Goal: Transaction & Acquisition: Download file/media

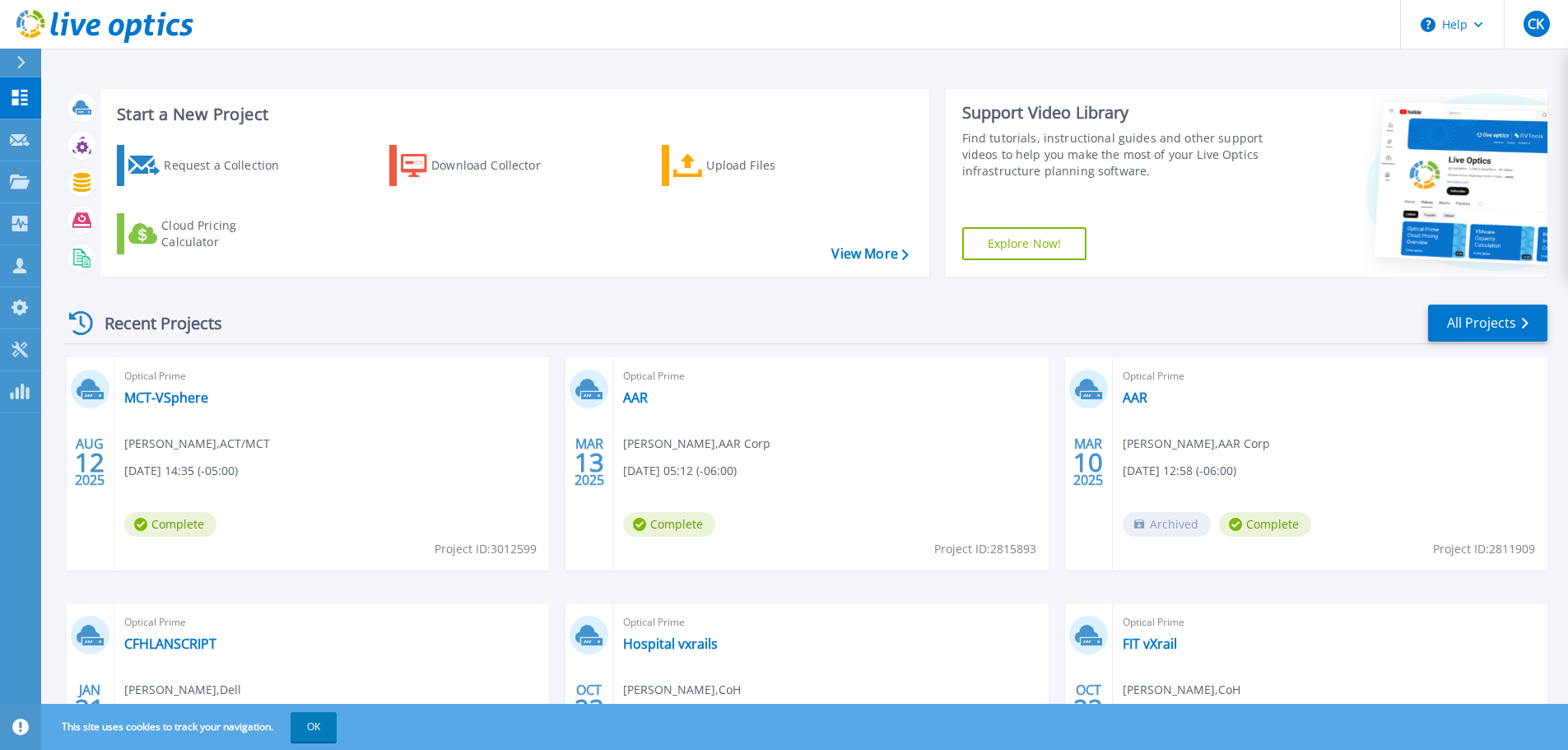
scroll to position [163, 0]
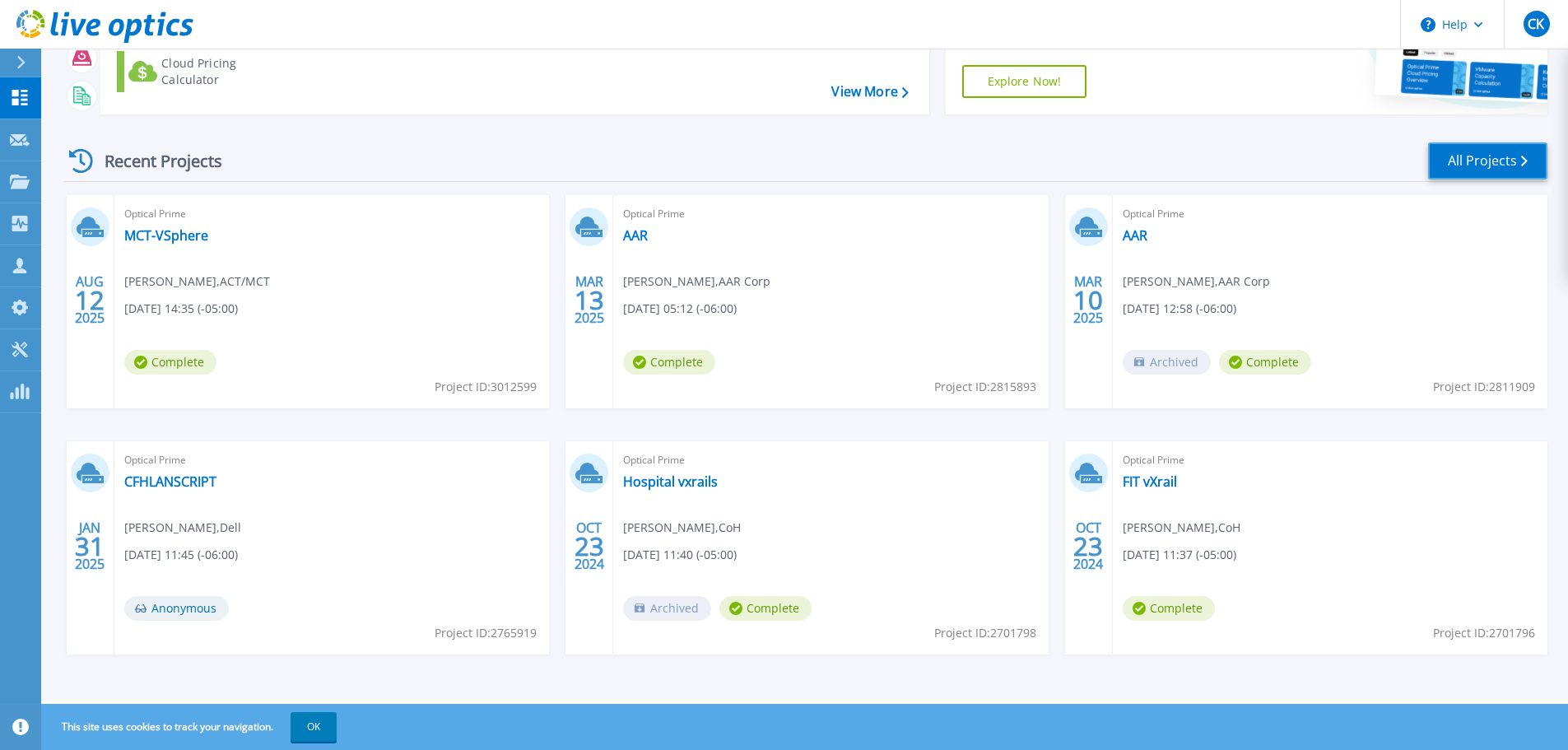
click at [1504, 166] on link "All Projects" at bounding box center [1487, 161] width 120 height 37
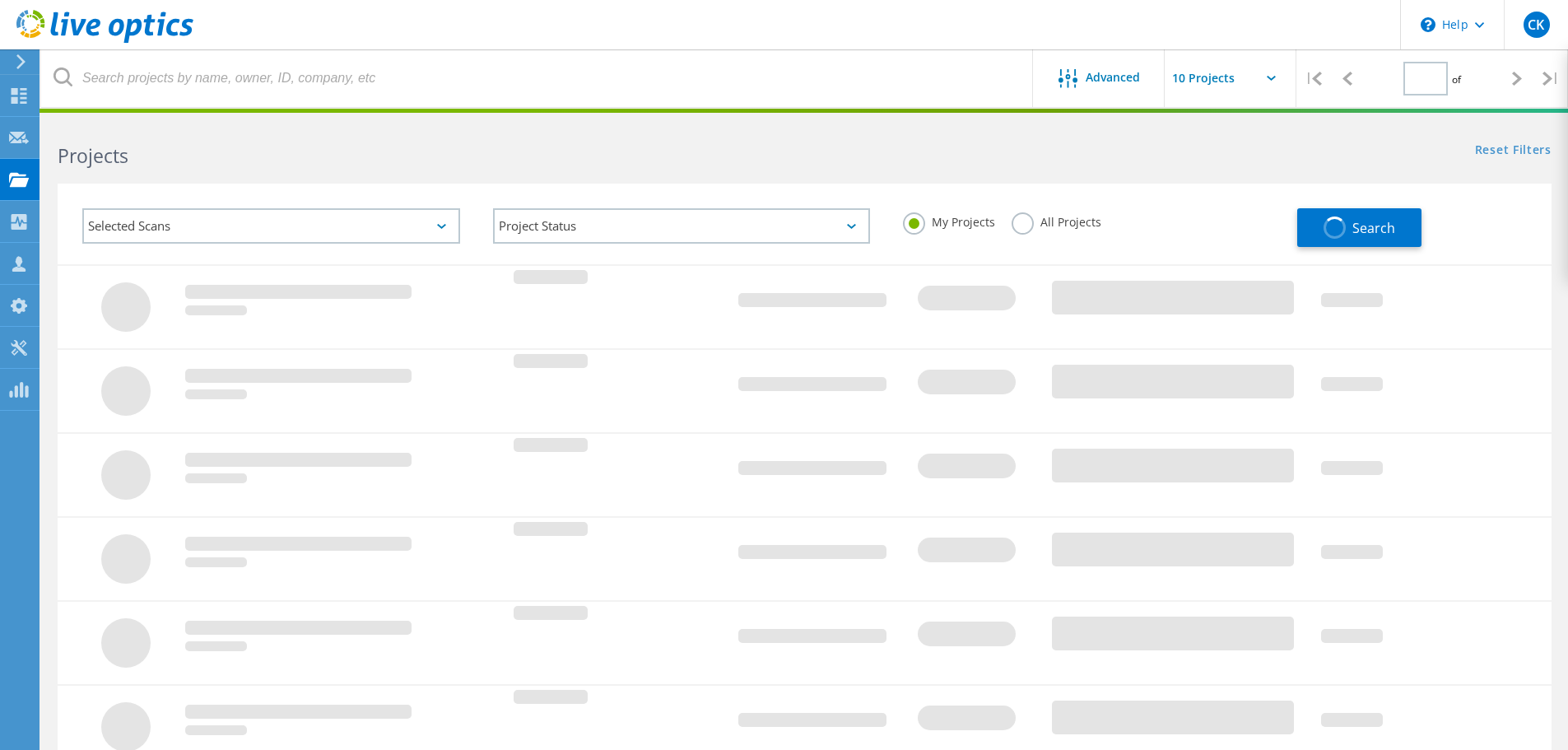
type input "3"
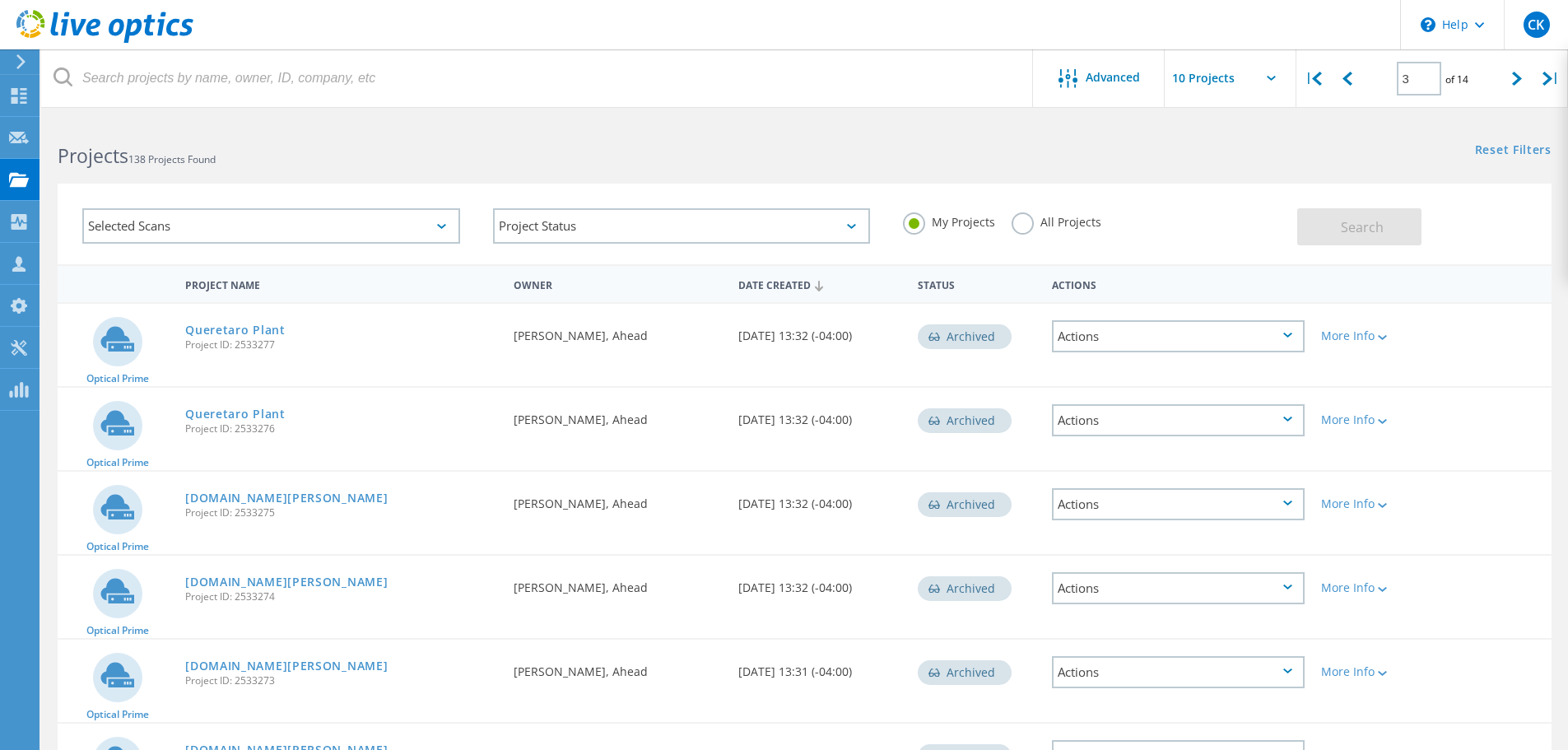
scroll to position [457, 0]
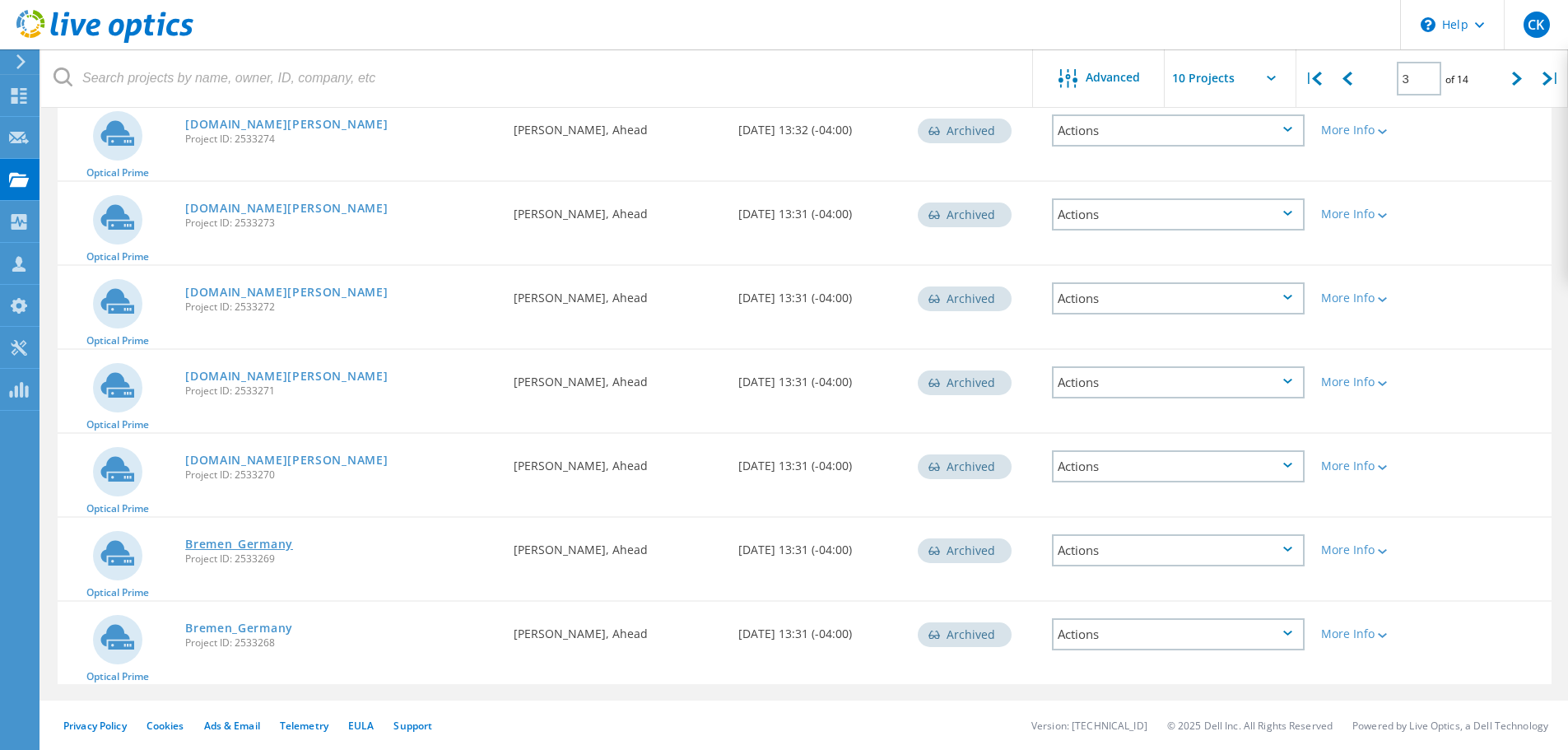
click at [256, 538] on link "Bremen_Germany" at bounding box center [239, 544] width 107 height 11
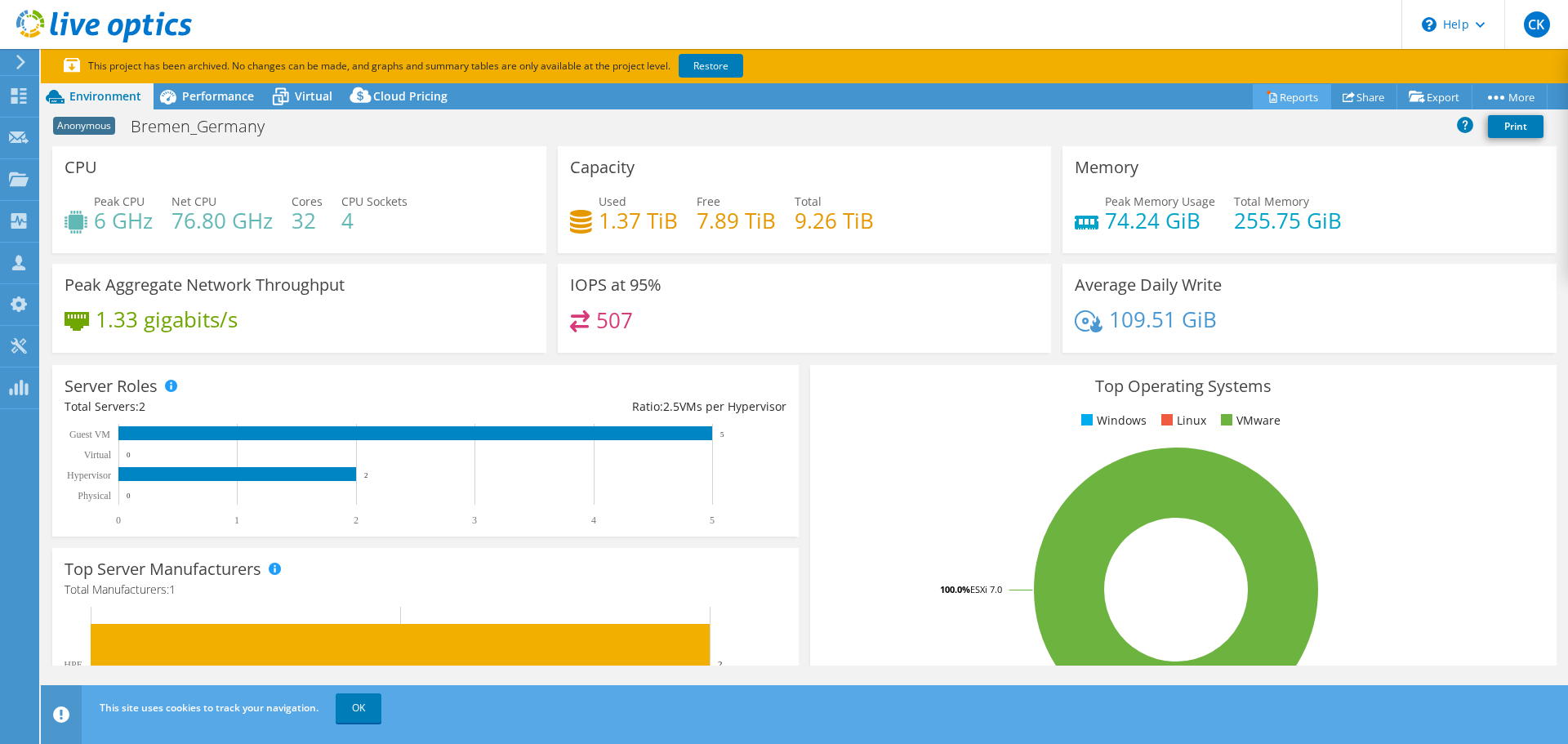
click at [1265, 99] on link "Reports" at bounding box center [1291, 96] width 78 height 25
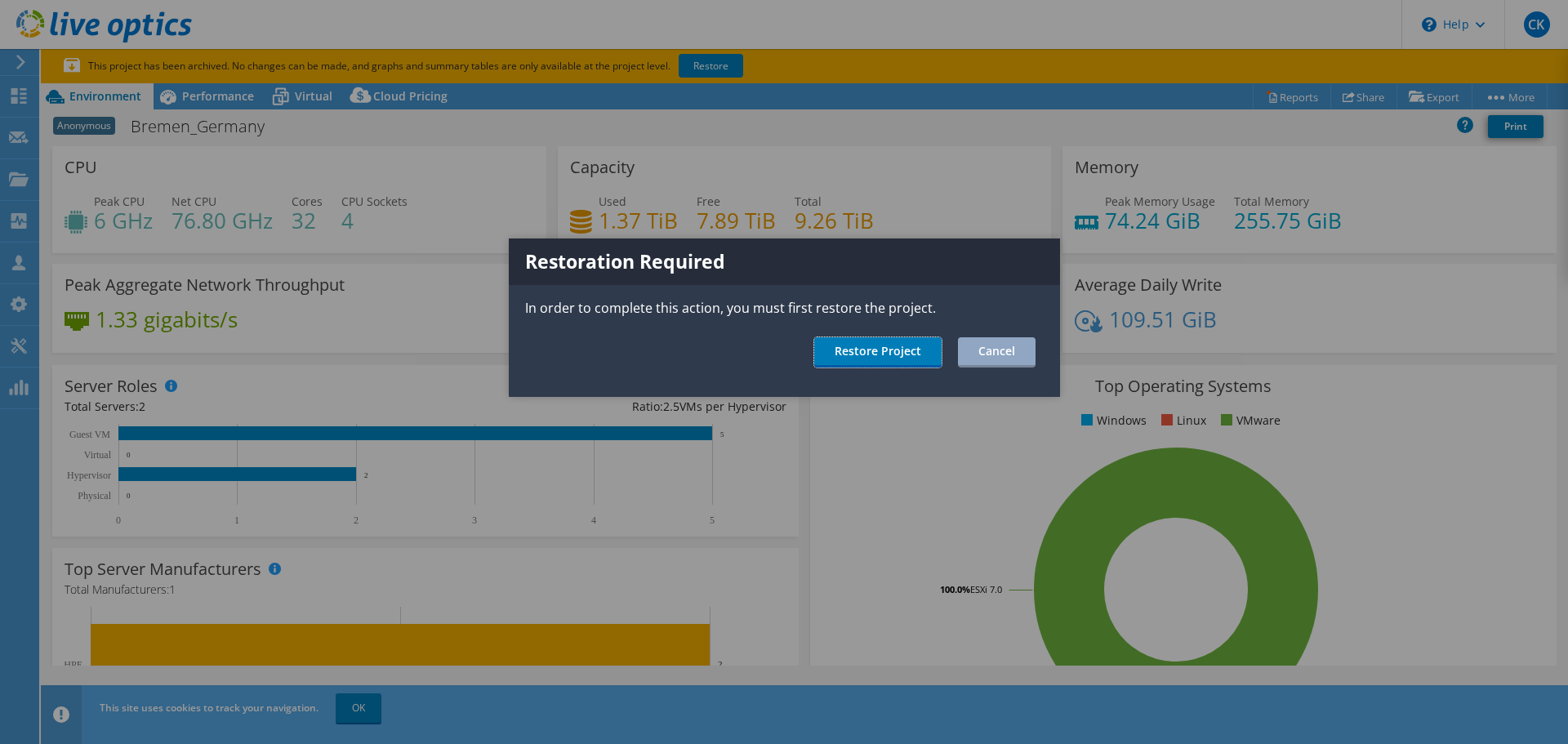
click at [880, 356] on link "Restore Project" at bounding box center [877, 353] width 127 height 30
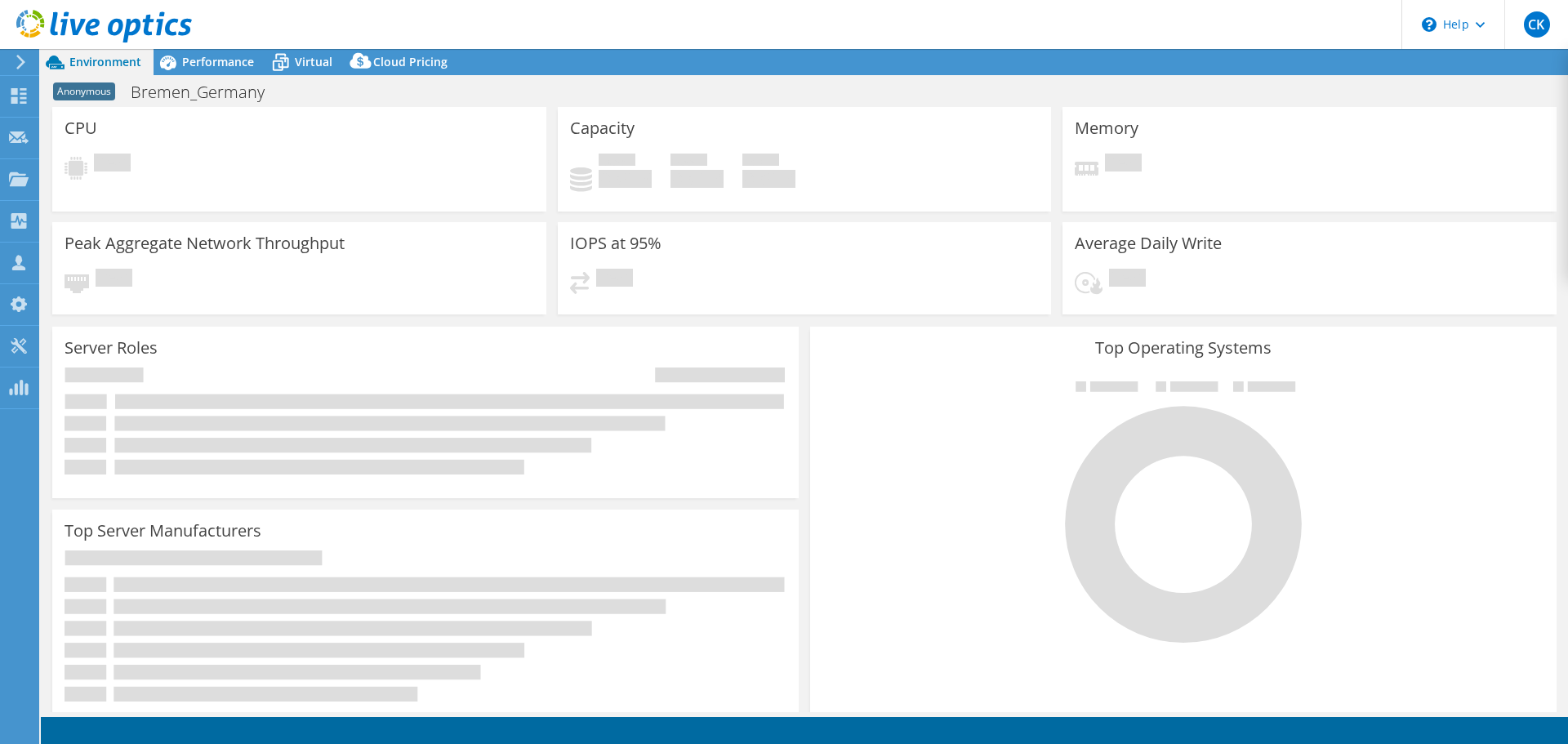
select select "USD"
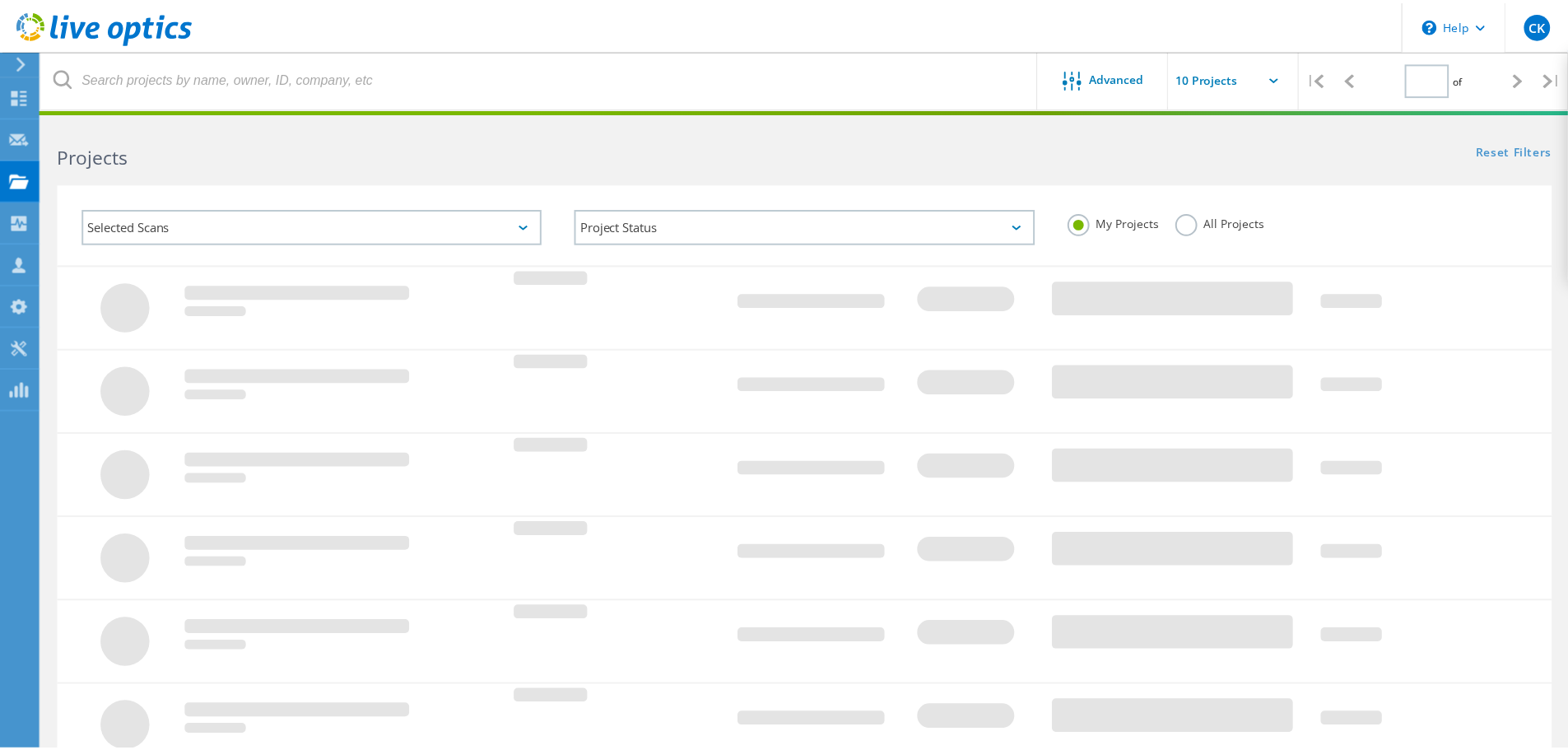
scroll to position [420, 0]
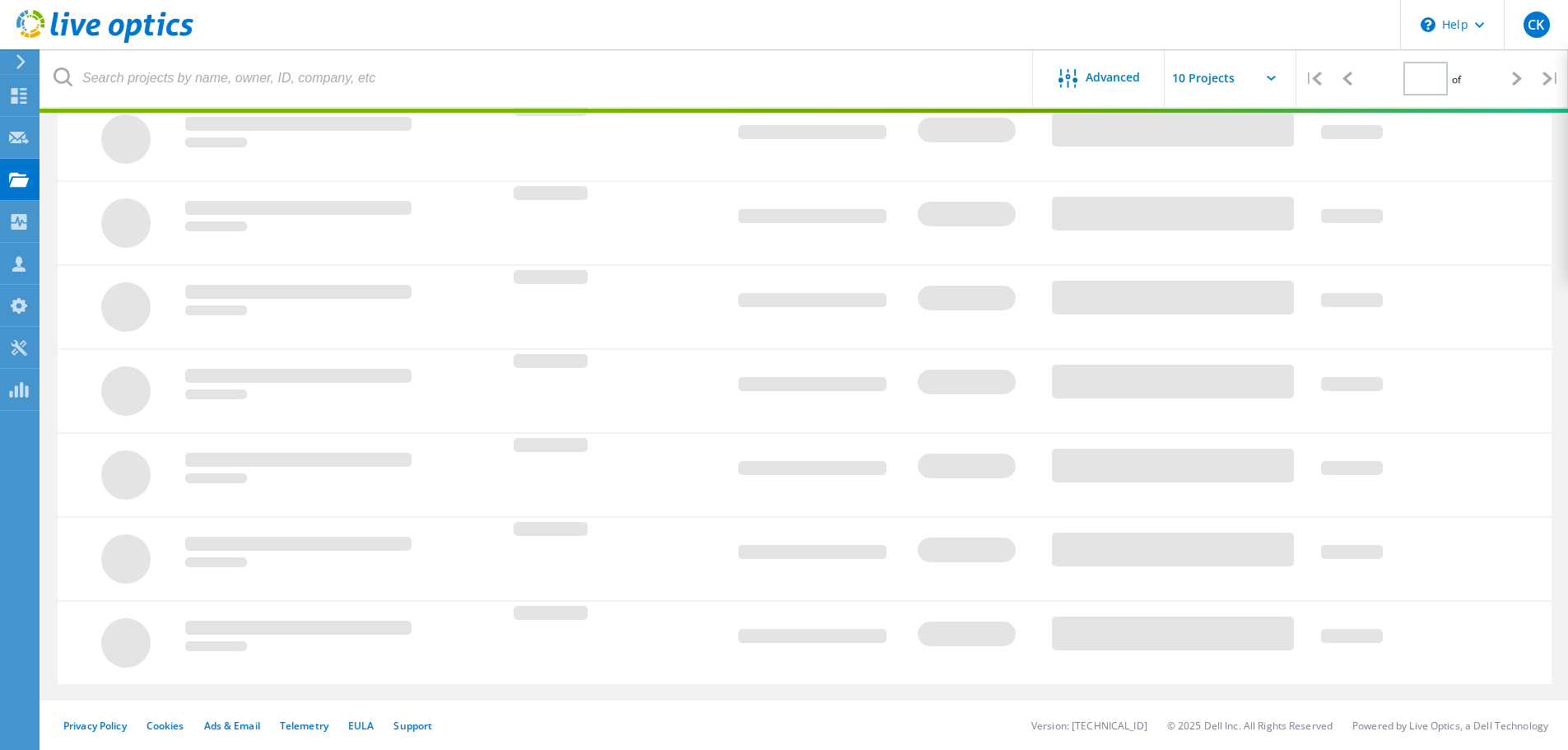
type input "3"
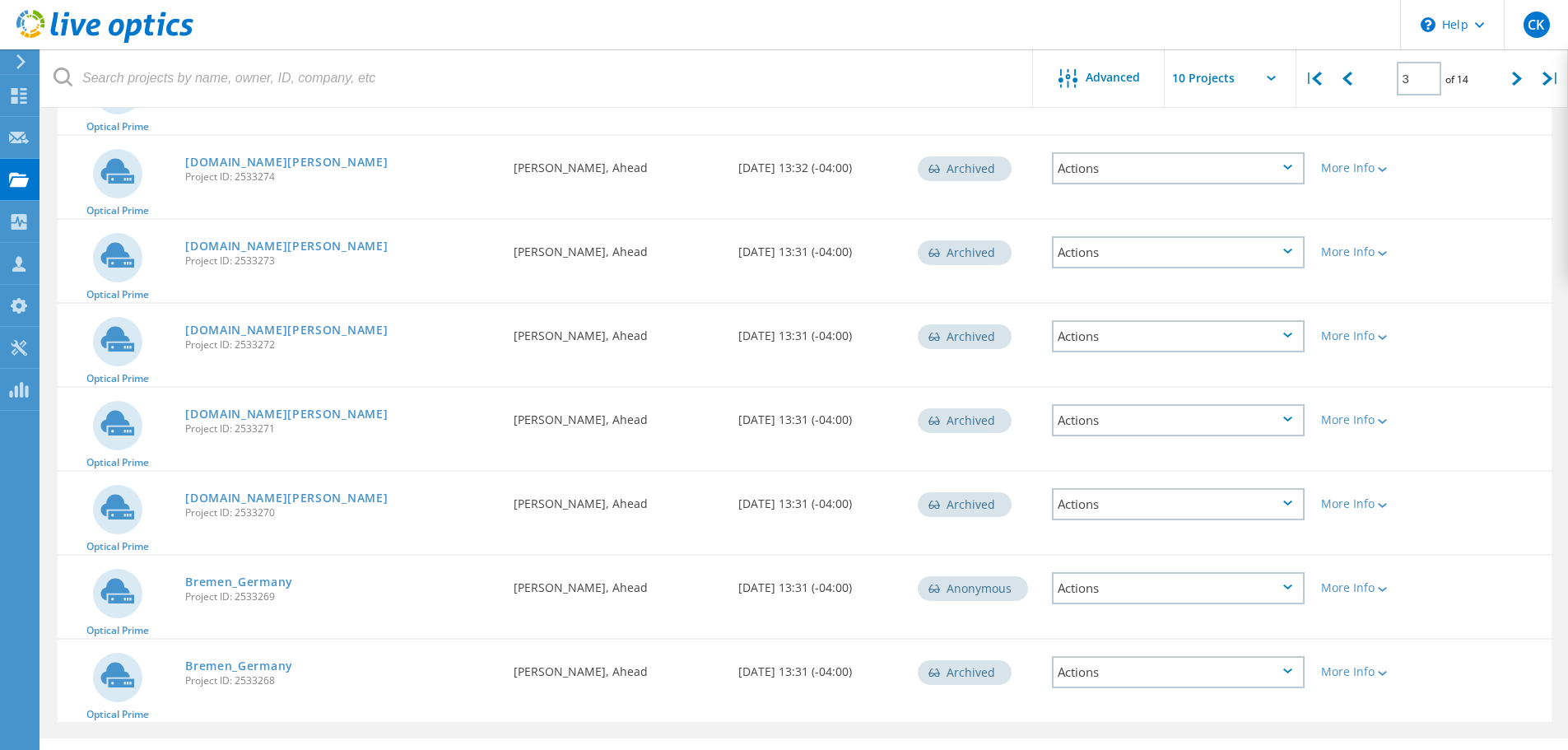
scroll to position [0, 0]
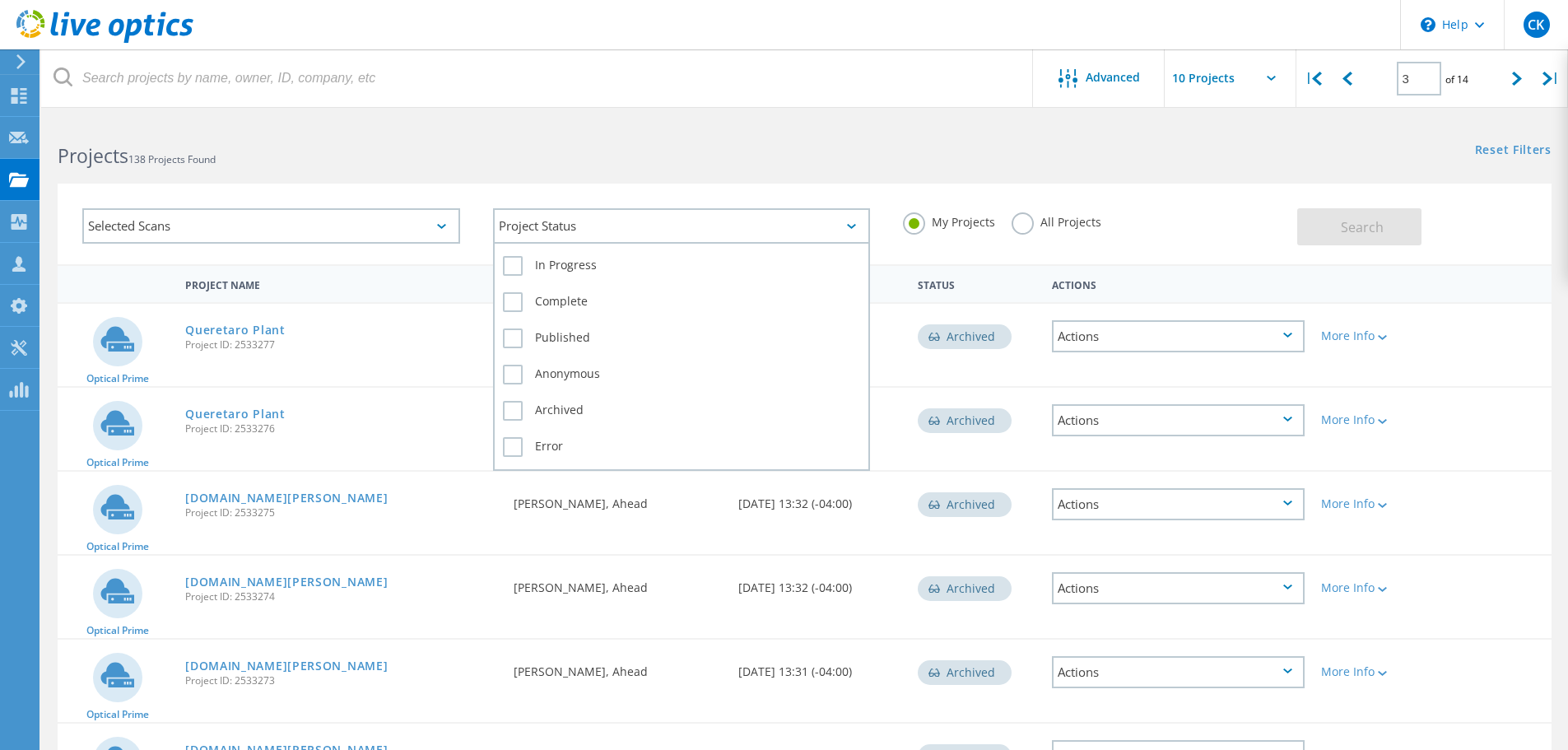
click at [676, 227] on div "Project Status" at bounding box center [681, 225] width 377 height 35
click at [513, 302] on label "Complete" at bounding box center [681, 301] width 358 height 20
click at [0, 0] on input "Complete" at bounding box center [0, 0] width 0 height 0
click at [515, 413] on label "Archived" at bounding box center [681, 411] width 358 height 20
click at [0, 0] on input "Archived" at bounding box center [0, 0] width 0 height 0
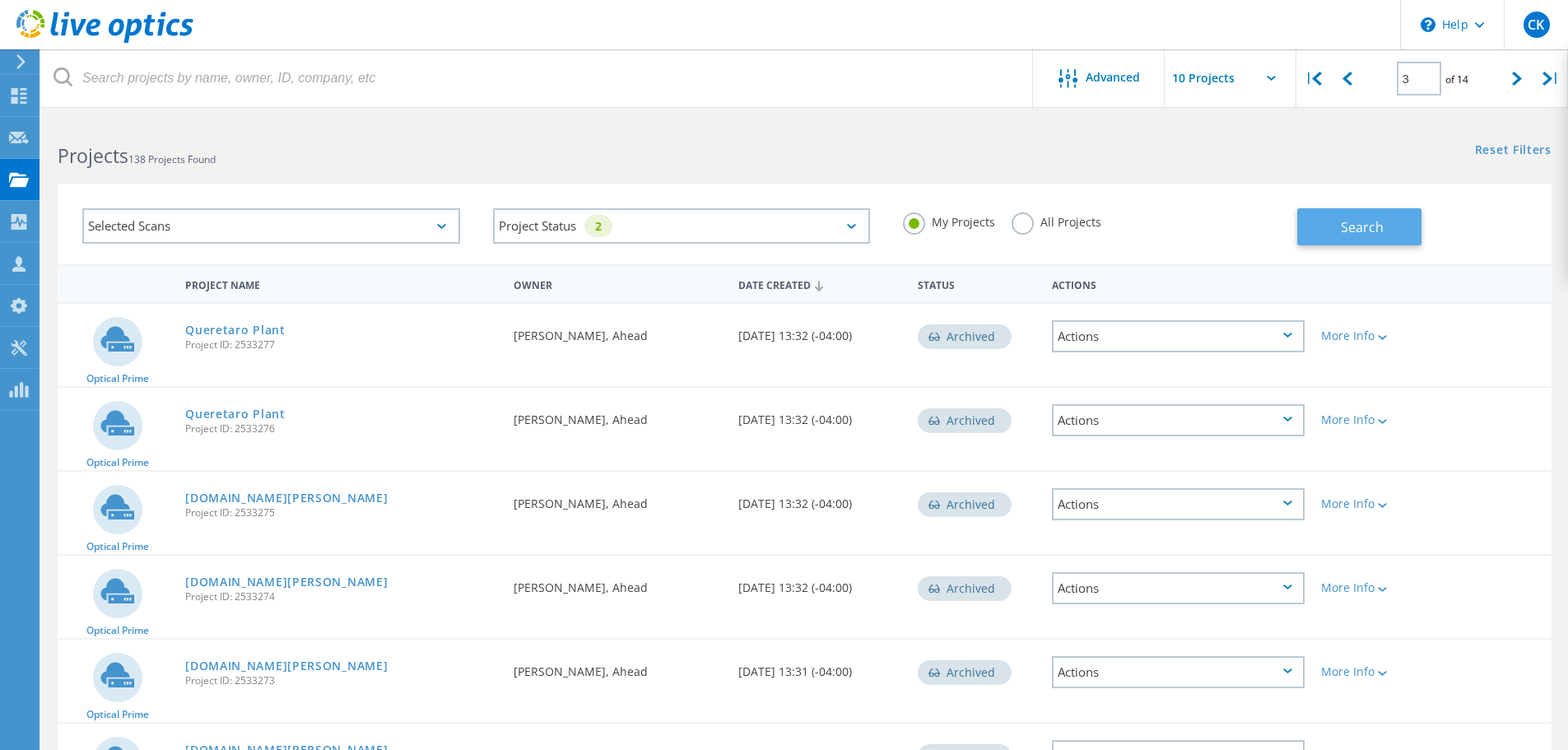
click at [1392, 224] on button "Search" at bounding box center [1359, 226] width 124 height 37
click at [257, 328] on link "Queretaro Plant" at bounding box center [236, 330] width 101 height 11
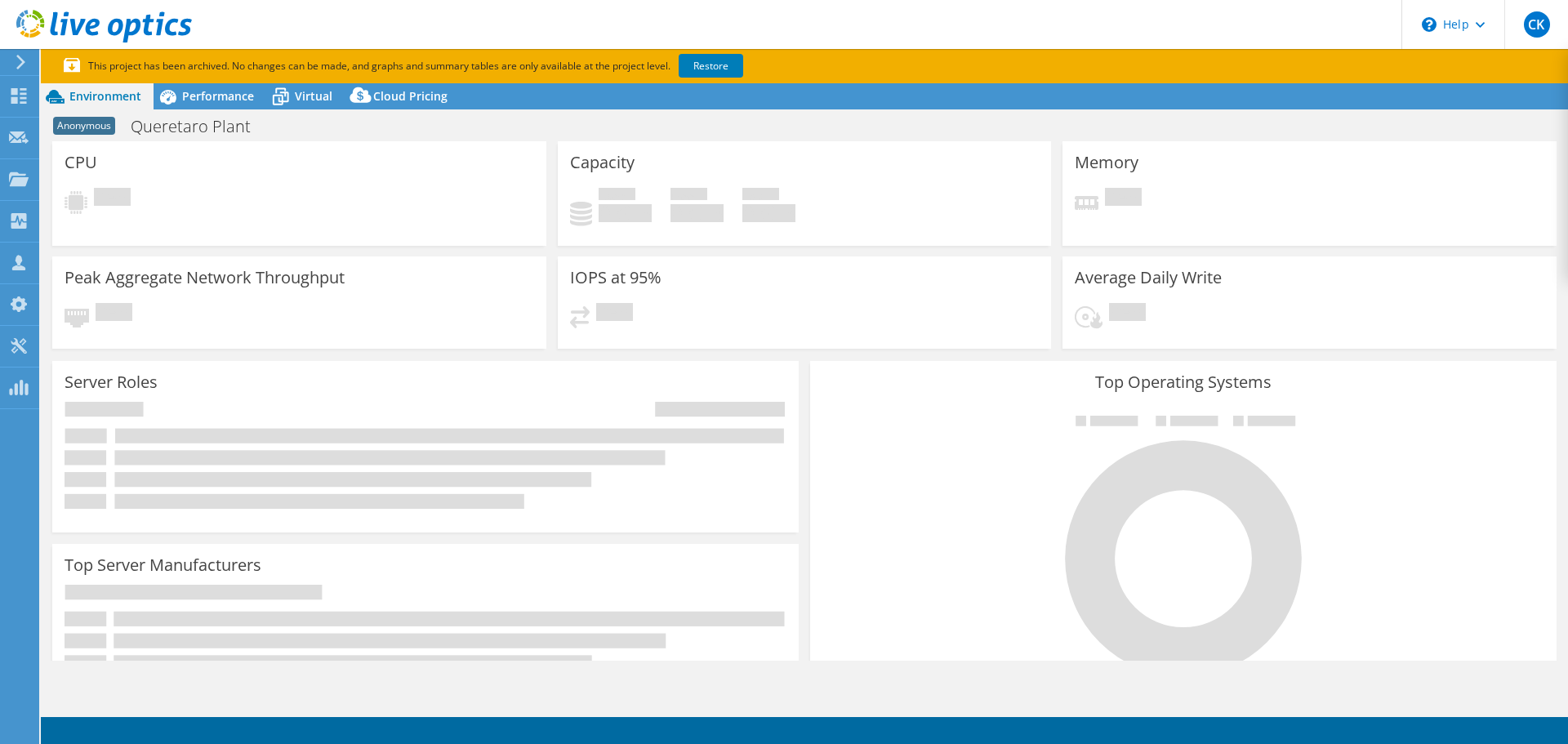
select select "USD"
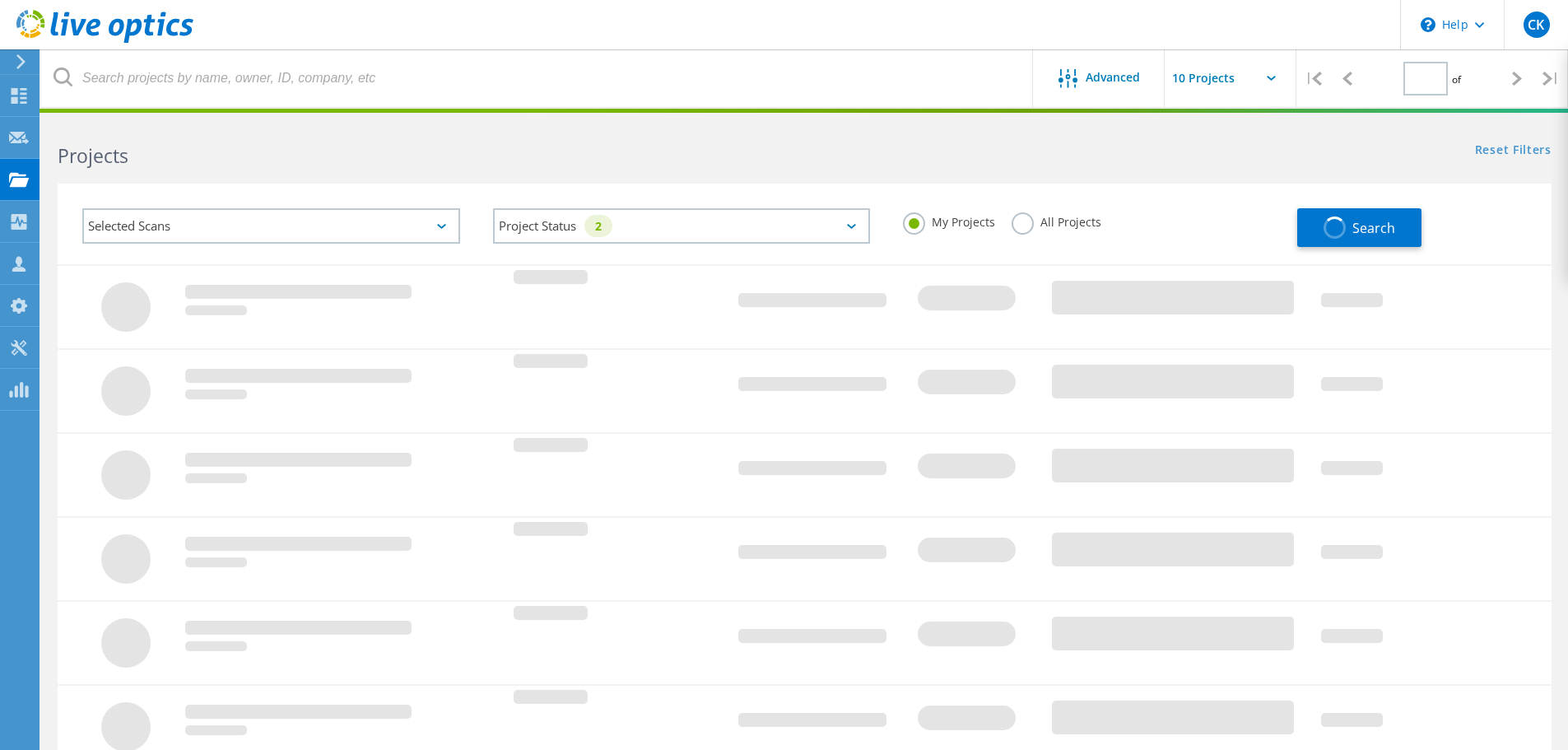
type input "3"
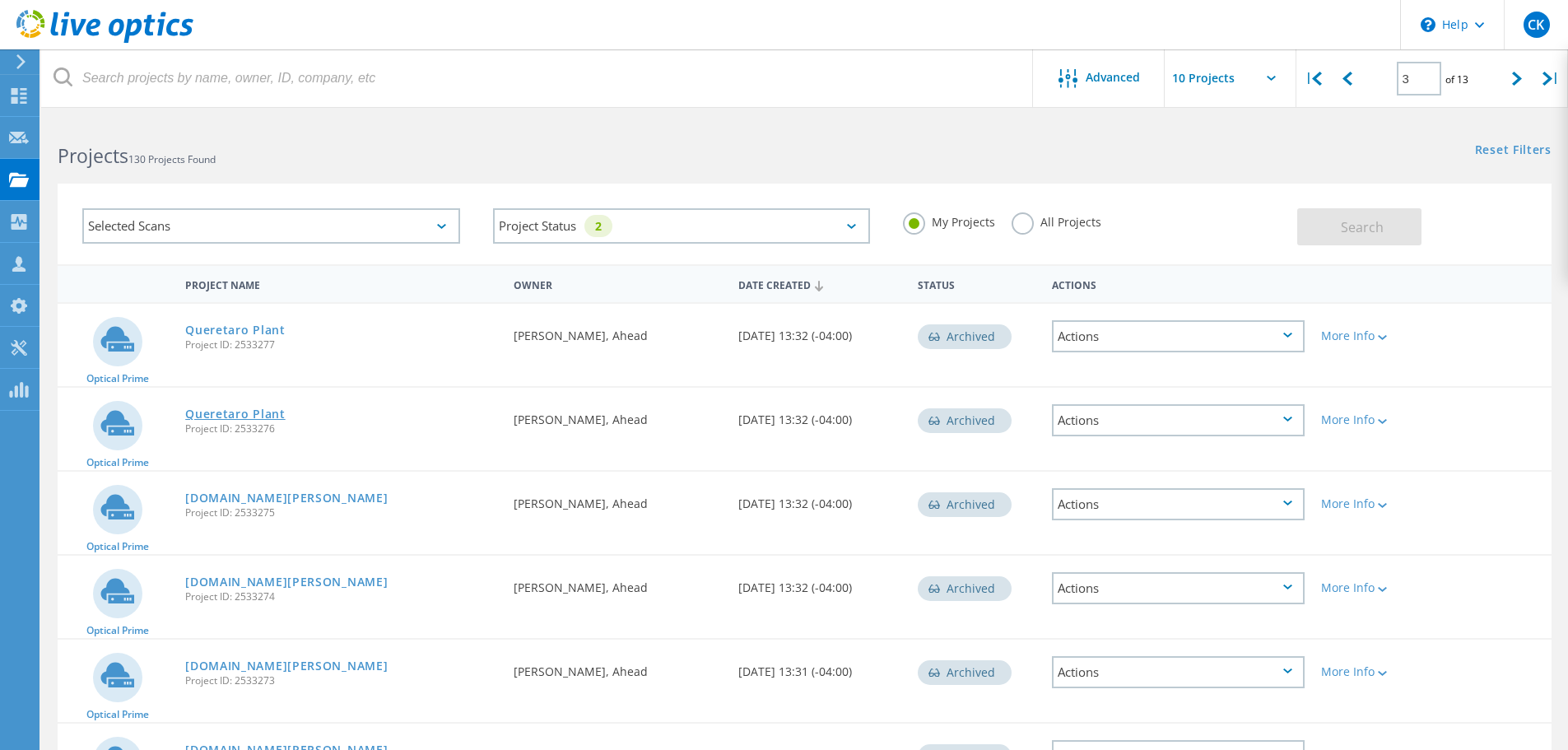
click at [250, 414] on link "Queretaro Plant" at bounding box center [236, 414] width 101 height 11
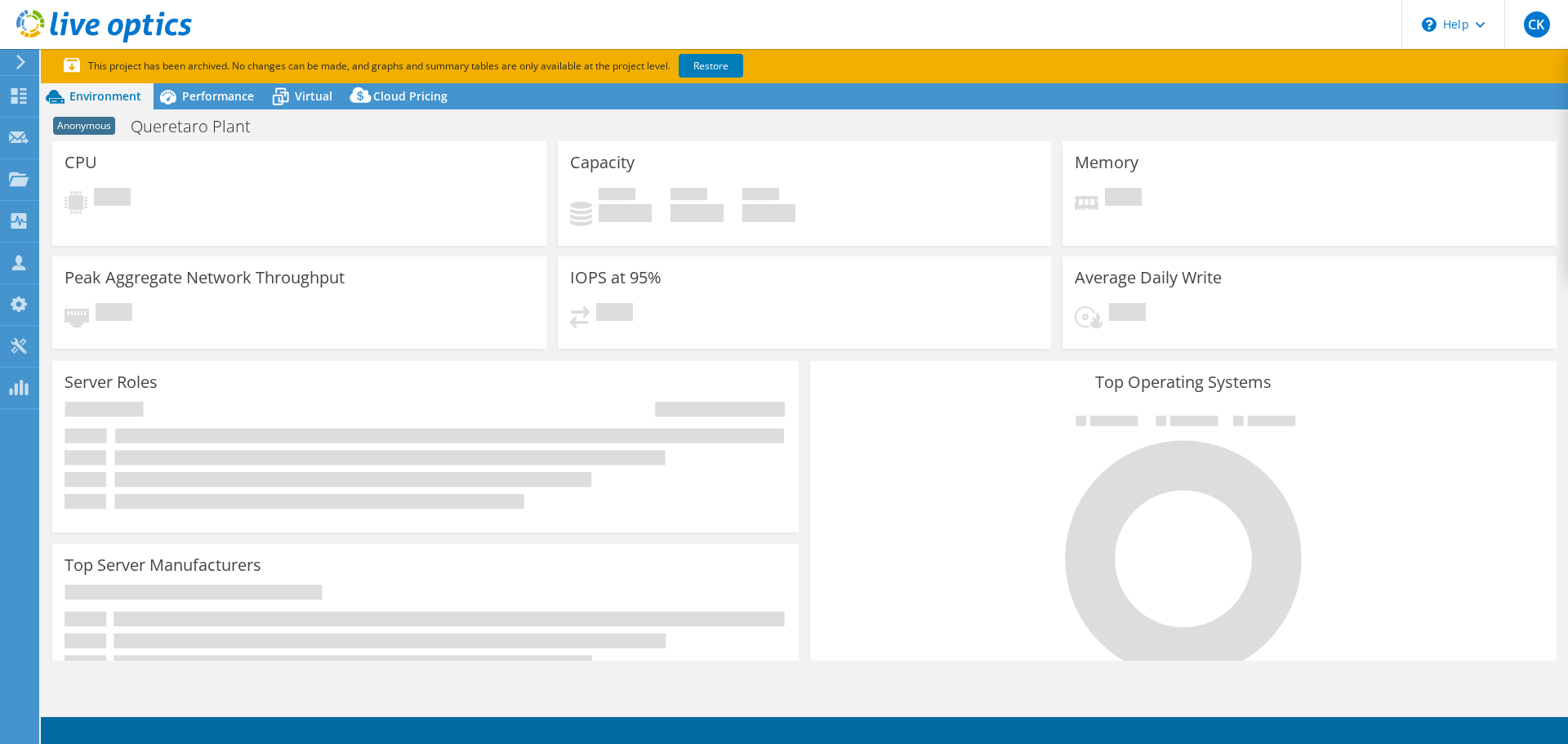
select select "USD"
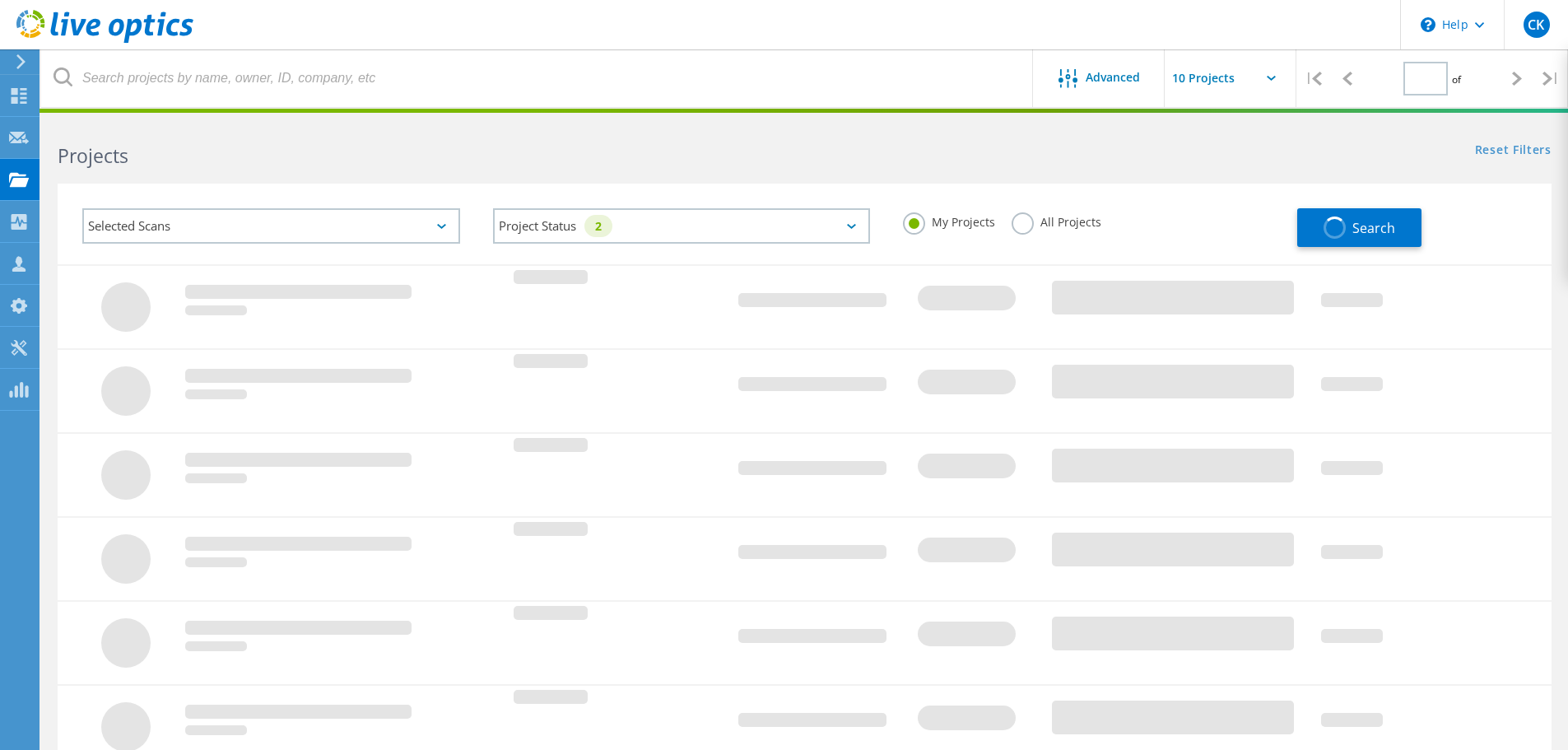
type input "3"
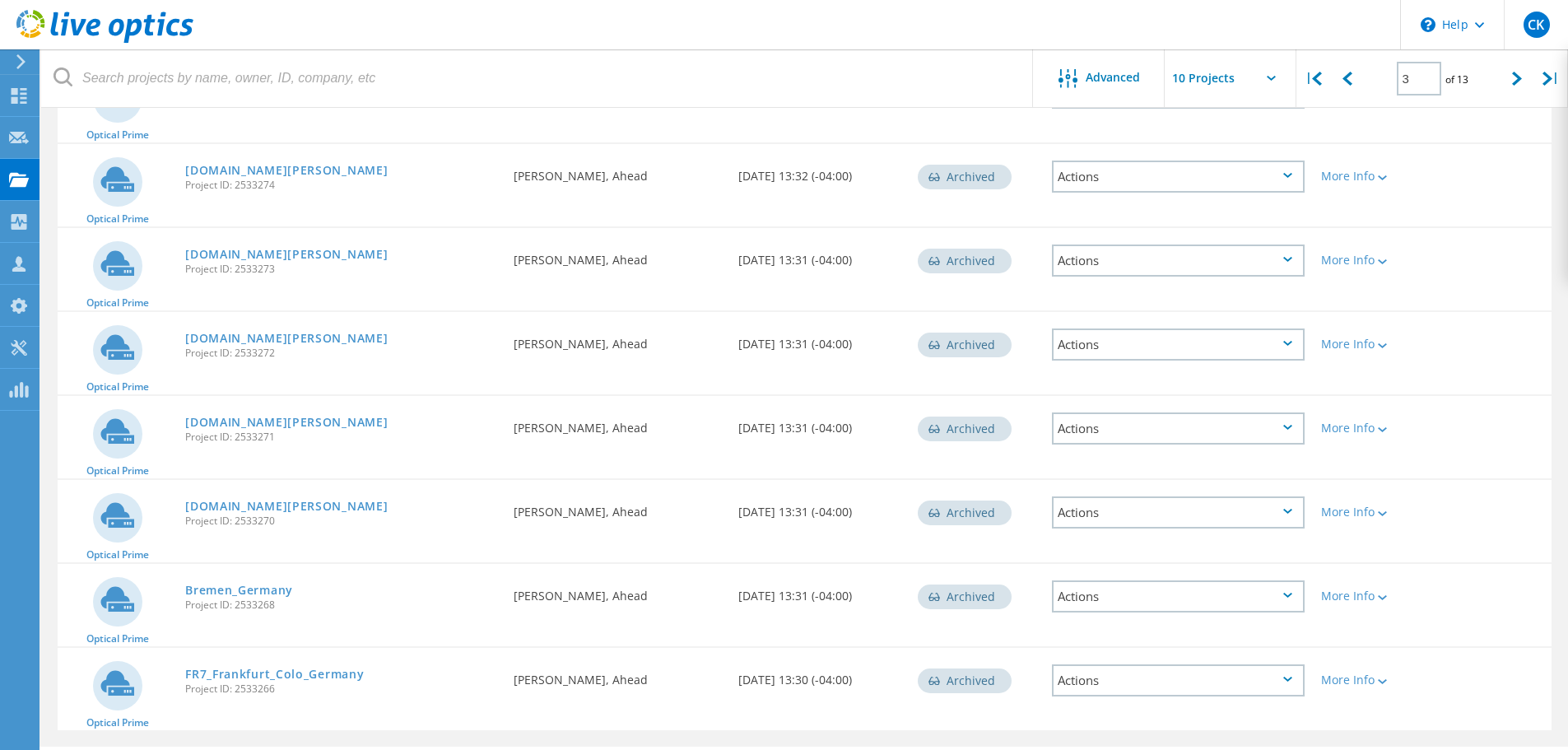
scroll to position [457, 0]
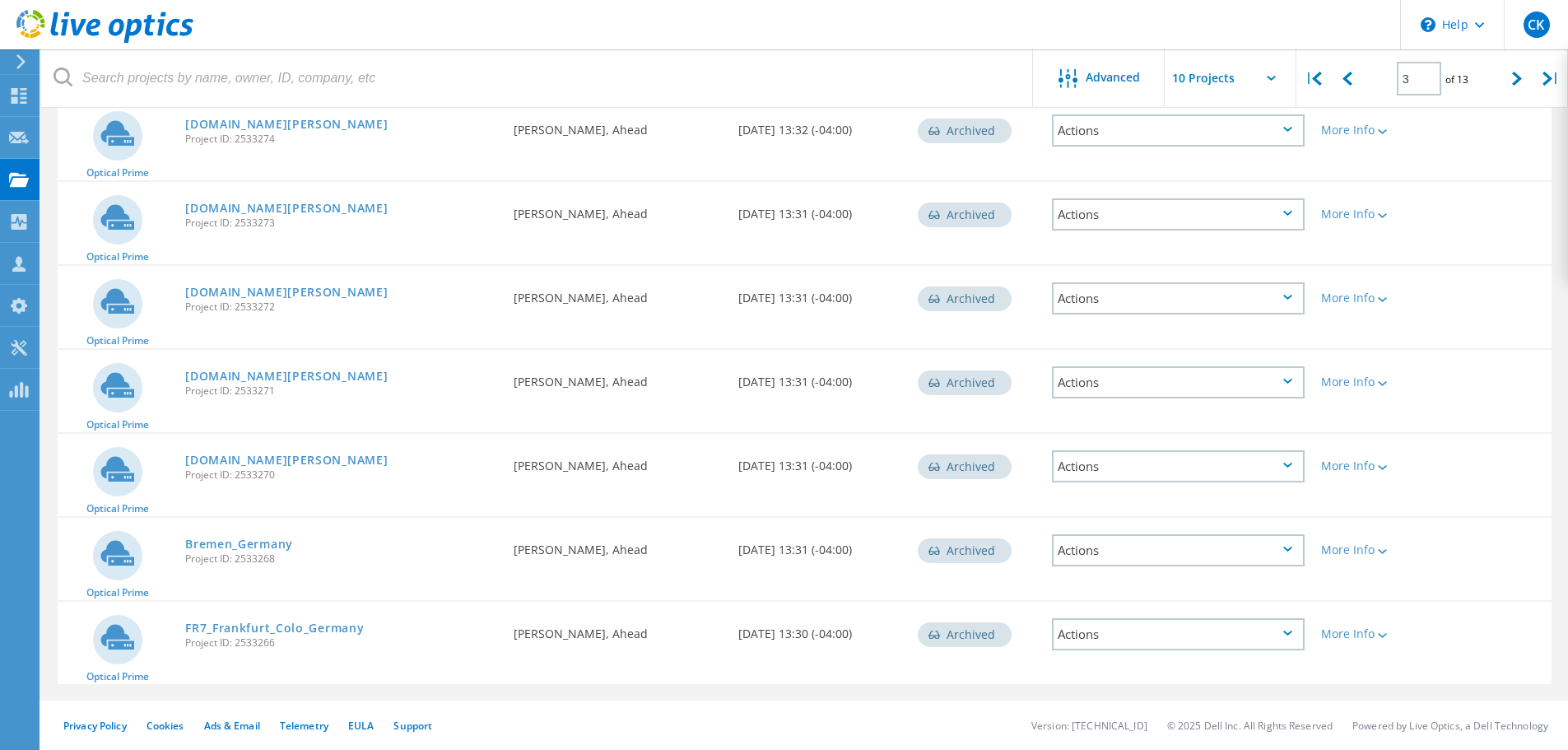
click at [1231, 82] on input "text" at bounding box center [1246, 78] width 164 height 58
click at [1216, 197] on div "Show 40 Projects" at bounding box center [1246, 202] width 163 height 28
type input "Show 40 Projects"
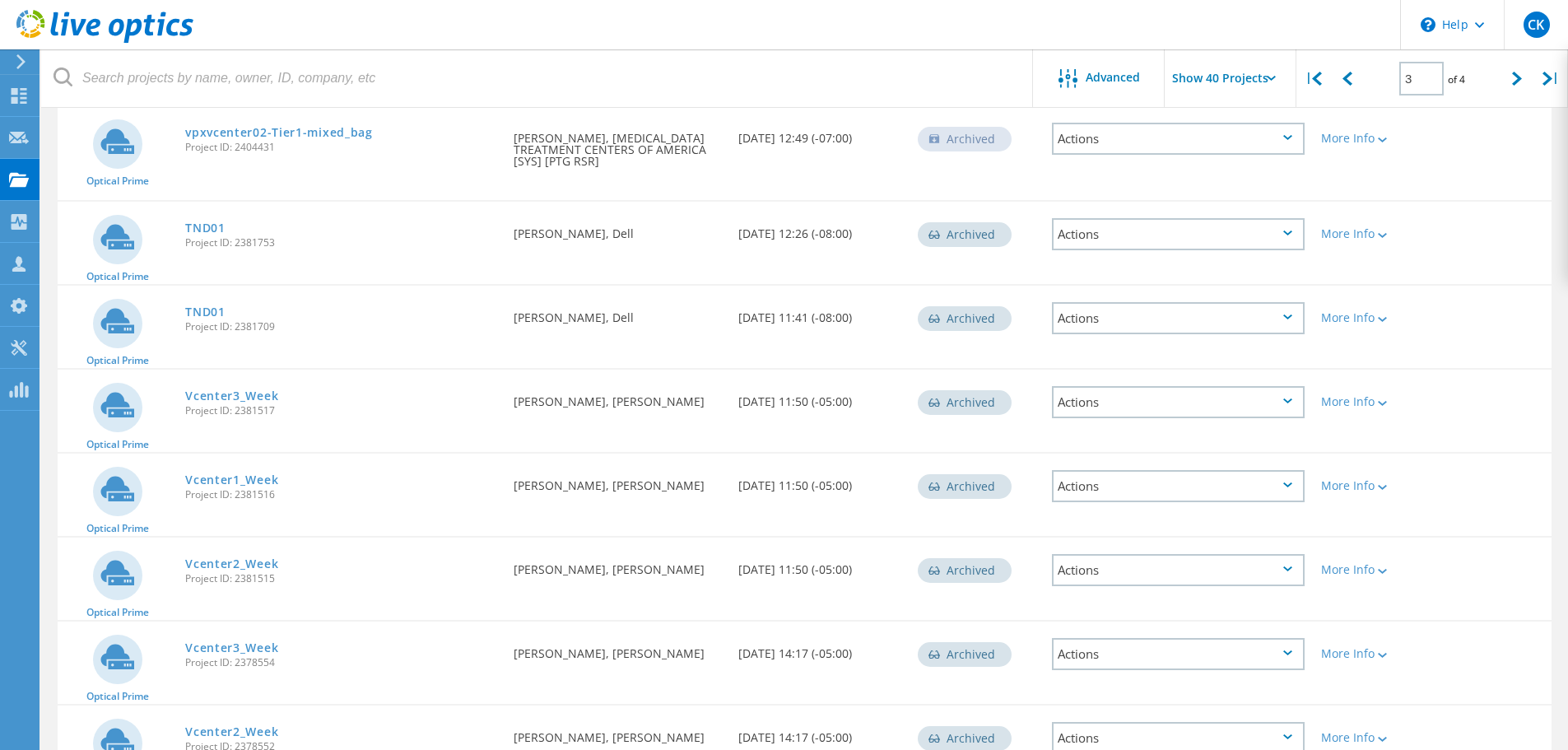
scroll to position [0, 0]
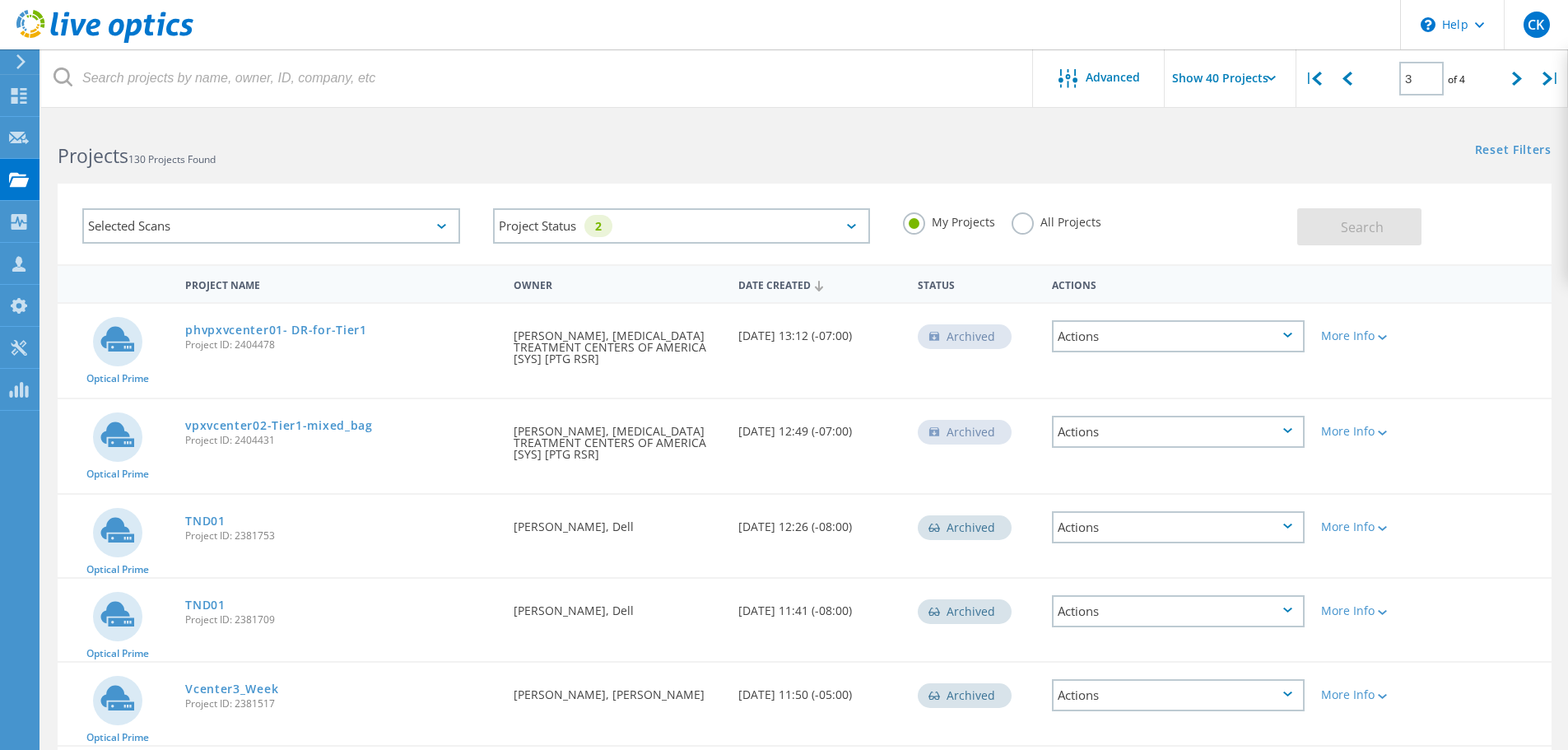
click at [284, 237] on div "Selected Scans" at bounding box center [271, 225] width 377 height 35
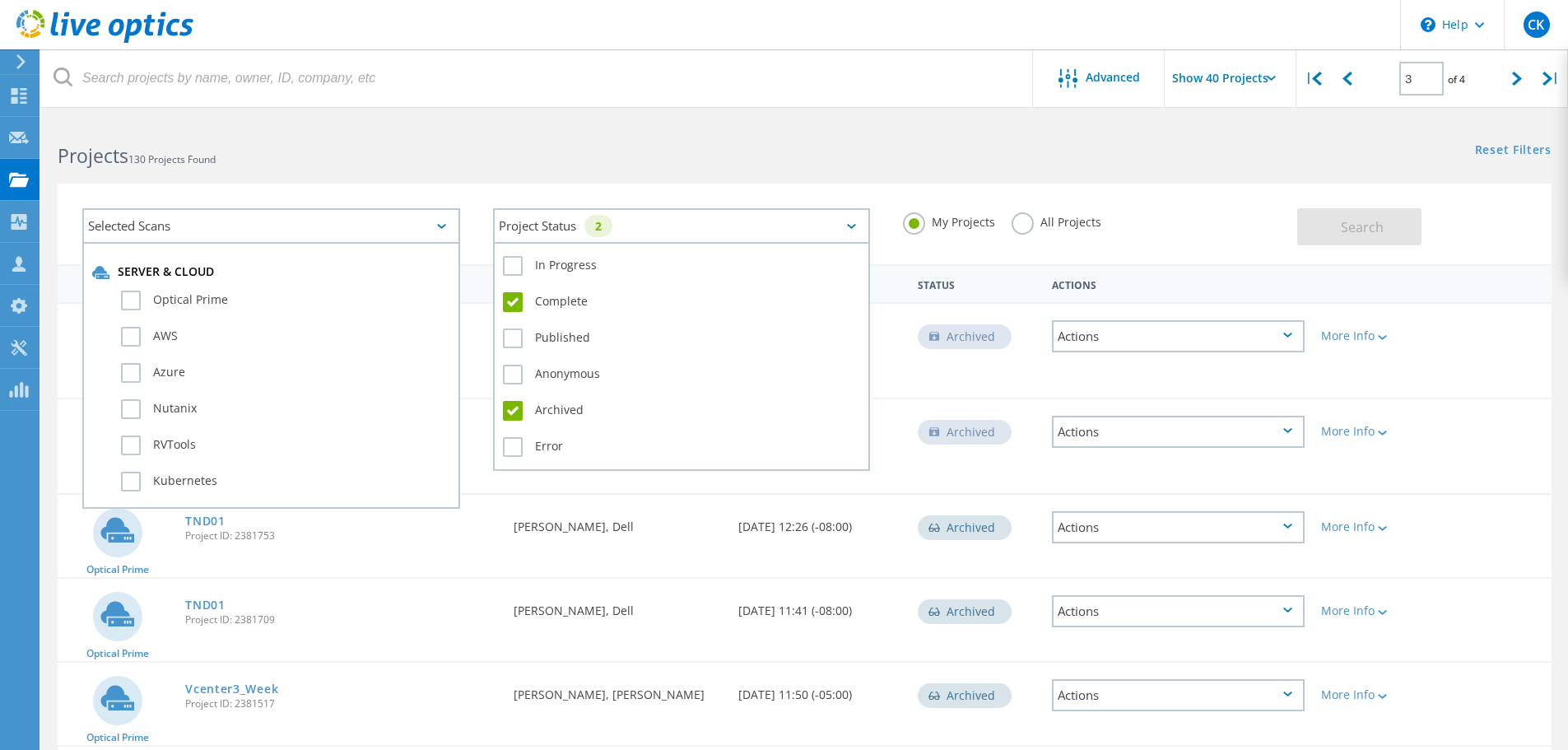
click at [716, 225] on div "Project Status 2" at bounding box center [681, 225] width 377 height 35
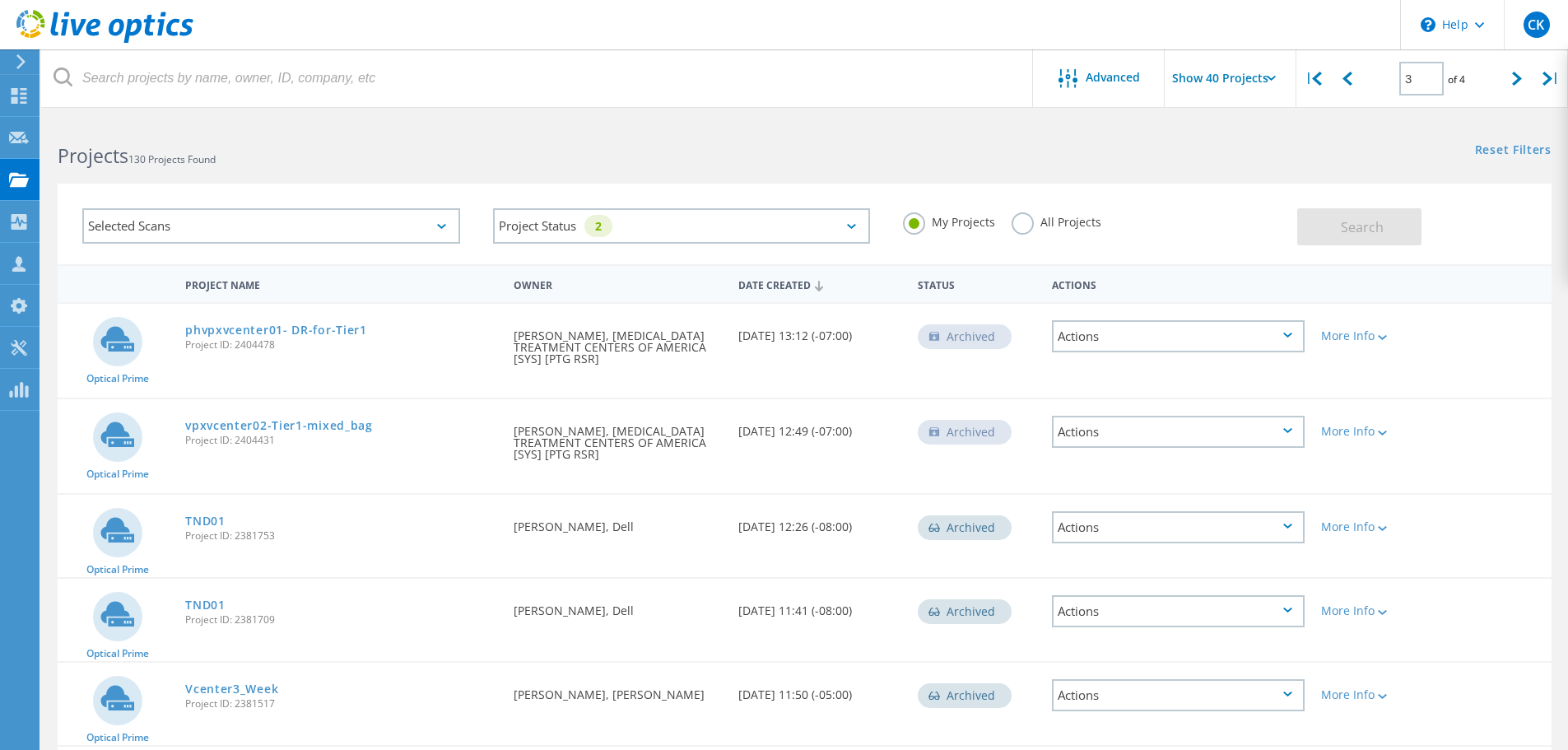
click at [864, 179] on div "Selected Scans Project Status 2 In Progress Complete Published Anonymous Archiv…" at bounding box center [804, 213] width 1526 height 102
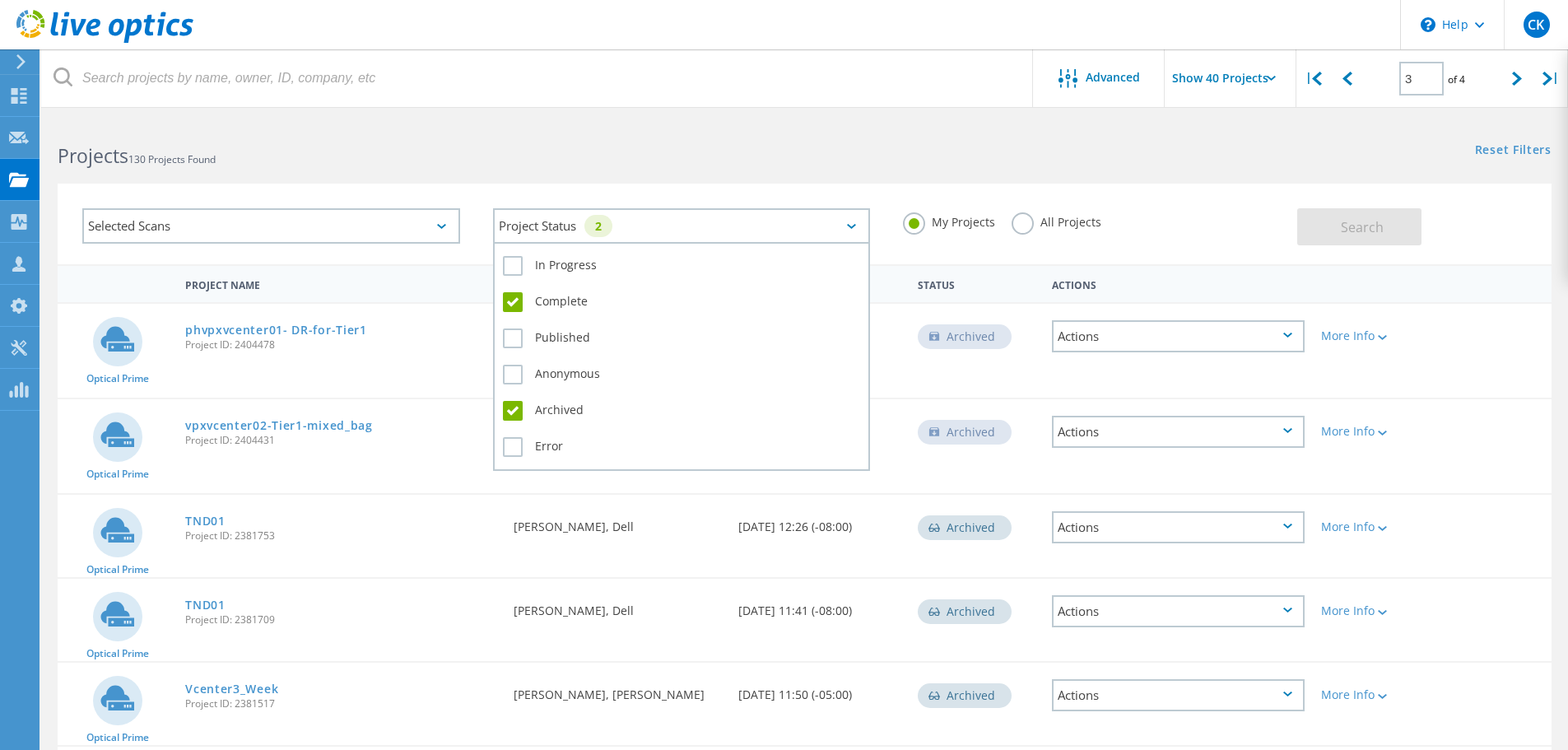
click at [724, 222] on div "Project Status 2" at bounding box center [681, 225] width 377 height 35
click at [724, 221] on div "Project Status 2" at bounding box center [681, 225] width 377 height 35
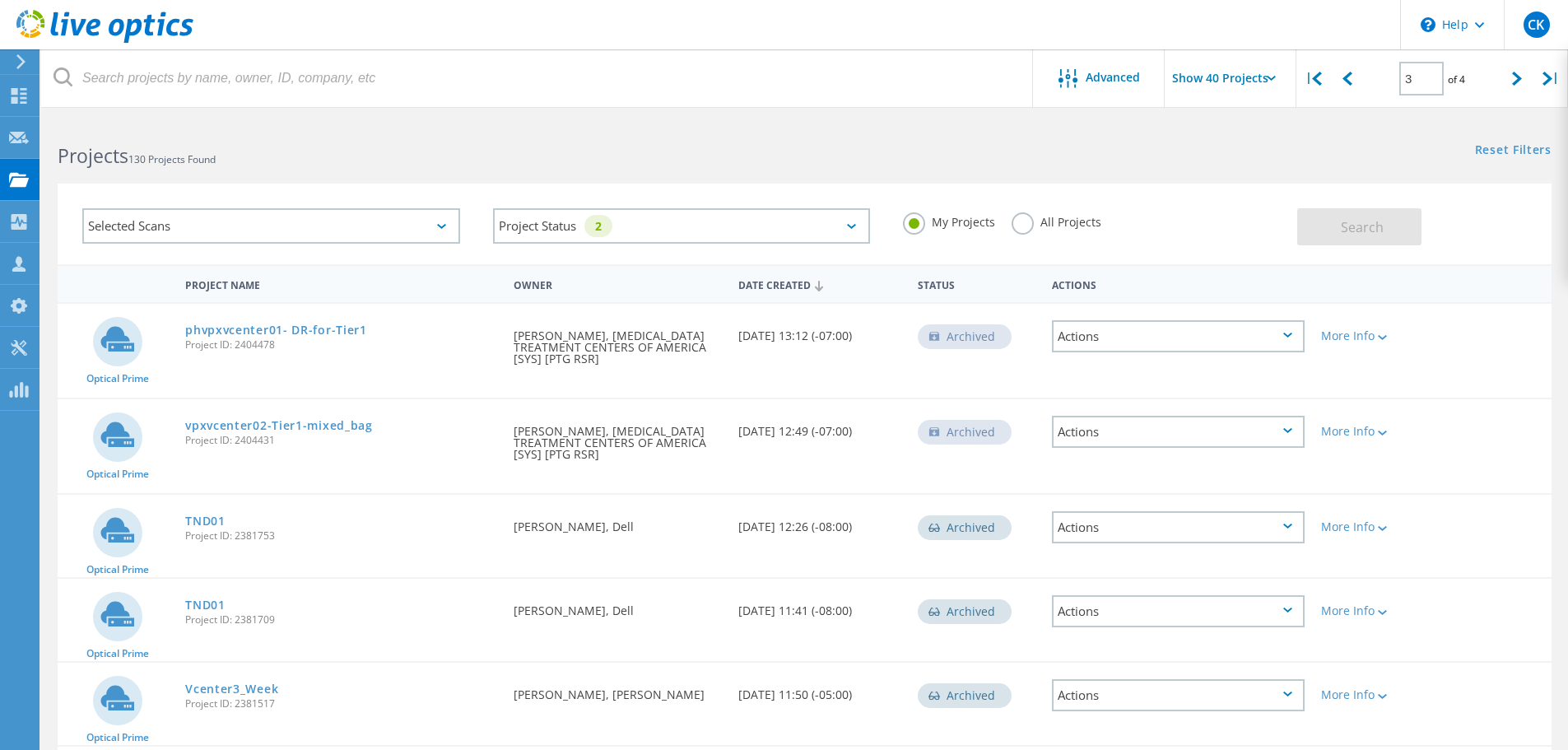
click at [1010, 183] on div "Selected Scans Project Status 2 In Progress Complete Published Anonymous Archiv…" at bounding box center [804, 213] width 1526 height 102
click at [1033, 221] on label "All Projects" at bounding box center [1056, 220] width 89 height 15
click at [0, 0] on input "All Projects" at bounding box center [0, 0] width 0 height 0
click at [1348, 218] on span "Search" at bounding box center [1362, 226] width 43 height 18
click at [952, 220] on label "My Projects" at bounding box center [948, 220] width 92 height 15
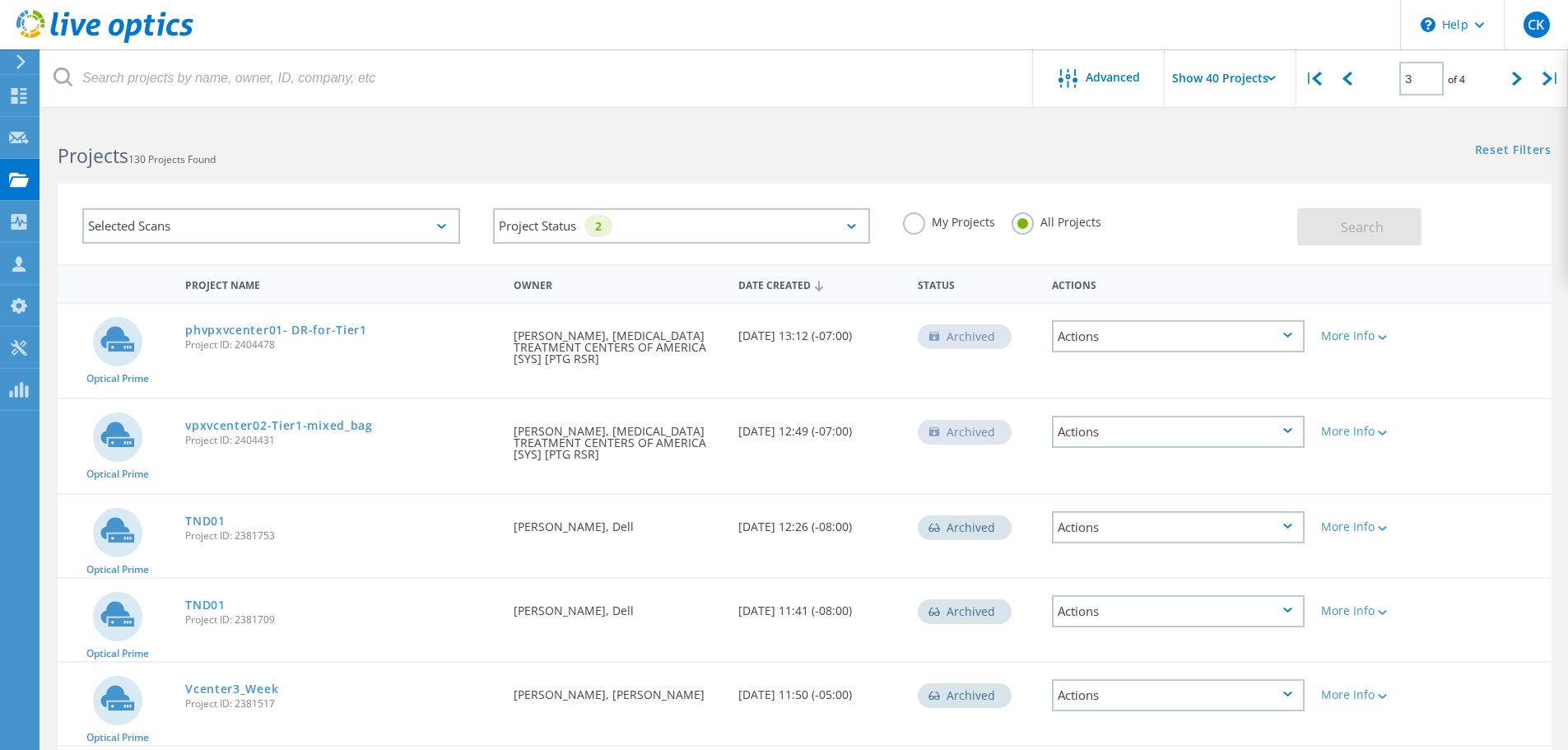
click at [0, 0] on input "My Projects" at bounding box center [0, 0] width 0 height 0
click at [1338, 212] on button "Search" at bounding box center [1359, 226] width 124 height 37
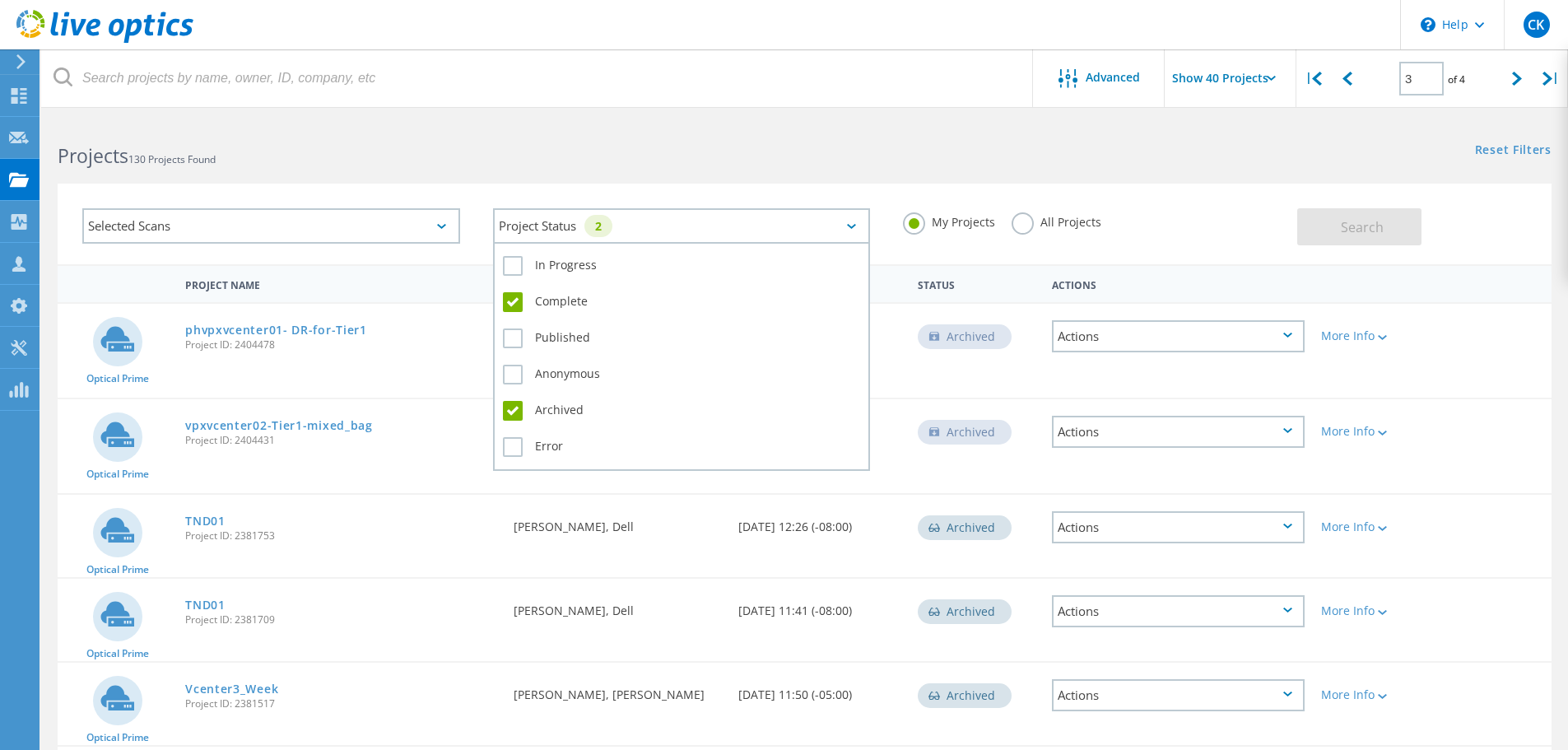
click at [679, 224] on div "Project Status 2" at bounding box center [681, 225] width 377 height 35
drag, startPoint x: 541, startPoint y: 274, endPoint x: 709, endPoint y: 327, distance: 176.2
click at [709, 327] on div "In Progress Complete Published Anonymous Archived Error" at bounding box center [681, 356] width 377 height 229
click at [699, 327] on div "Published" at bounding box center [681, 342] width 358 height 36
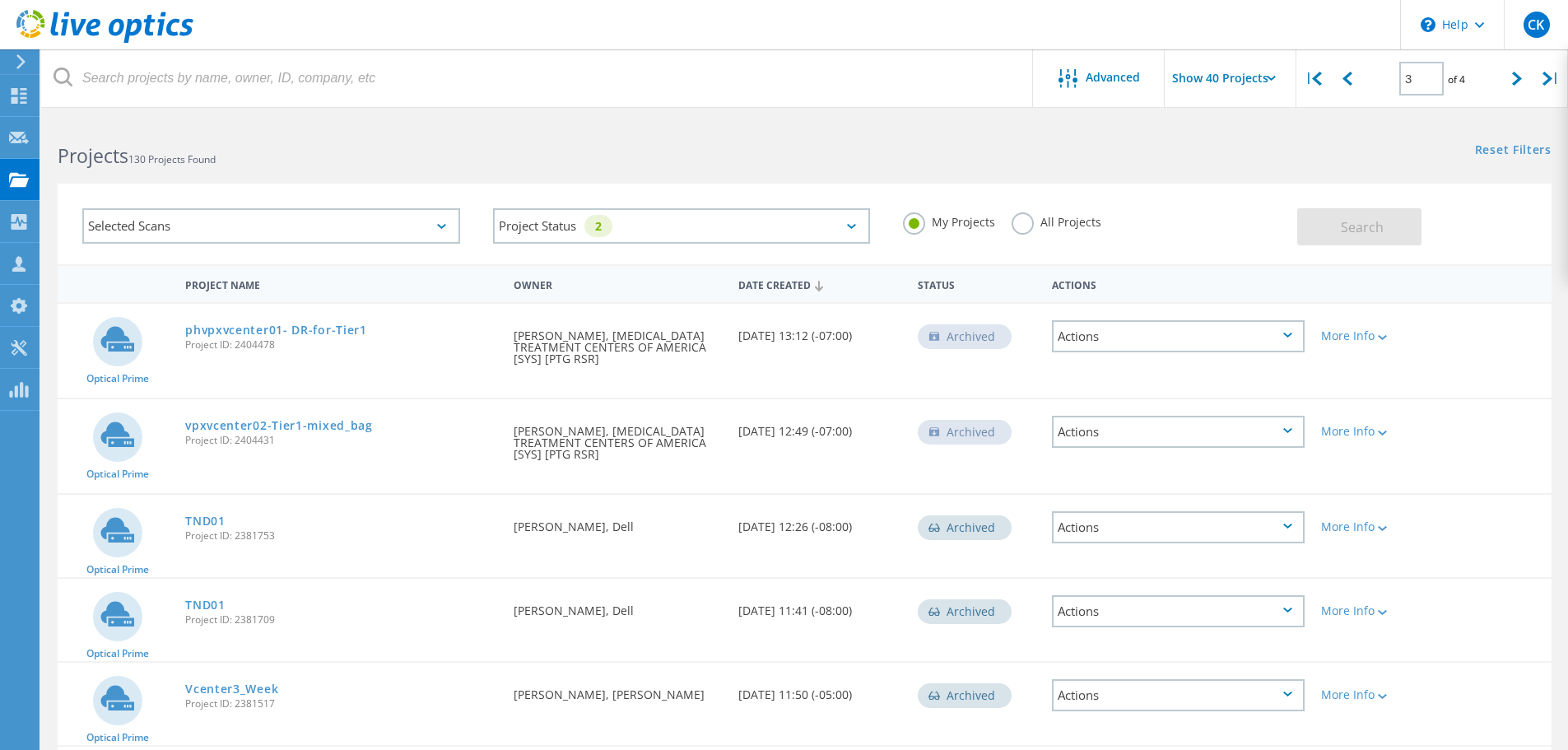
click at [886, 252] on div "Project Status 2 In Progress Complete Published Anonymous Archived Error" at bounding box center [681, 226] width 411 height 68
click at [1503, 79] on div at bounding box center [1518, 78] width 34 height 58
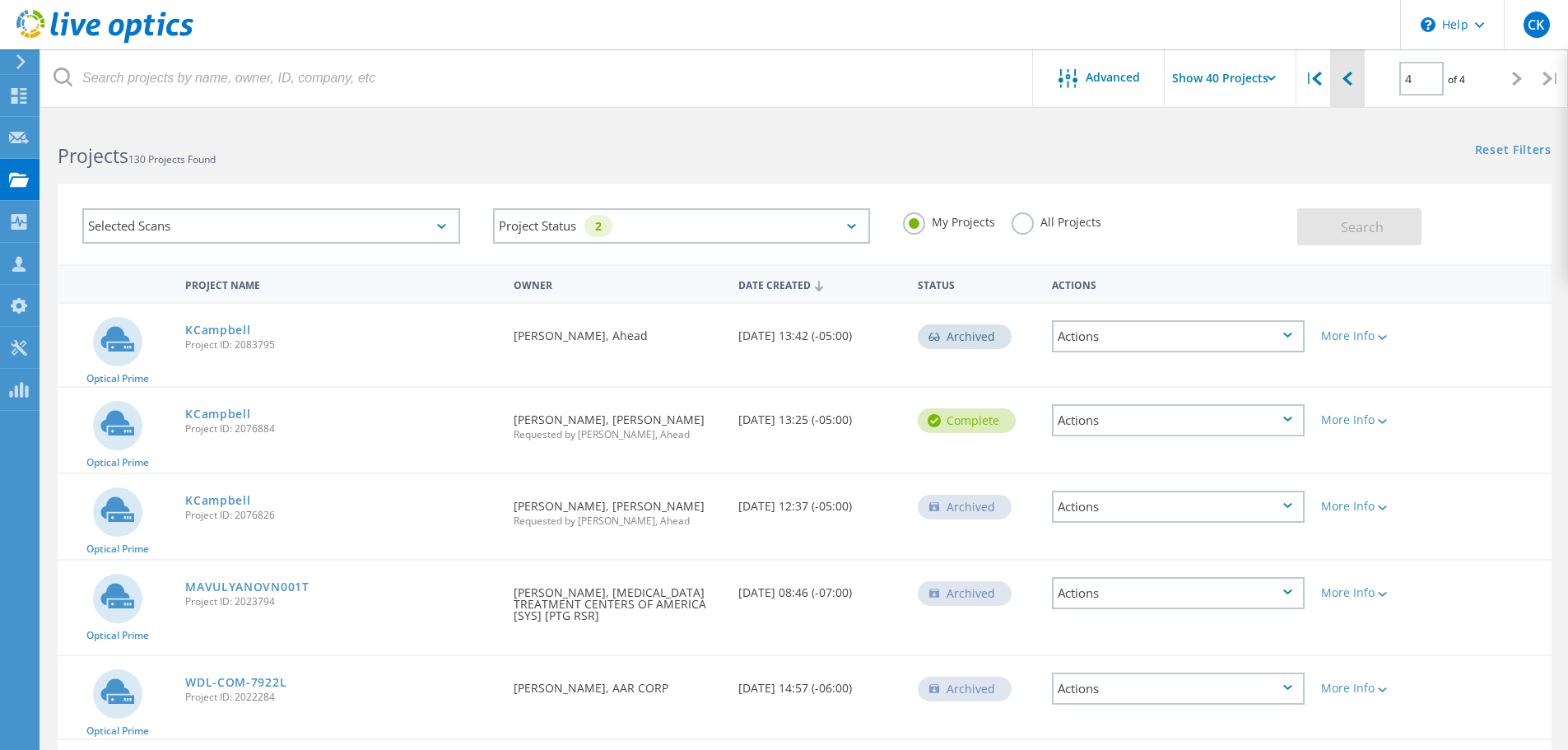
click at [1351, 84] on icon at bounding box center [1347, 78] width 10 height 14
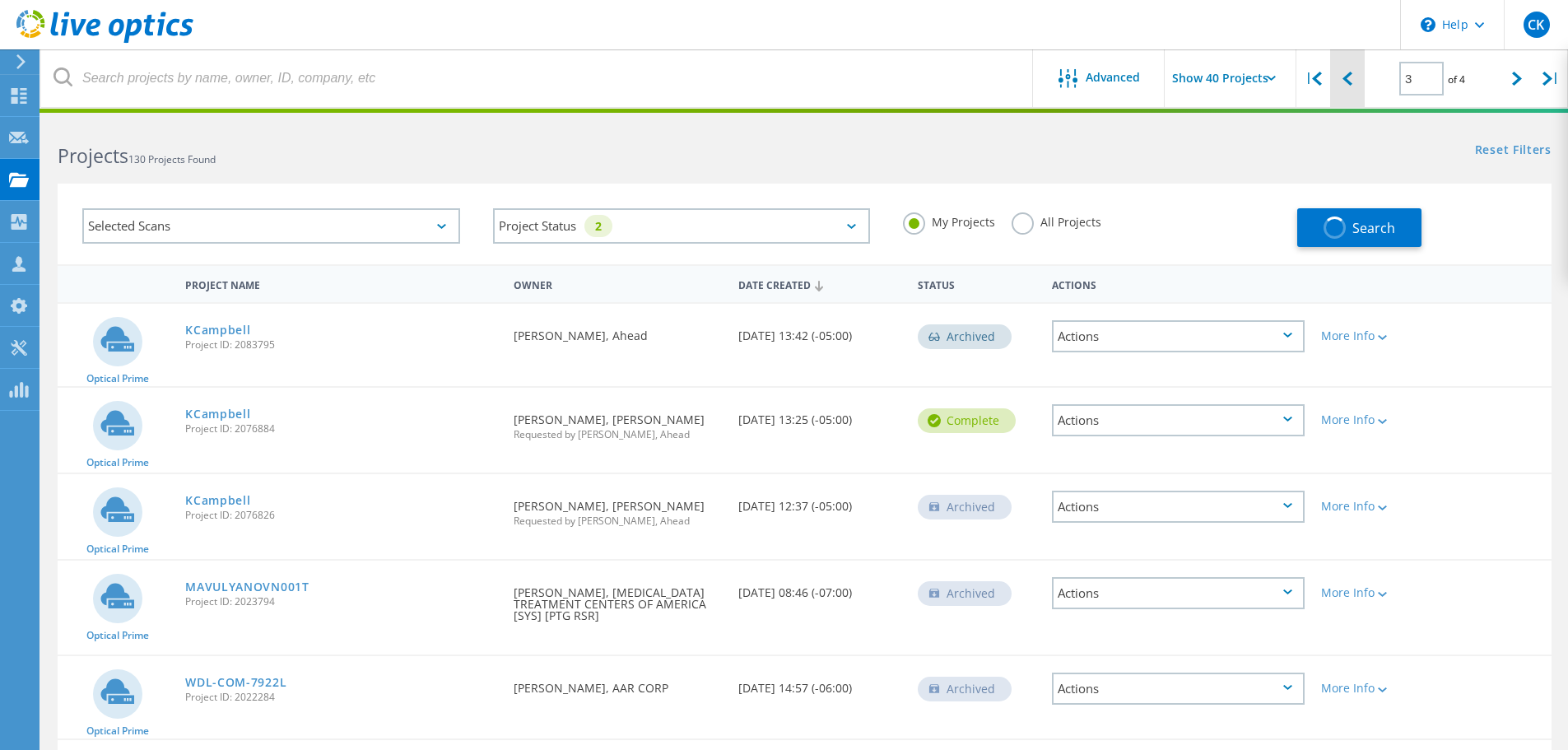
click at [1356, 83] on div at bounding box center [1347, 78] width 34 height 58
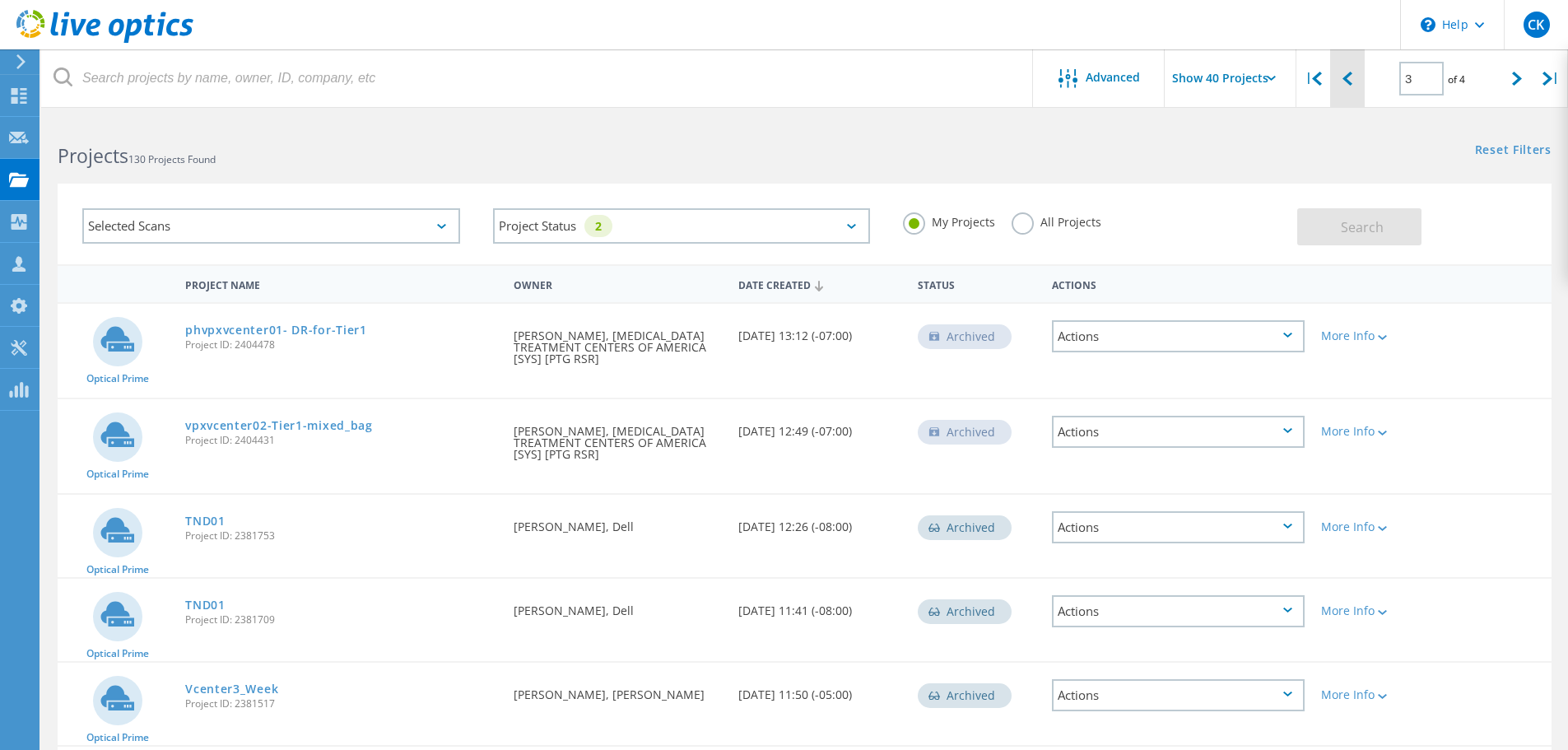
click at [1357, 83] on div at bounding box center [1347, 78] width 34 height 58
type input "2"
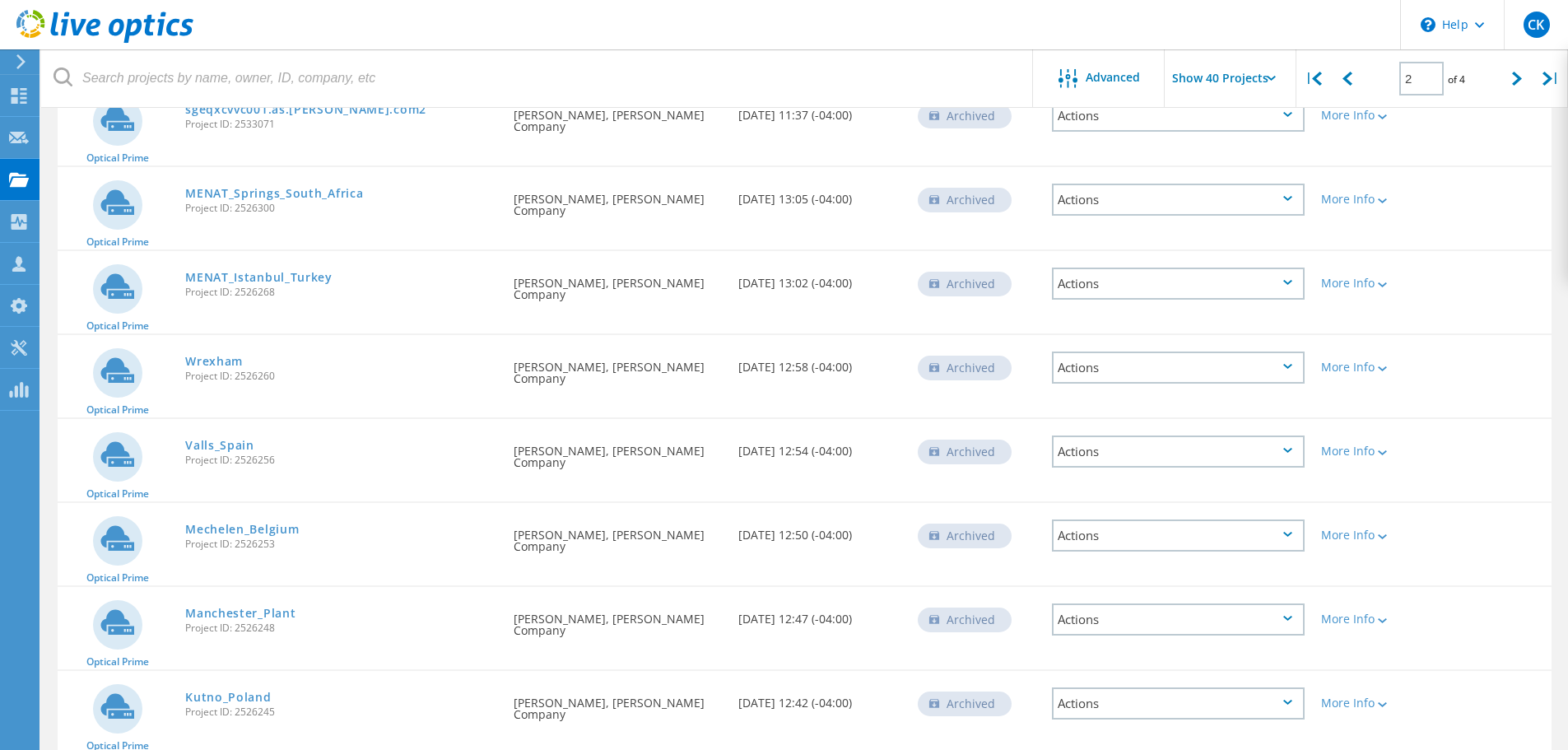
scroll to position [1646, 0]
click at [204, 365] on link "Valls_Spain" at bounding box center [220, 363] width 69 height 11
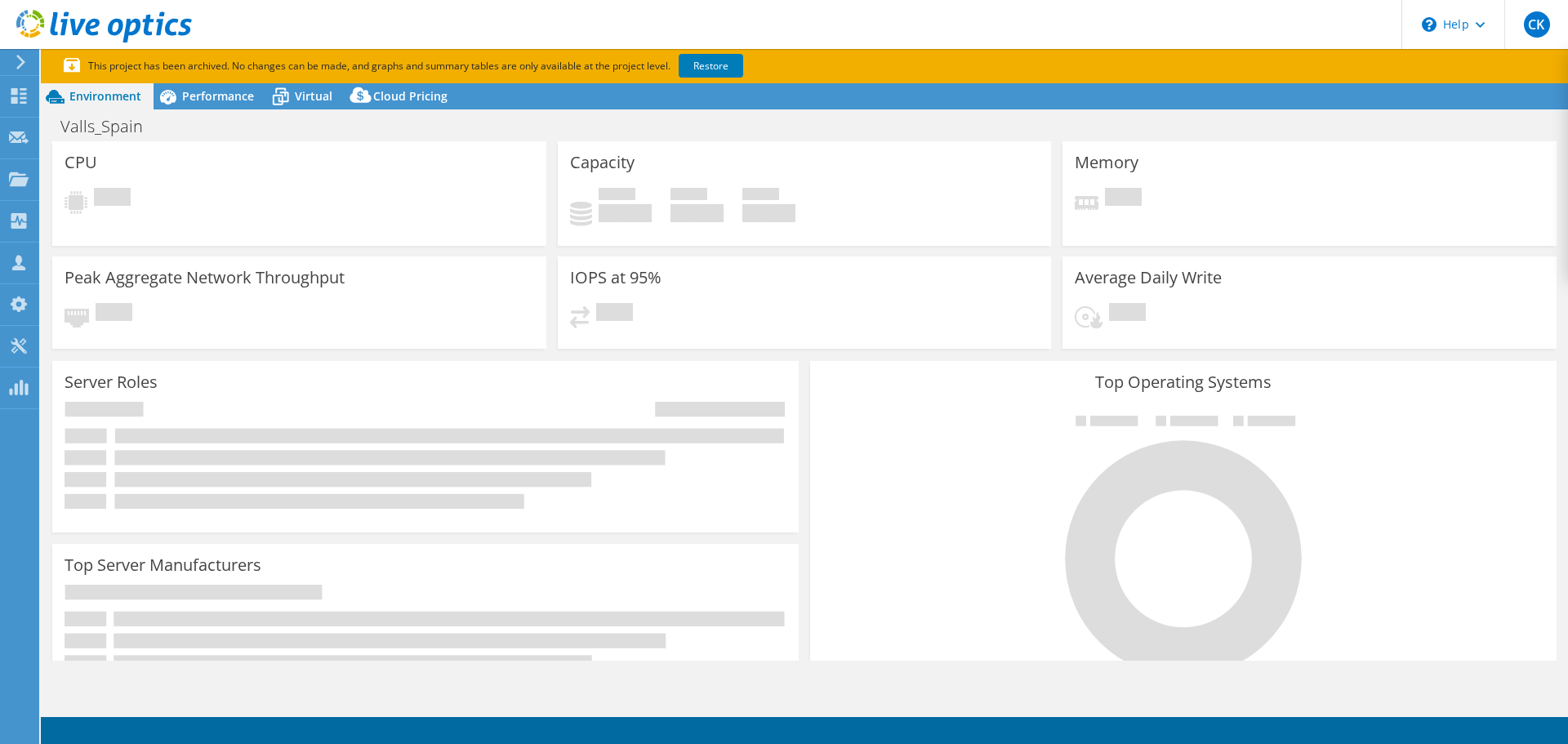
select select "USD"
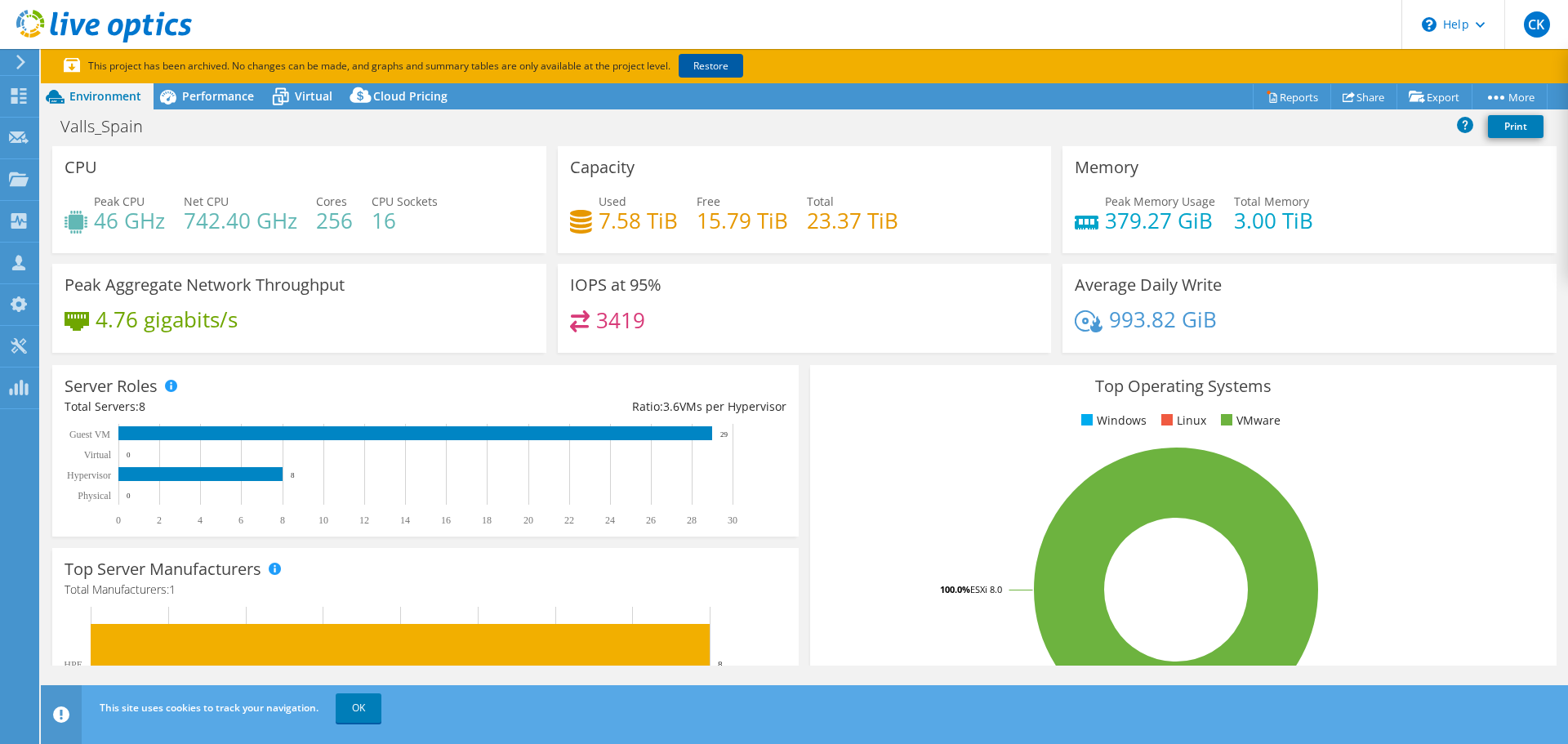
click at [713, 55] on link "Restore" at bounding box center [711, 65] width 64 height 24
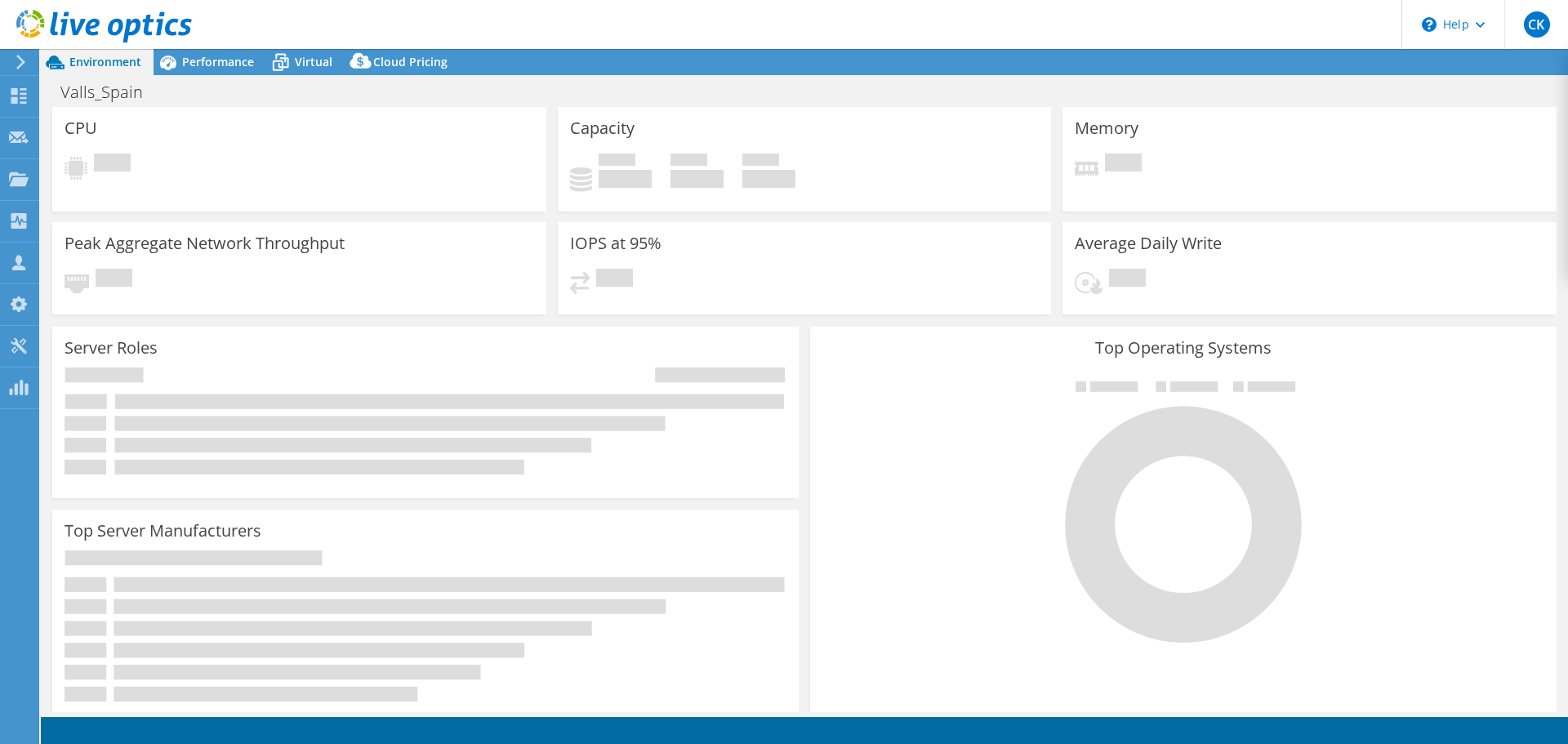
select select "USD"
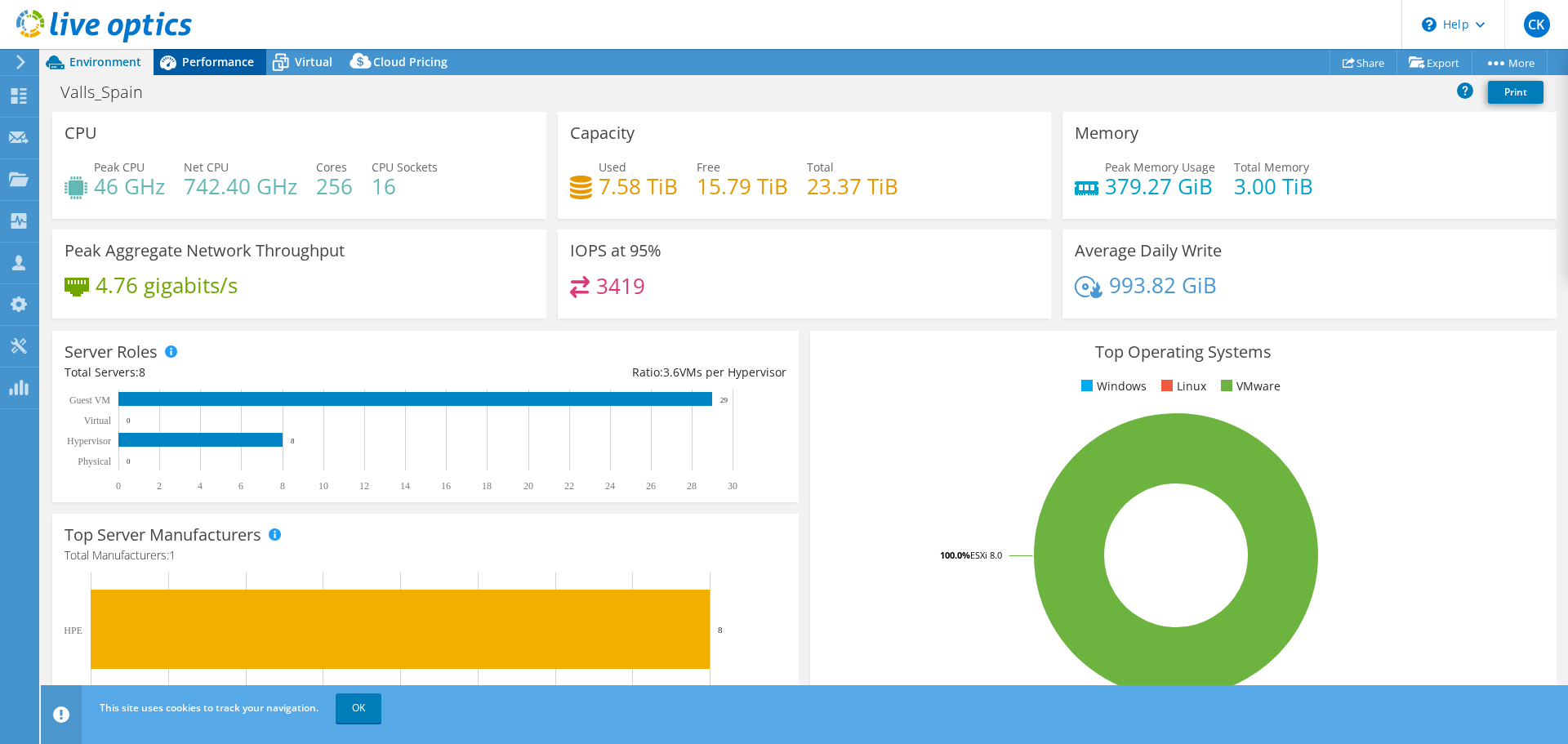
click at [207, 57] on span "Performance" at bounding box center [218, 61] width 72 height 15
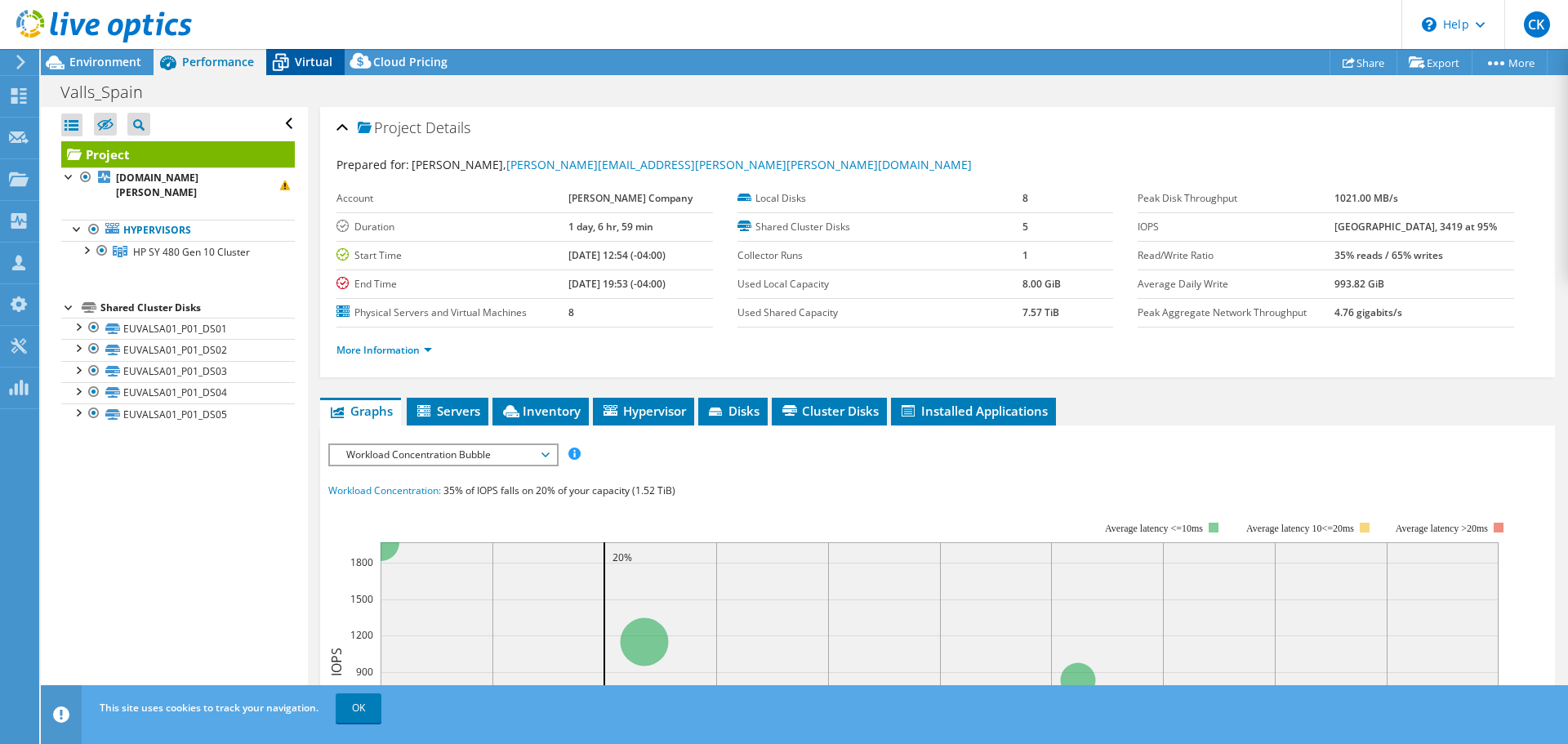
click at [301, 58] on span "Virtual" at bounding box center [314, 61] width 38 height 15
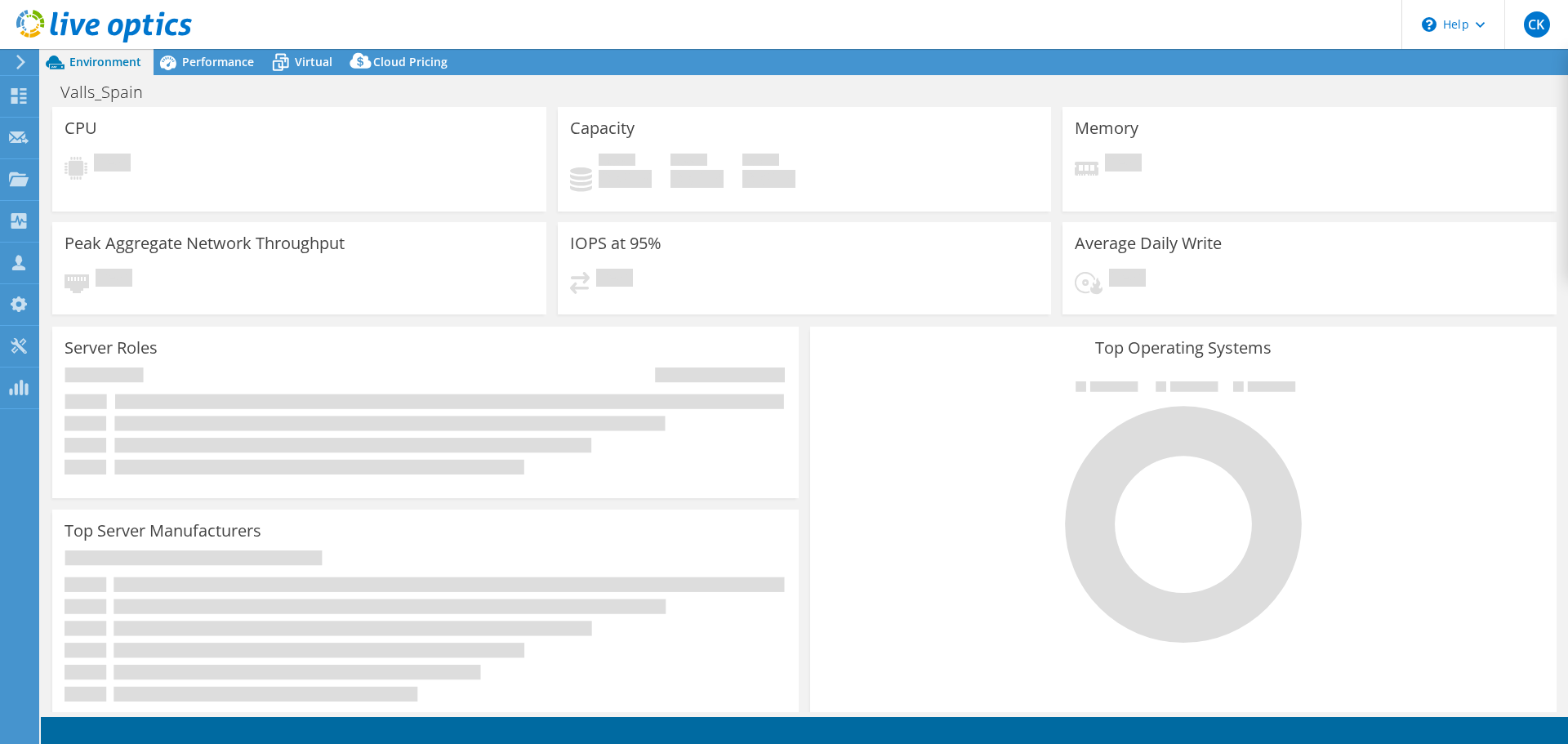
select select "USD"
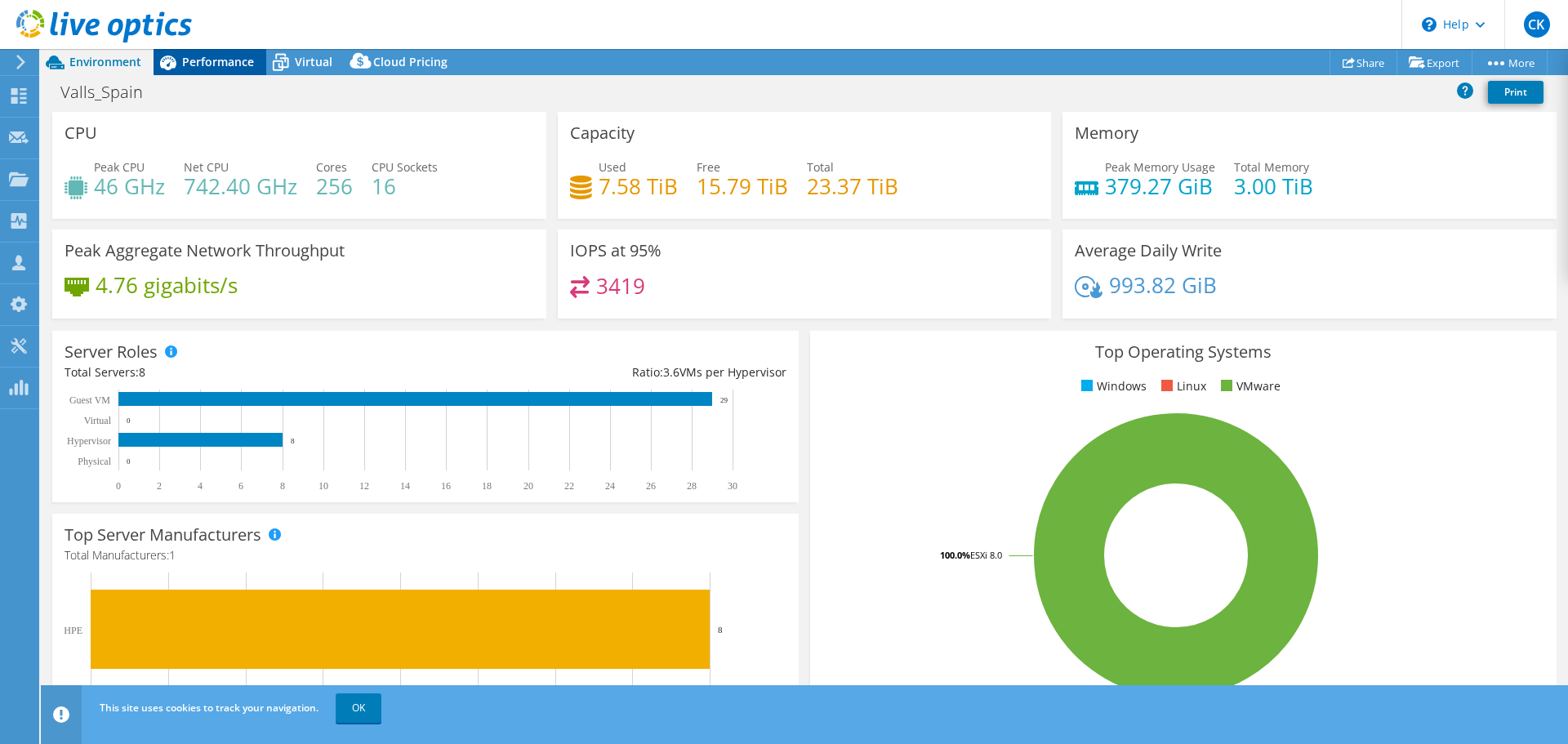
click at [198, 59] on span "Performance" at bounding box center [218, 61] width 72 height 15
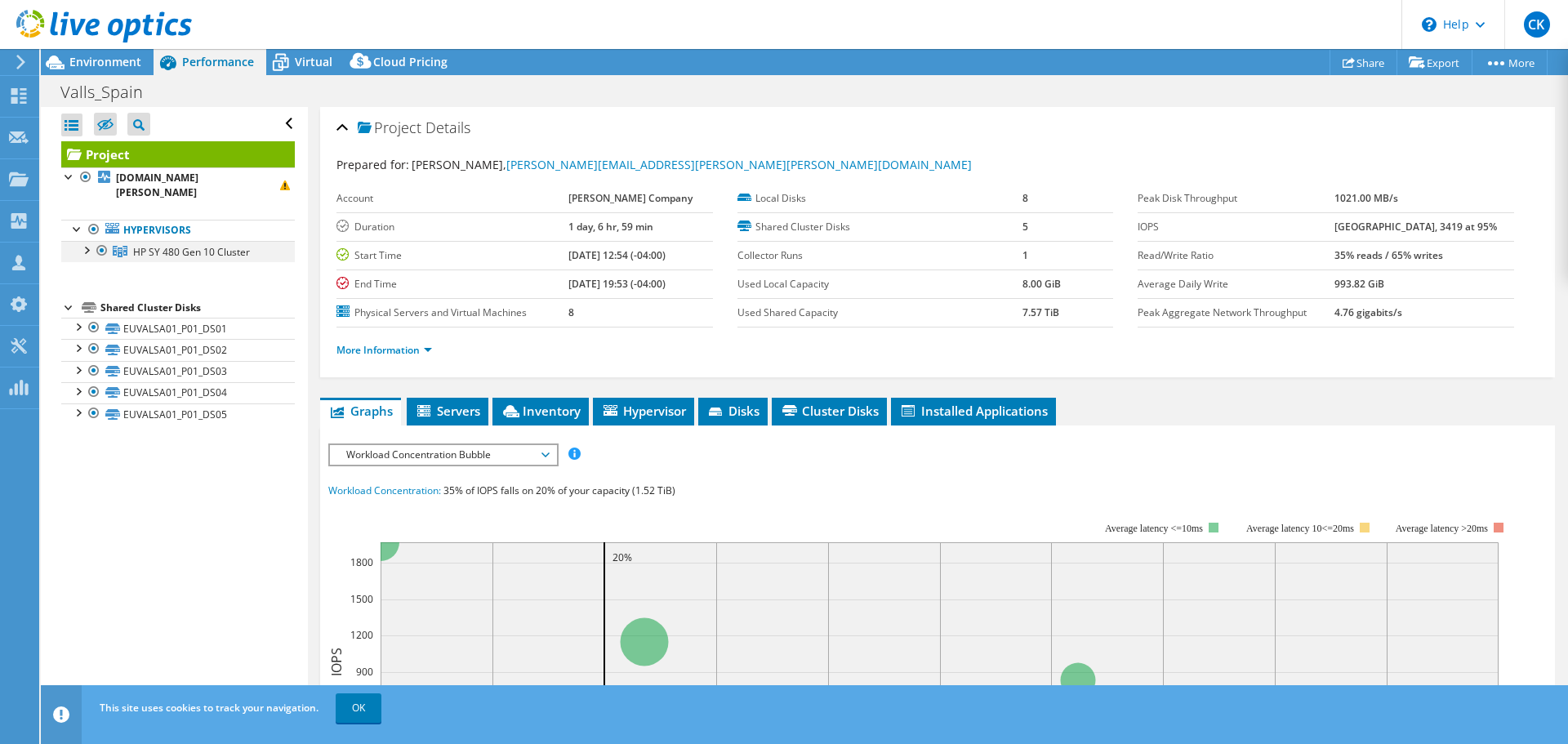
click at [91, 240] on div at bounding box center [85, 248] width 16 height 16
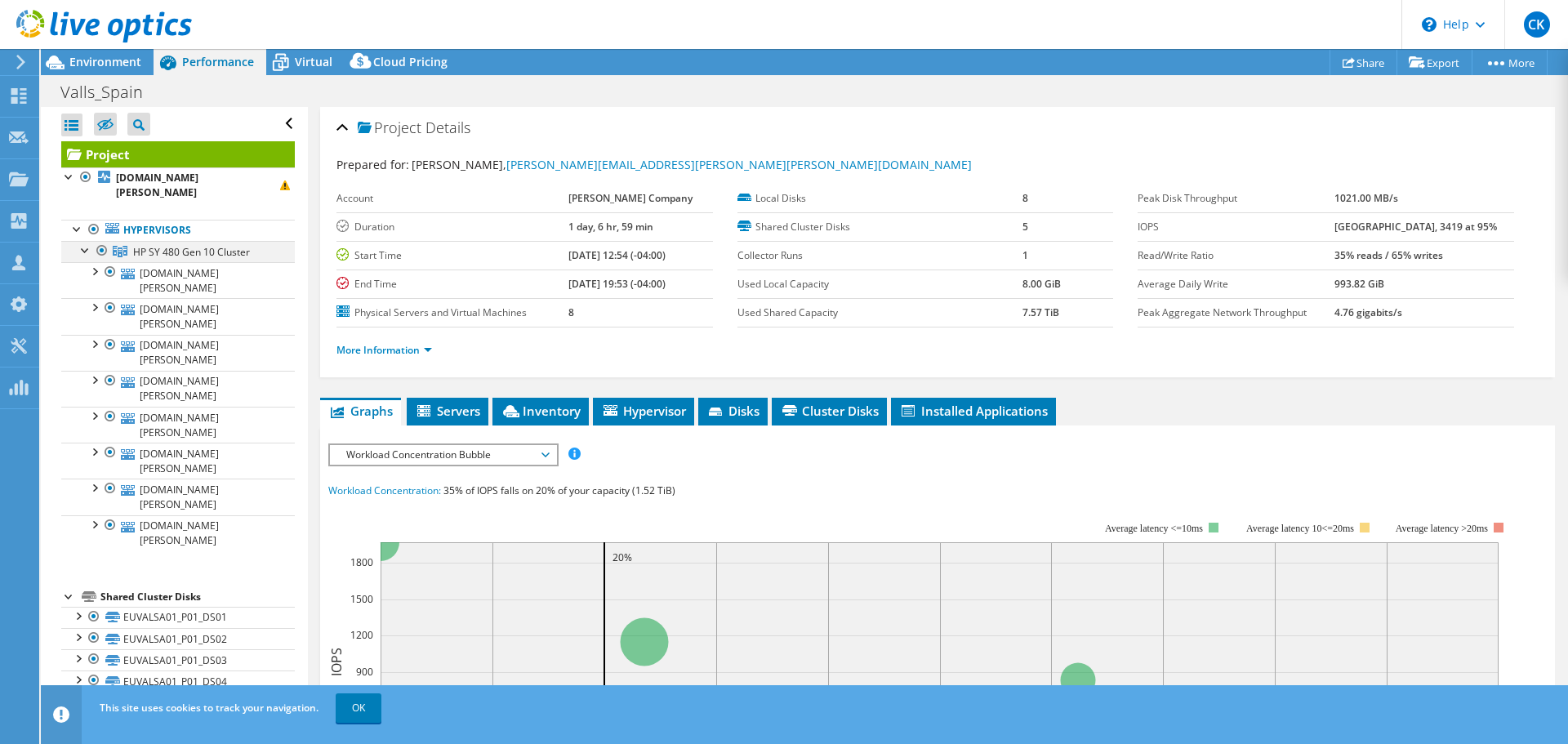
click at [91, 240] on div at bounding box center [85, 248] width 16 height 16
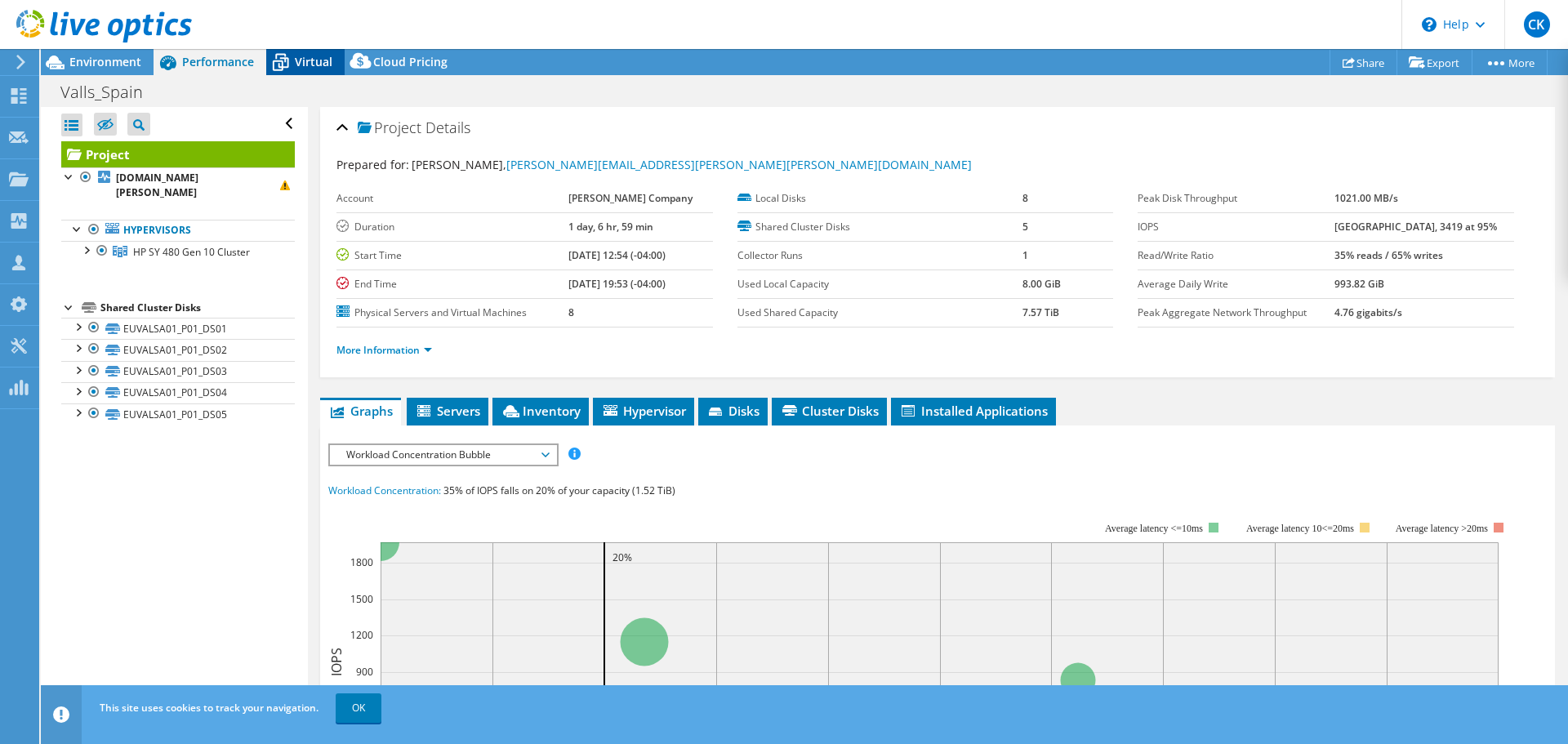
click at [296, 63] on span "Virtual" at bounding box center [314, 61] width 38 height 15
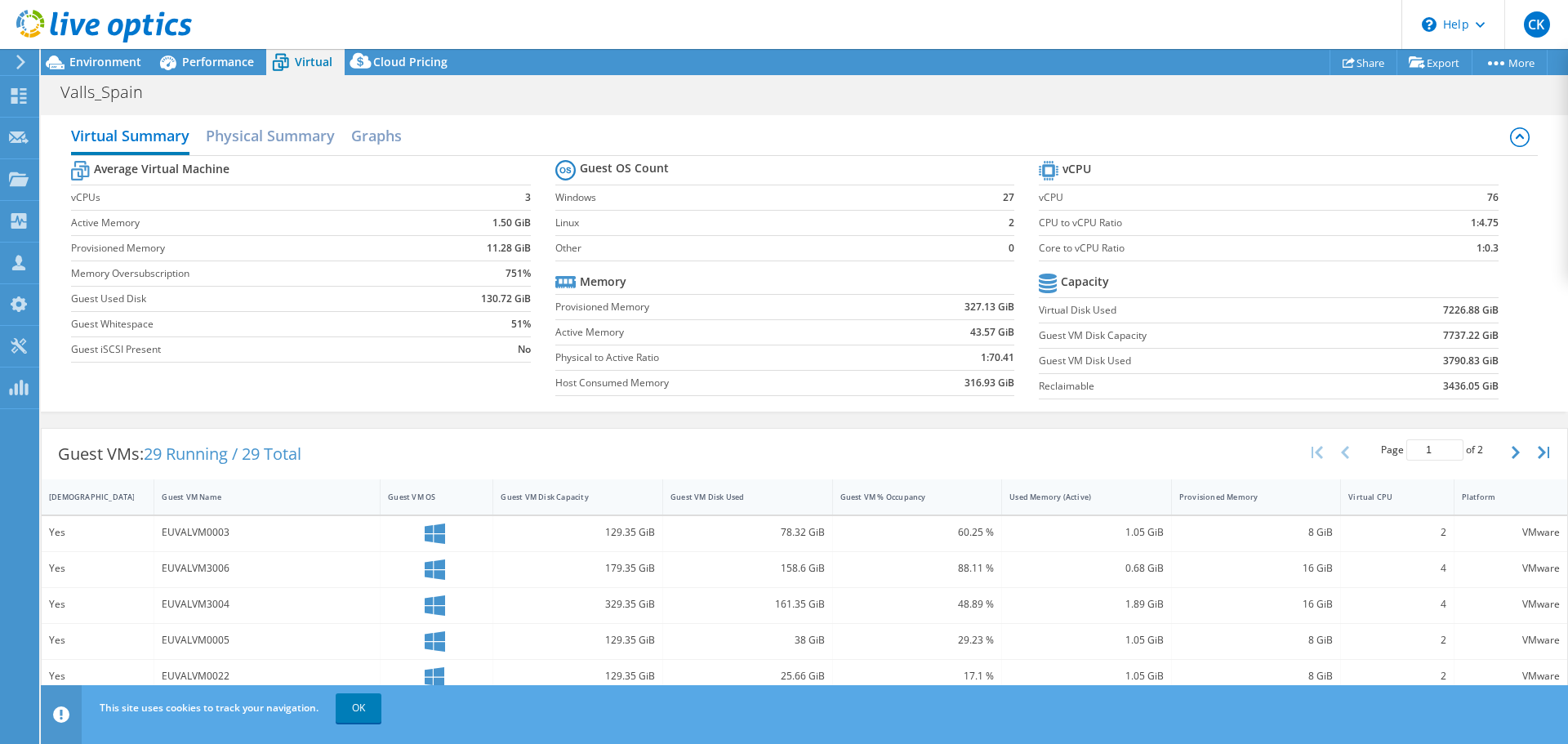
scroll to position [351, 0]
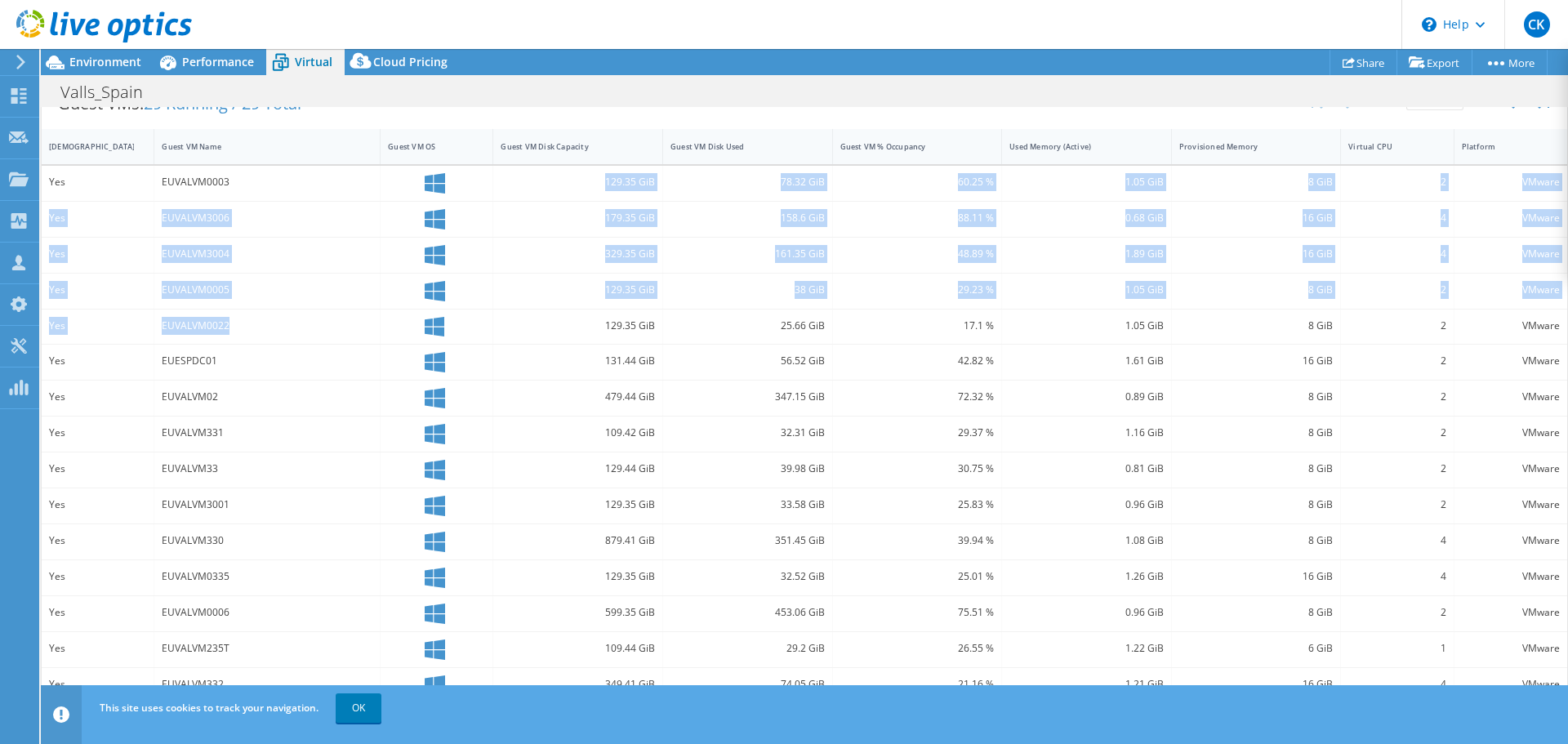
drag, startPoint x: 256, startPoint y: 183, endPoint x: 360, endPoint y: 325, distance: 176.0
click at [360, 325] on div "Yes EUVALVM0003 129.35 GiB 78.32 GiB 60.25 % 1.05 GiB 8 GiB 2 VMware Yes EUVALV…" at bounding box center [804, 435] width 1526 height 537
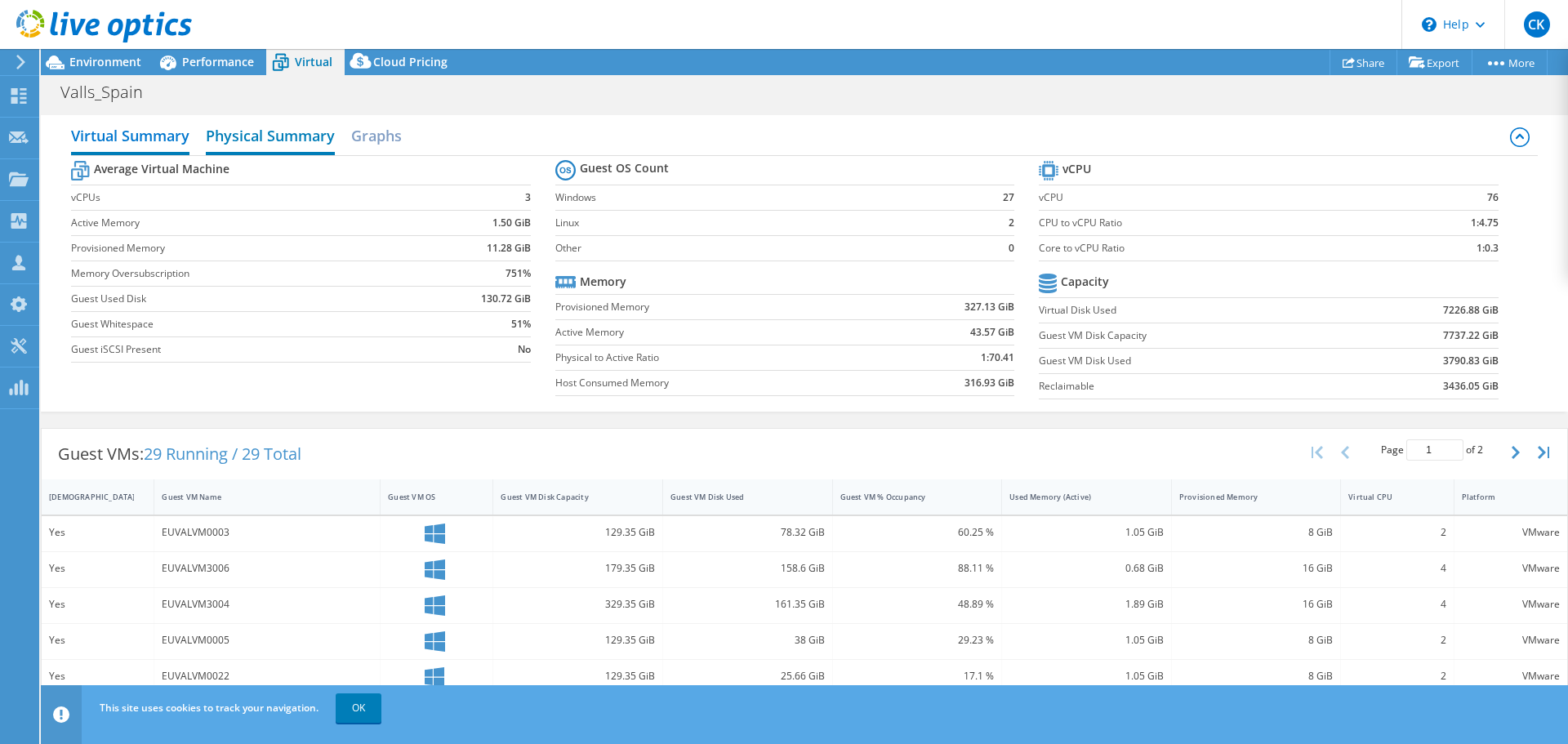
click at [248, 119] on h2 "Physical Summary" at bounding box center [270, 137] width 129 height 36
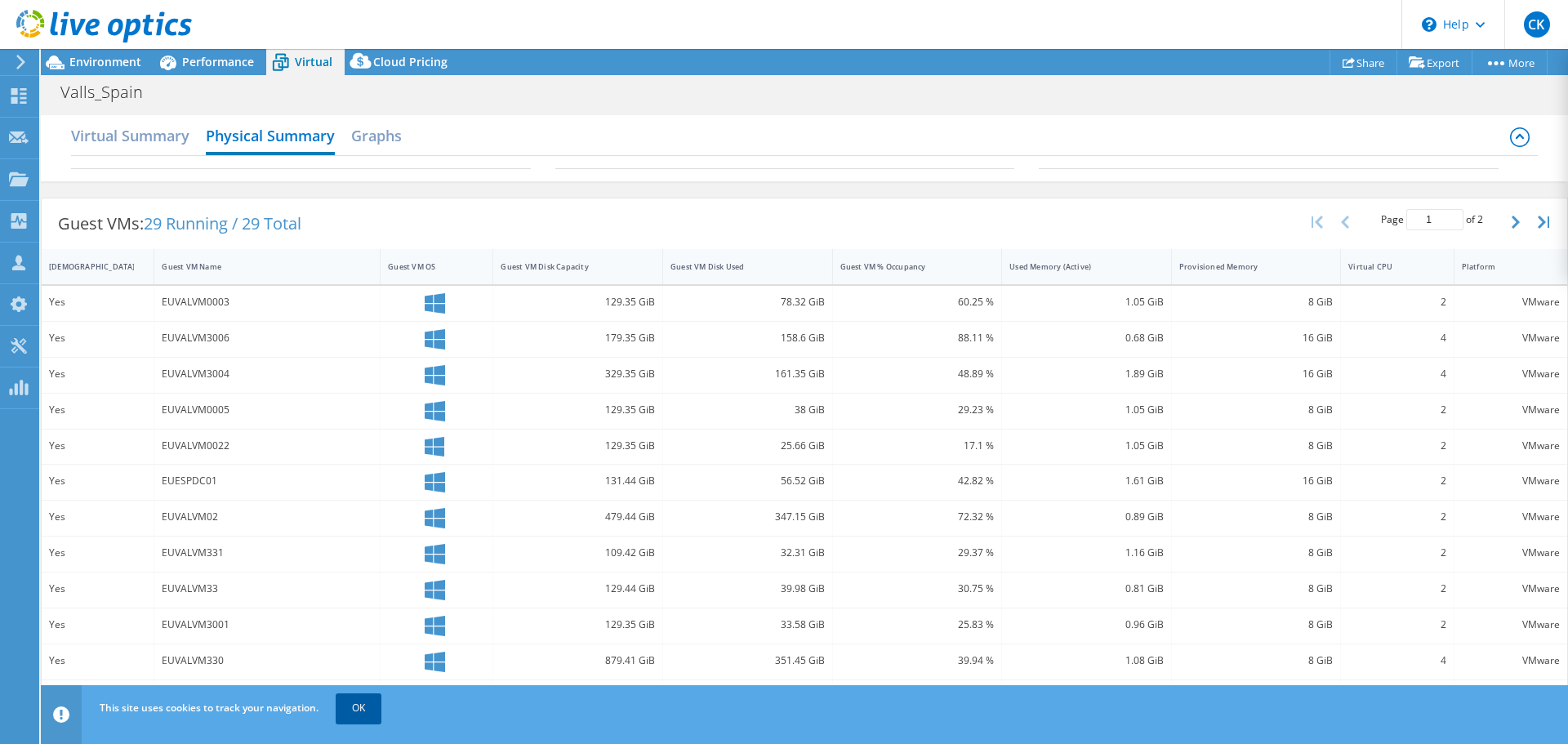
click at [357, 714] on link "OK" at bounding box center [358, 707] width 45 height 29
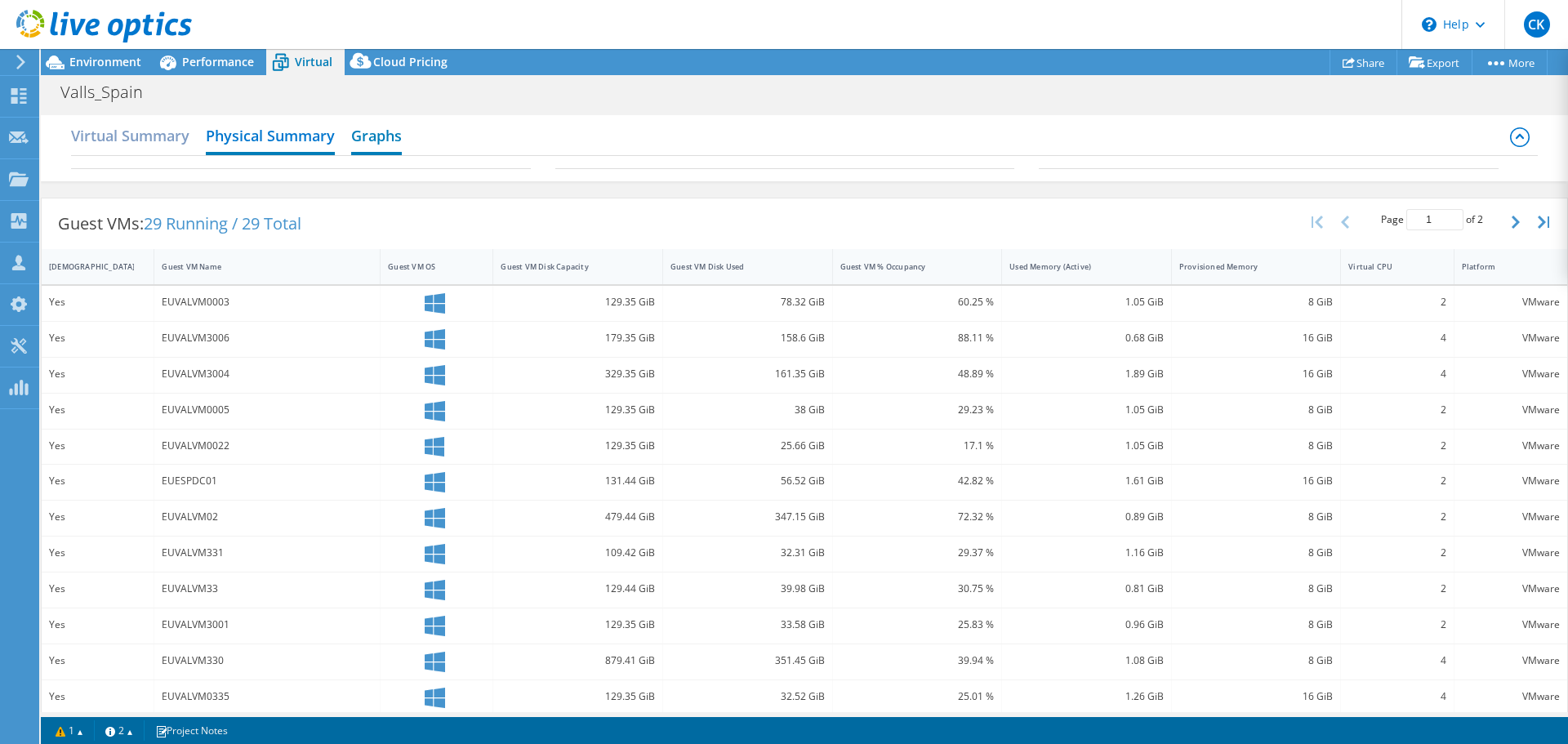
click at [375, 131] on h2 "Graphs" at bounding box center [376, 137] width 51 height 36
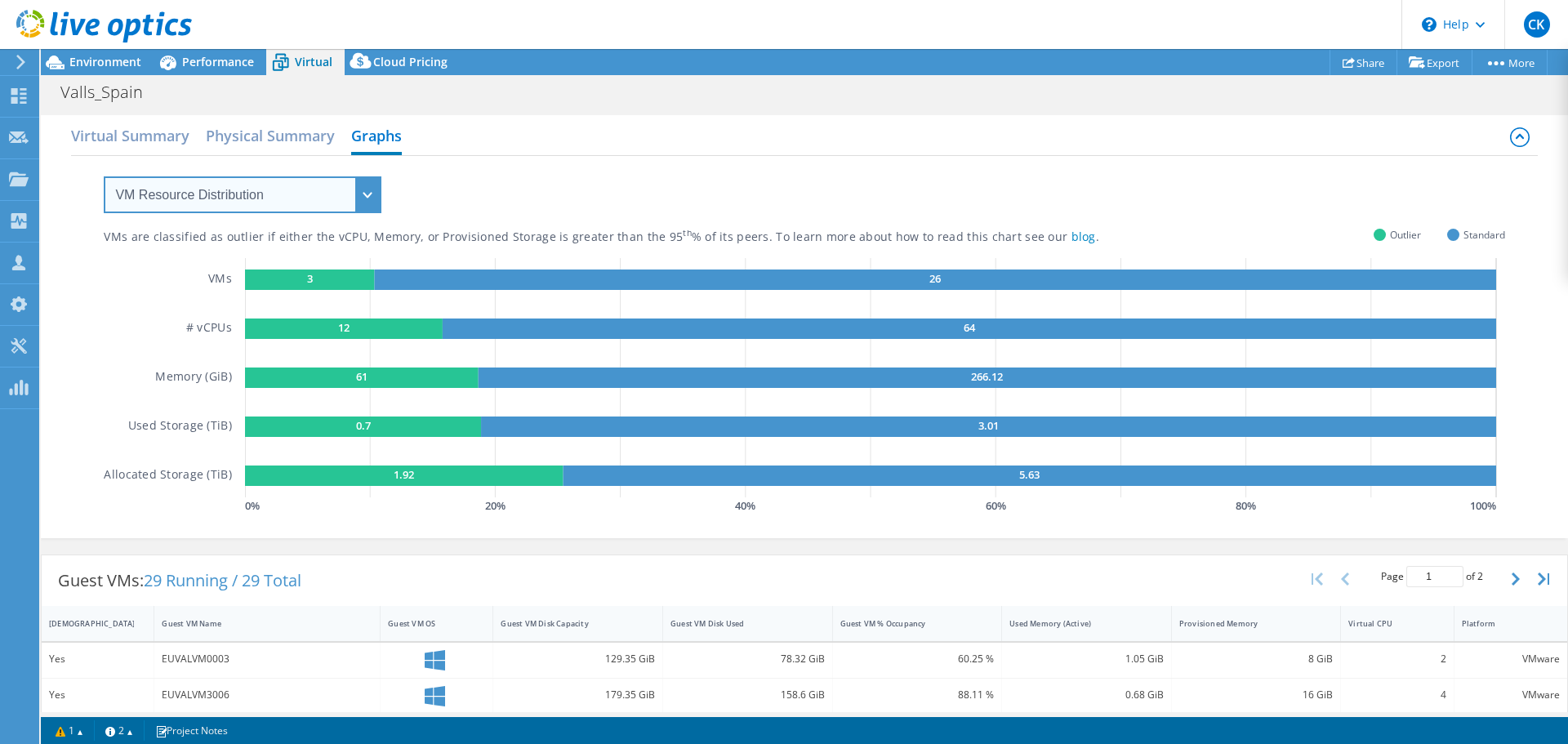
click at [303, 205] on select "VM Resource Distribution Provisioning Contrast Over Provisioning" at bounding box center [242, 194] width 277 height 37
click at [639, 168] on div "VMs are classified as outlier if either the vCPU, Memory, or Provisioned Storag…" at bounding box center [803, 337] width 1400 height 362
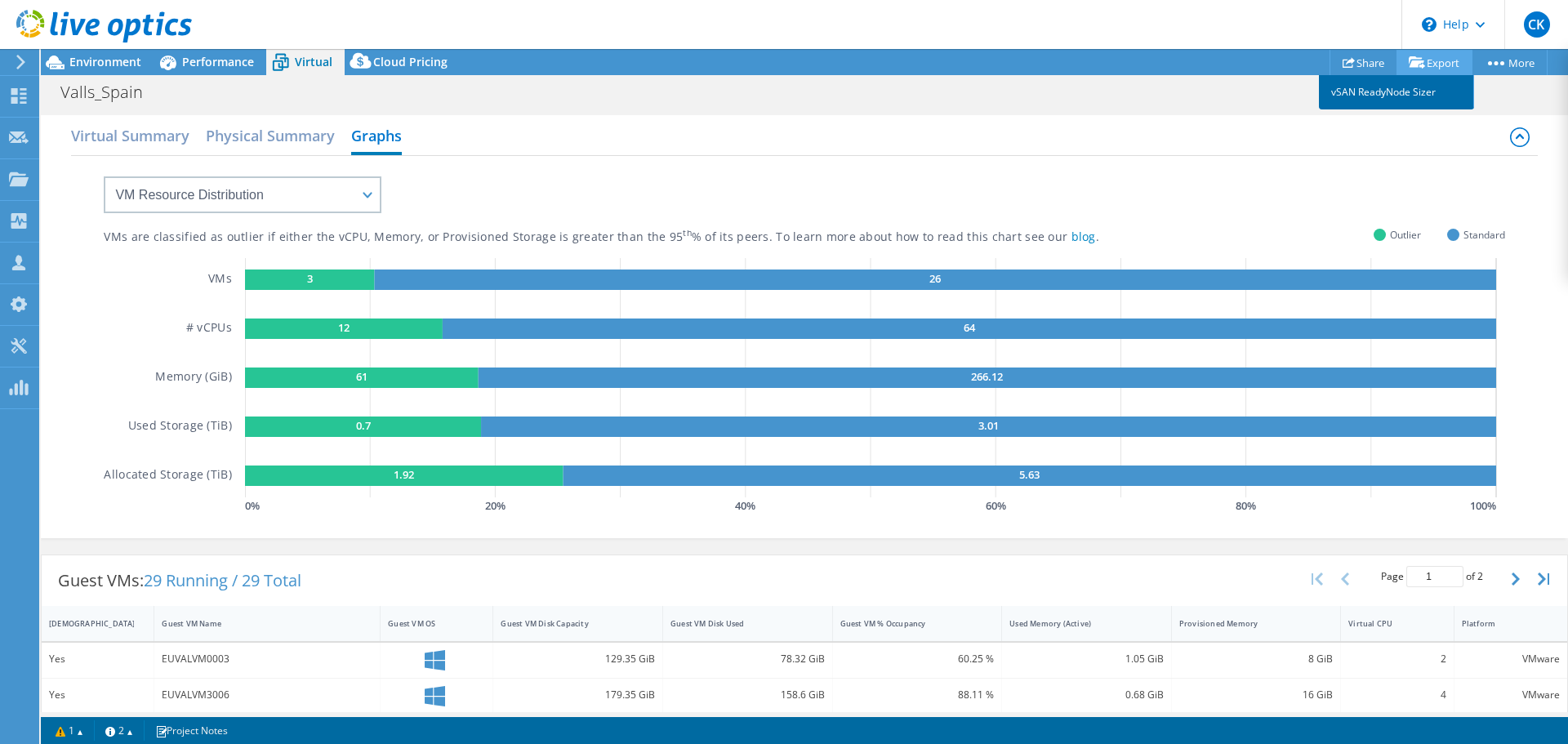
click at [1409, 94] on link "vSAN ReadyNode Sizer" at bounding box center [1396, 92] width 156 height 34
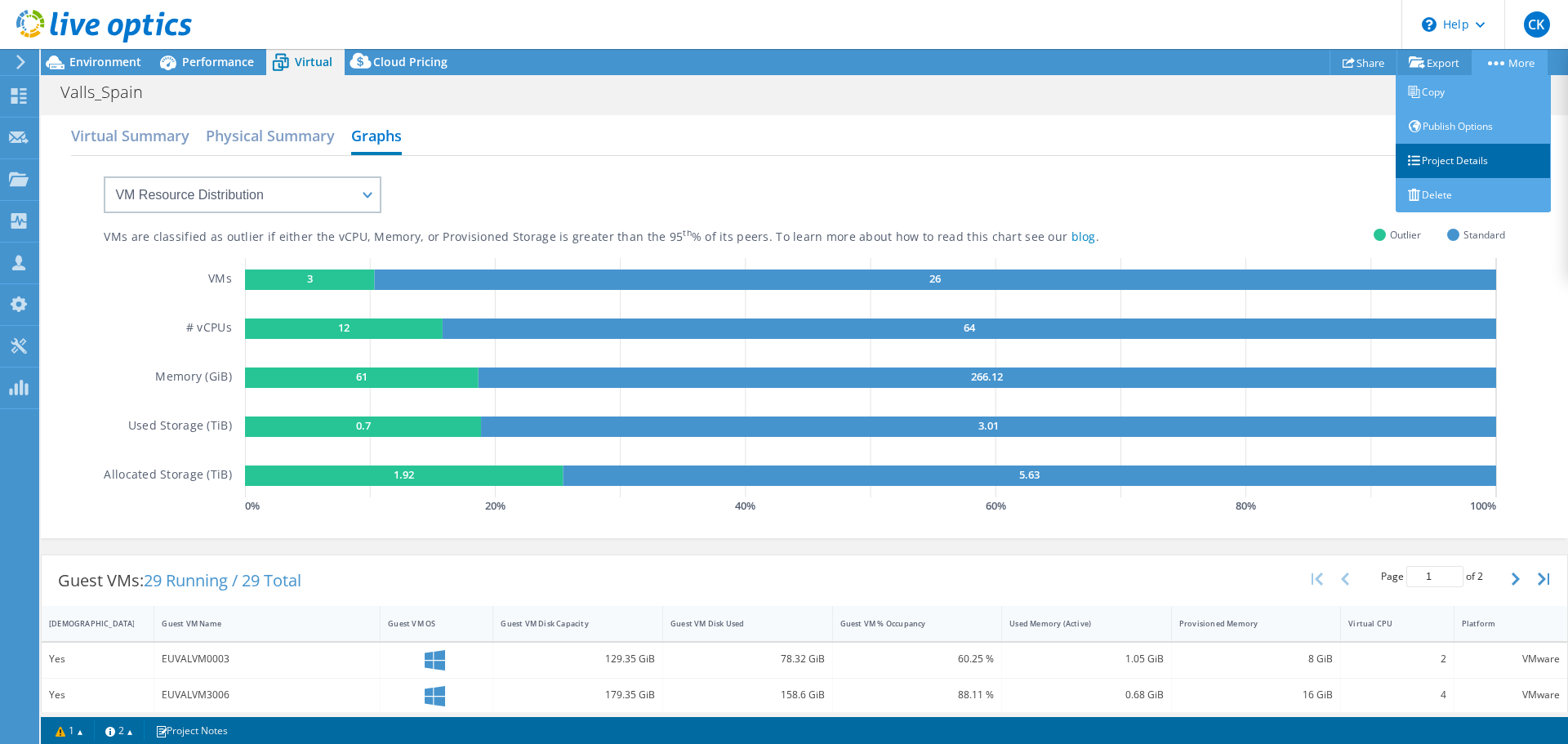
click at [1467, 160] on link "Project Details" at bounding box center [1473, 160] width 156 height 34
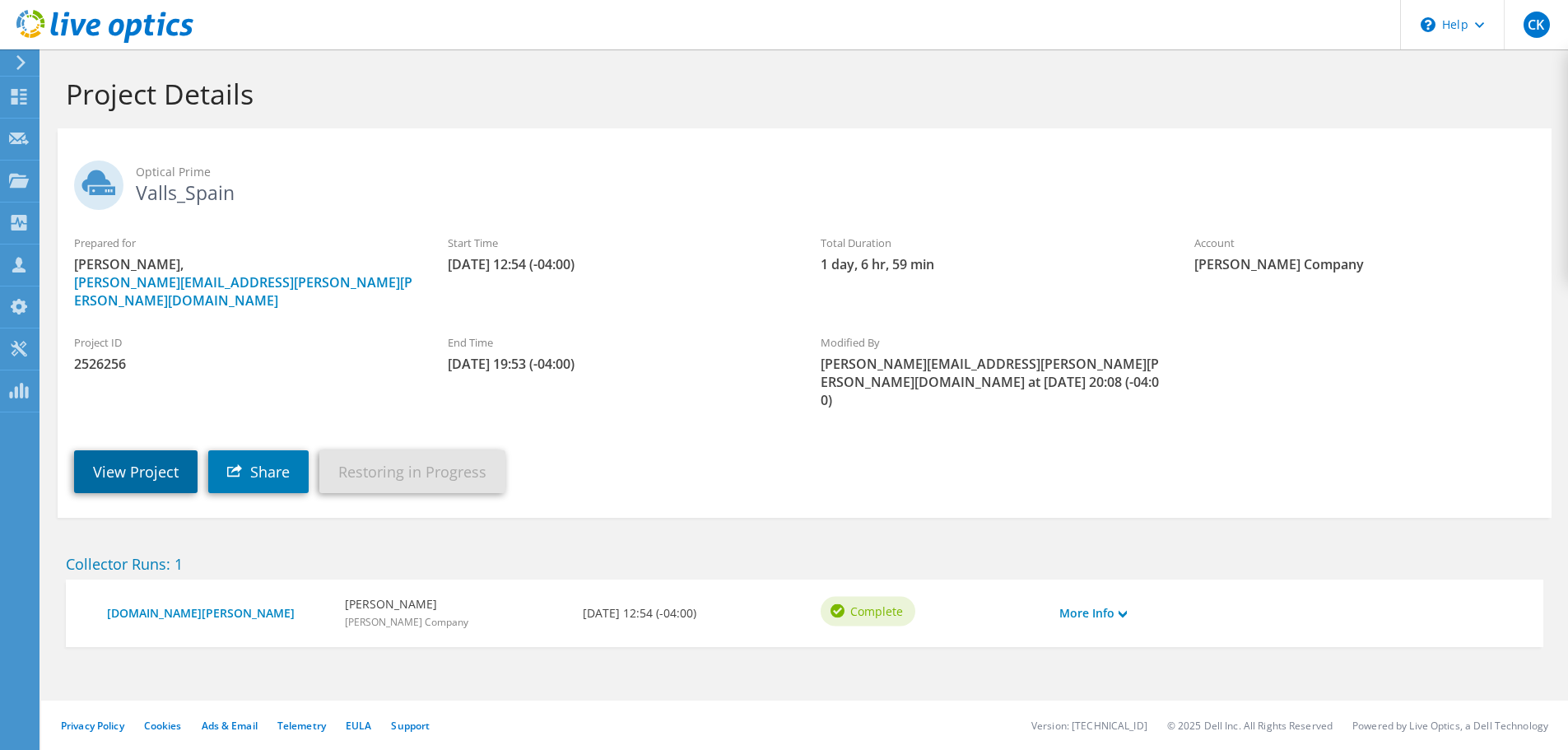
click at [141, 451] on link "View Project" at bounding box center [136, 471] width 124 height 43
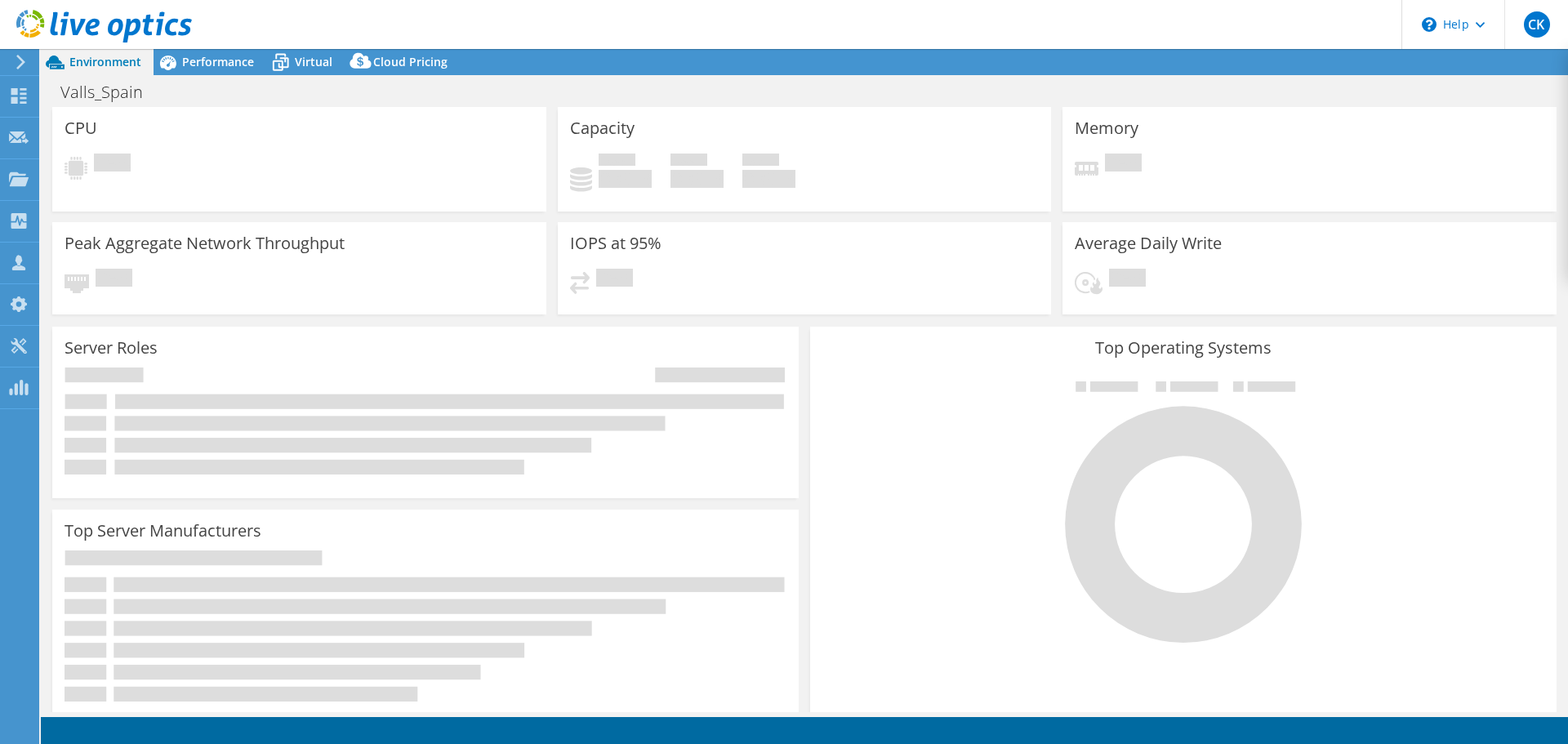
select select "USD"
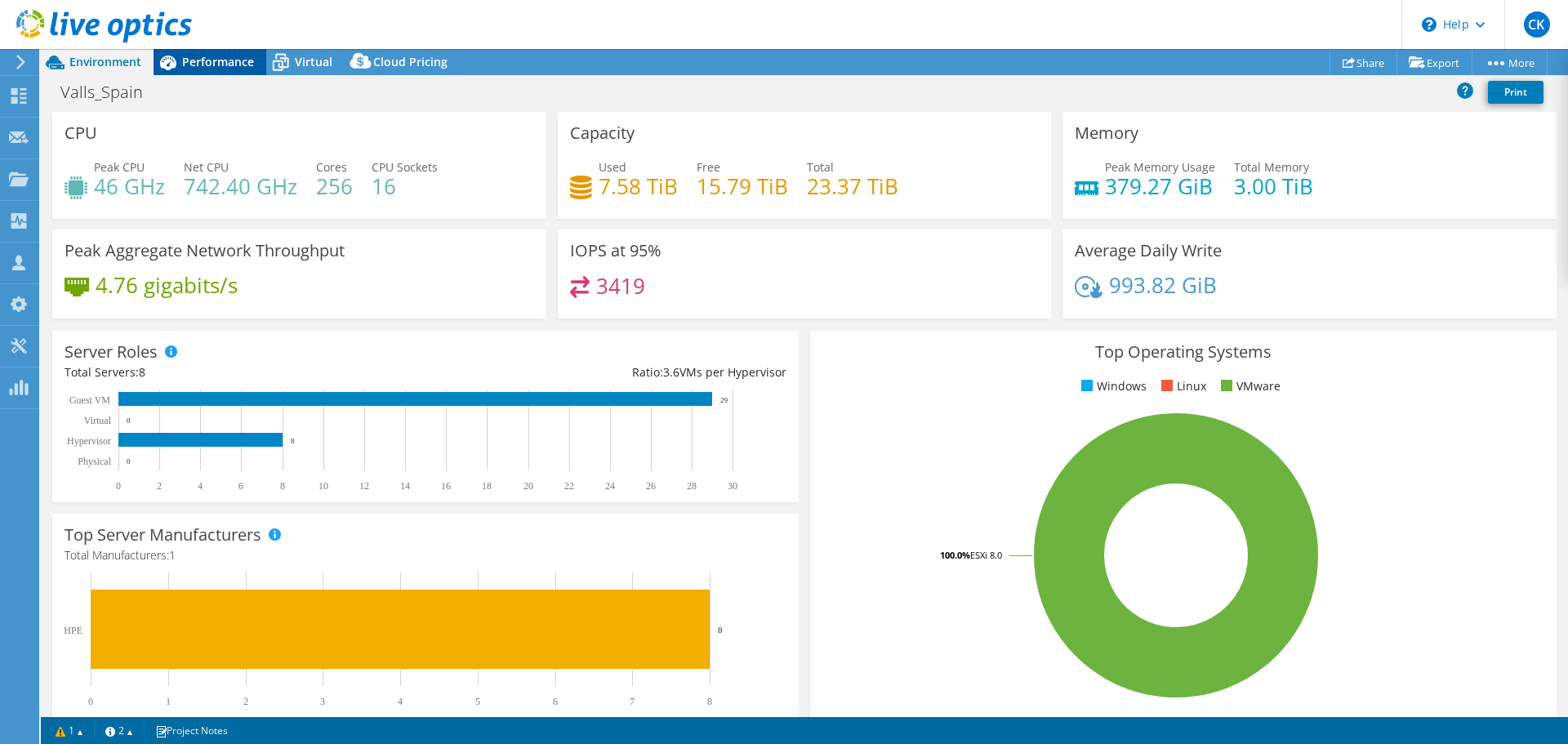
click at [227, 64] on span "Performance" at bounding box center [218, 61] width 72 height 15
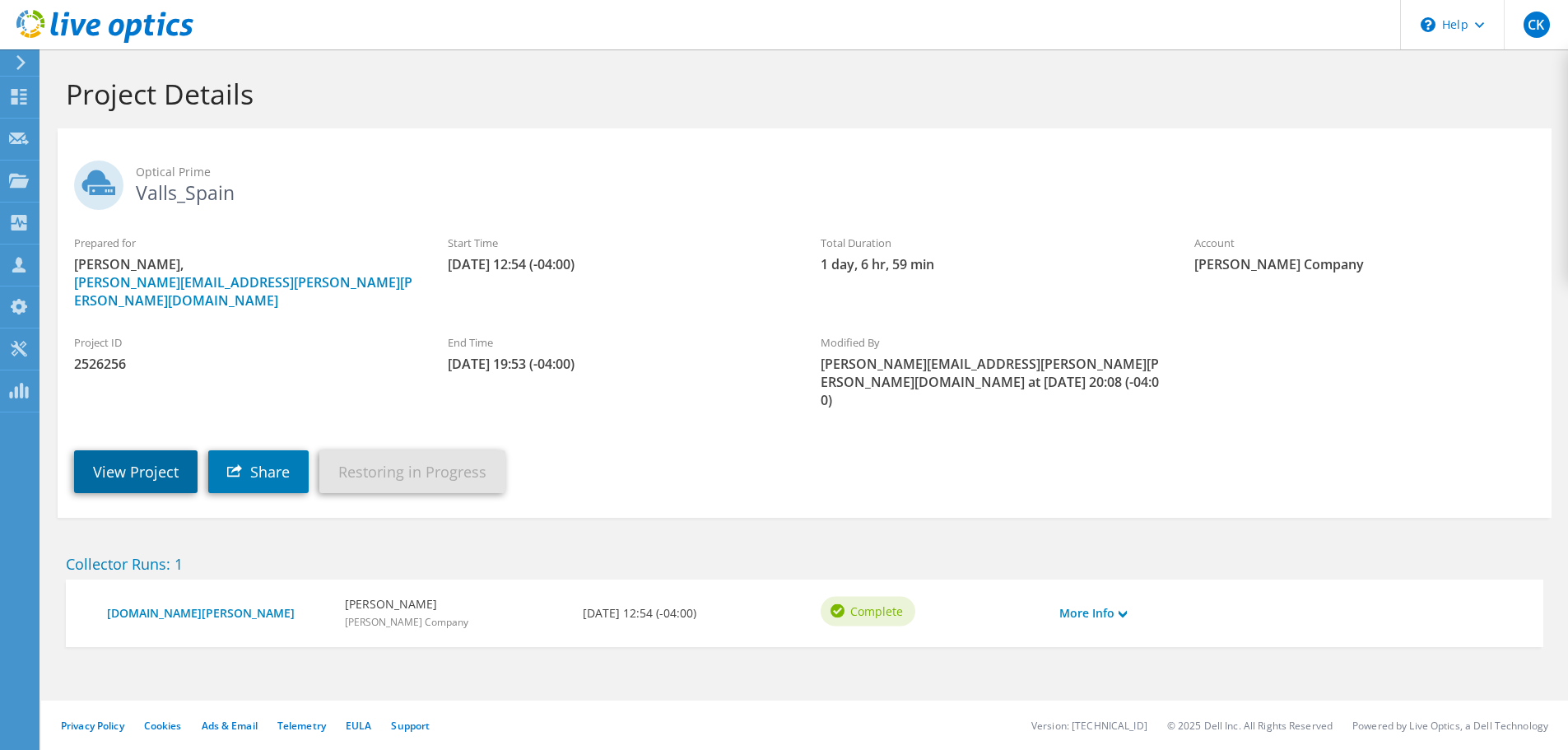
click at [149, 451] on link "View Project" at bounding box center [136, 471] width 124 height 43
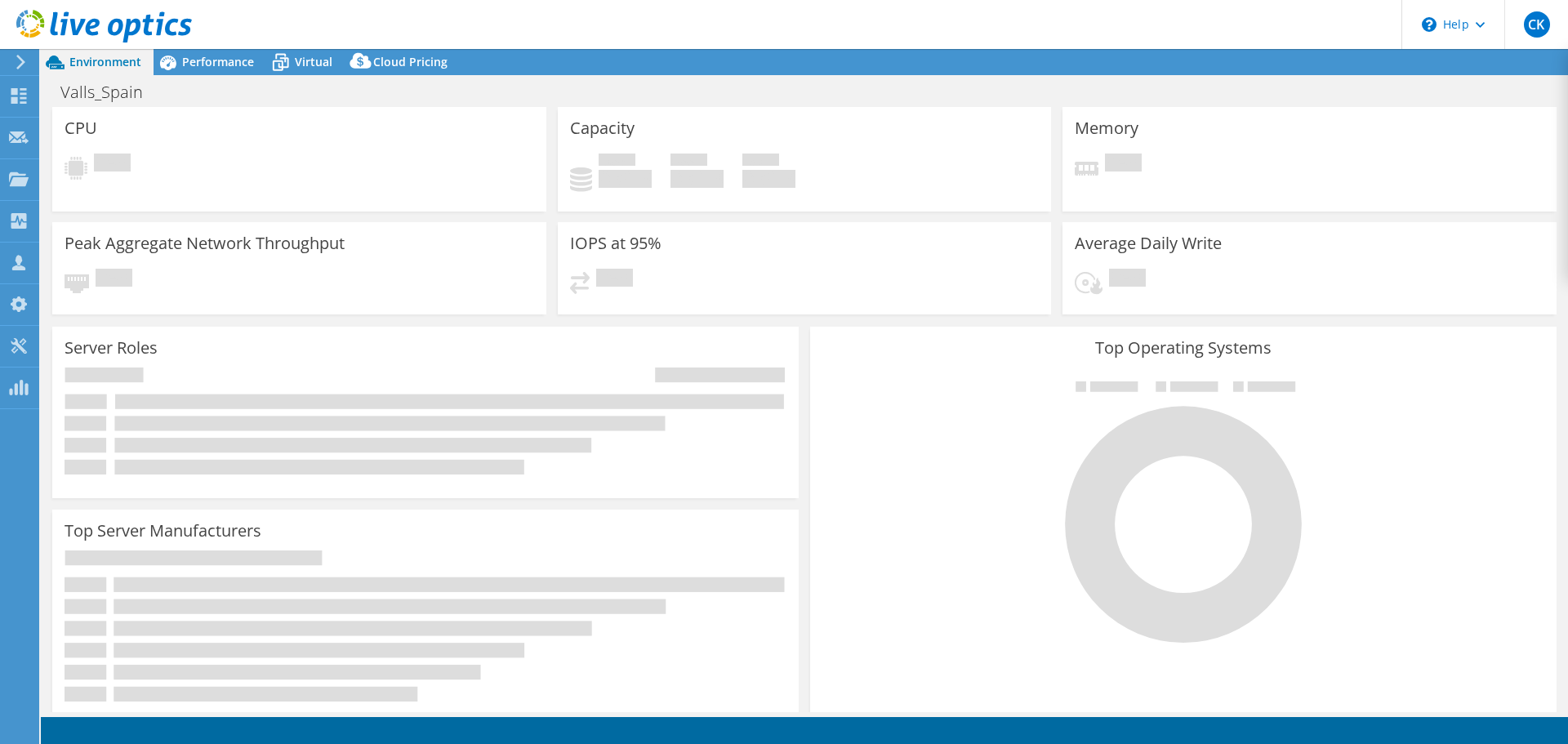
select select "USD"
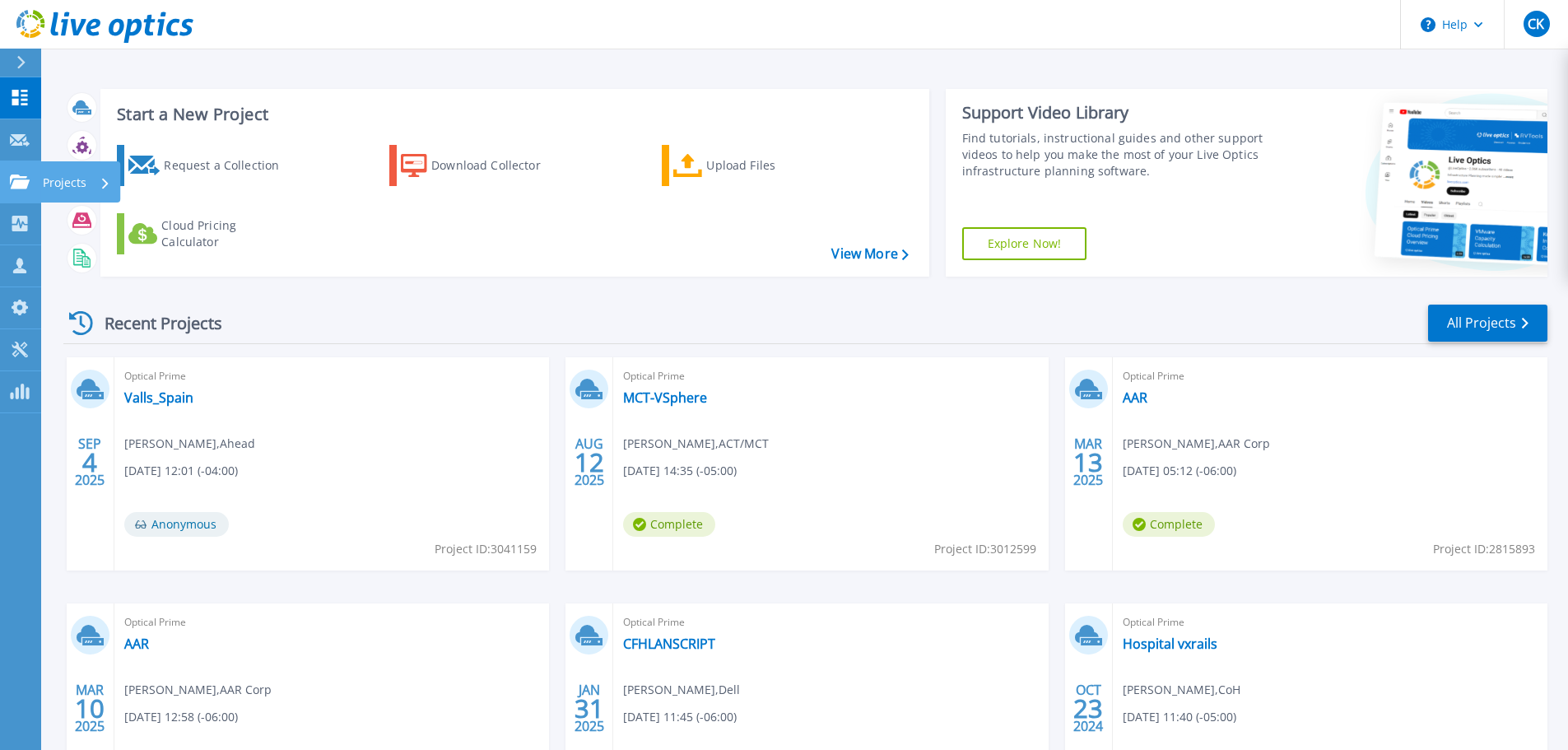
click at [5, 167] on link "Projects Projects" at bounding box center [20, 183] width 41 height 42
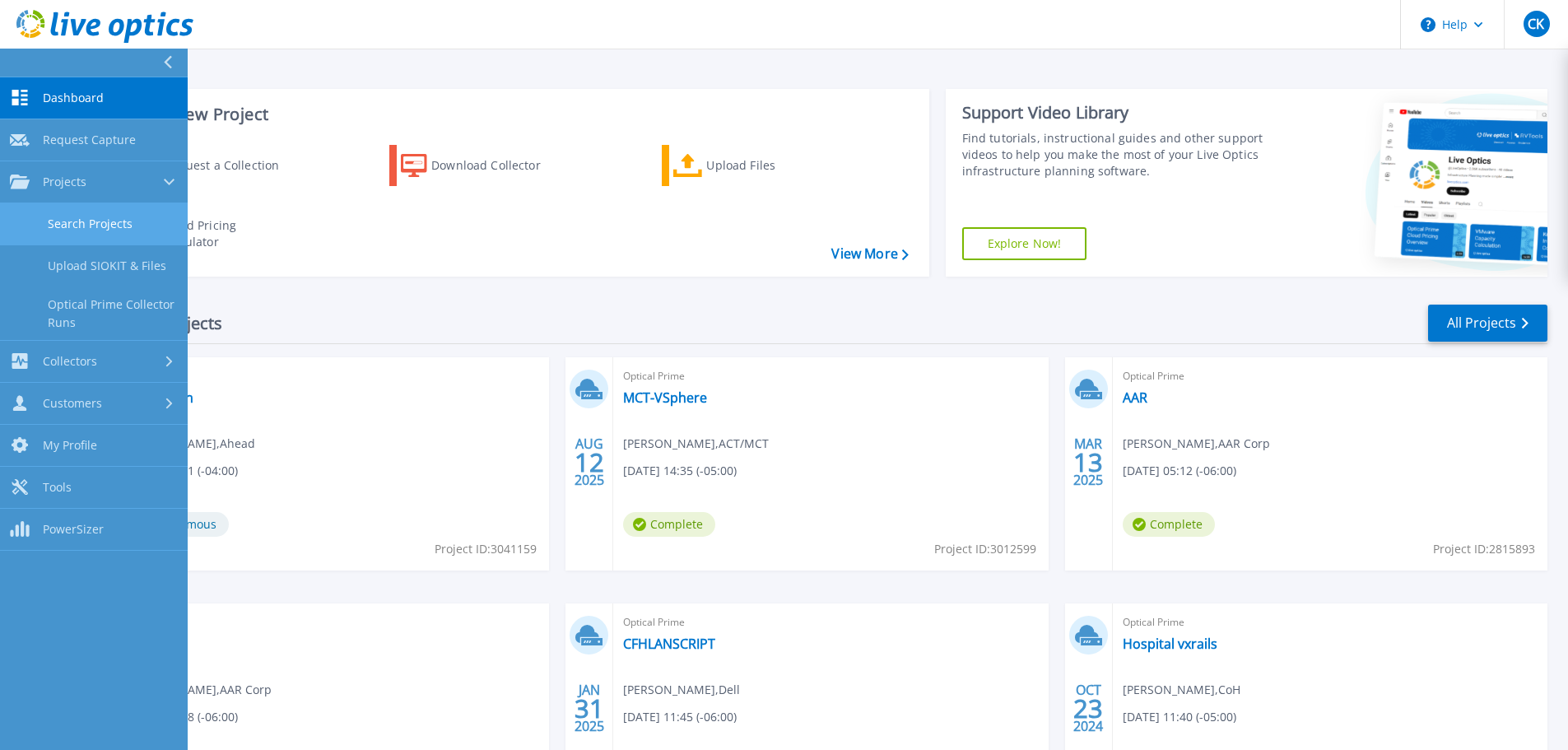
click at [78, 223] on link "Search Projects" at bounding box center [93, 224] width 187 height 42
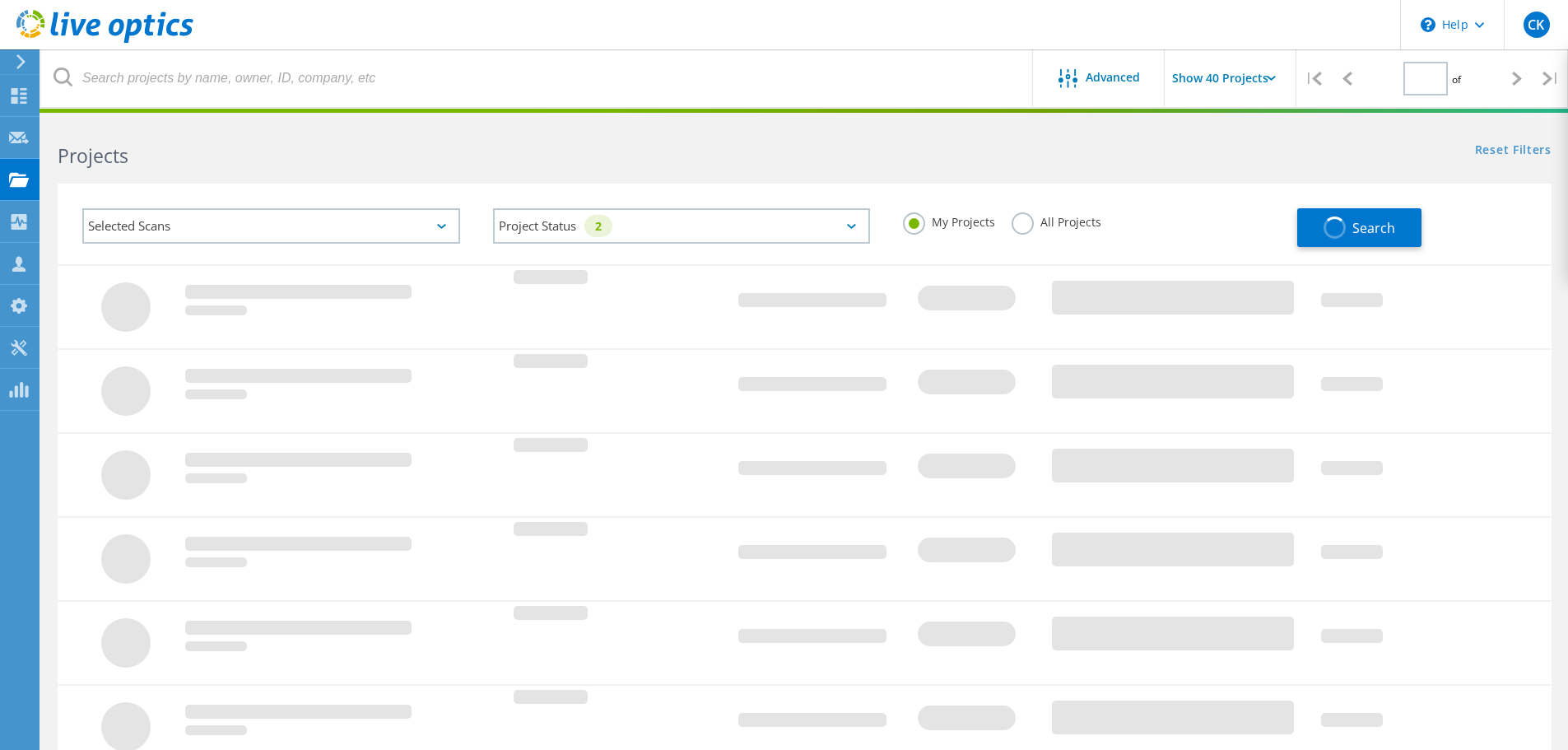
type input "2"
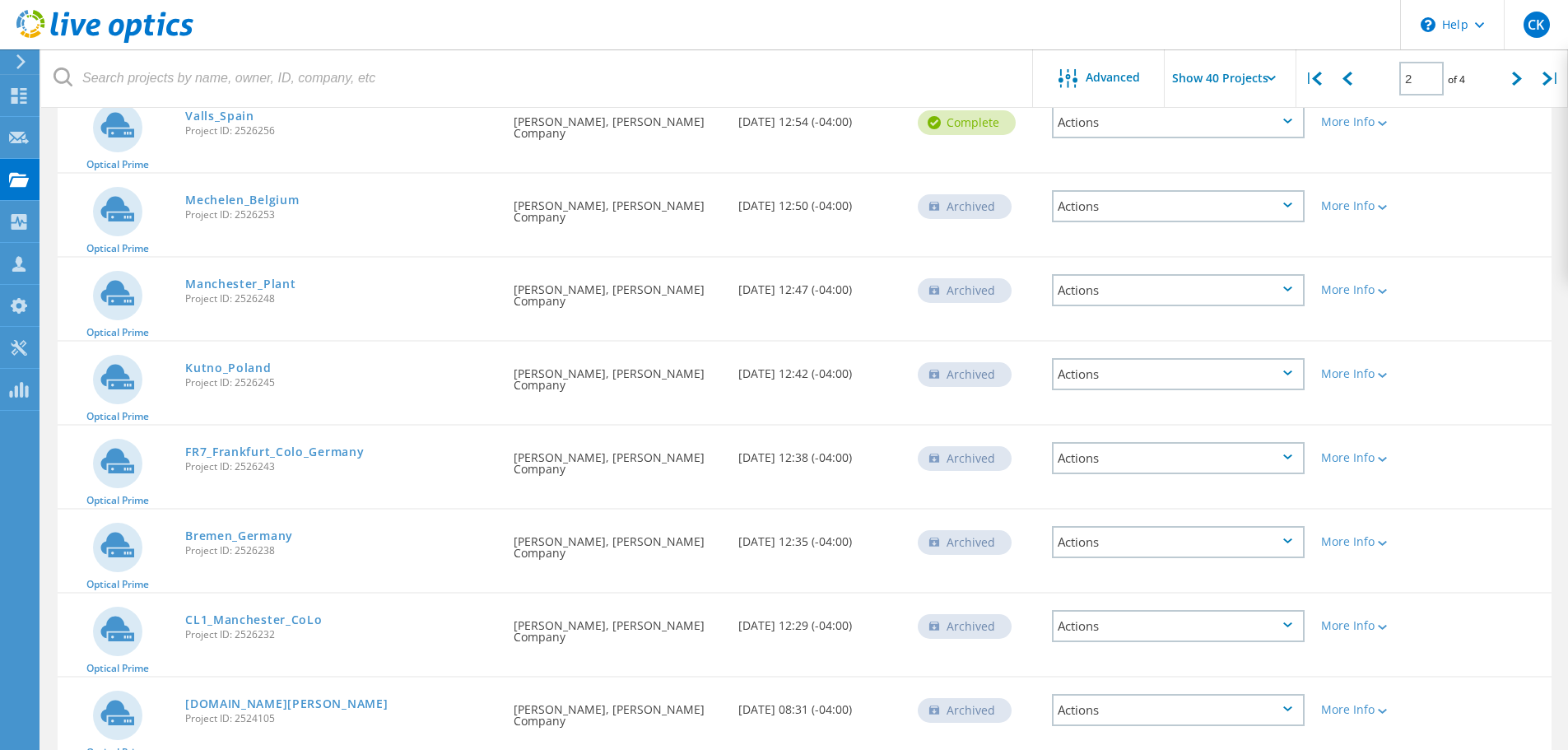
scroll to position [1729, 0]
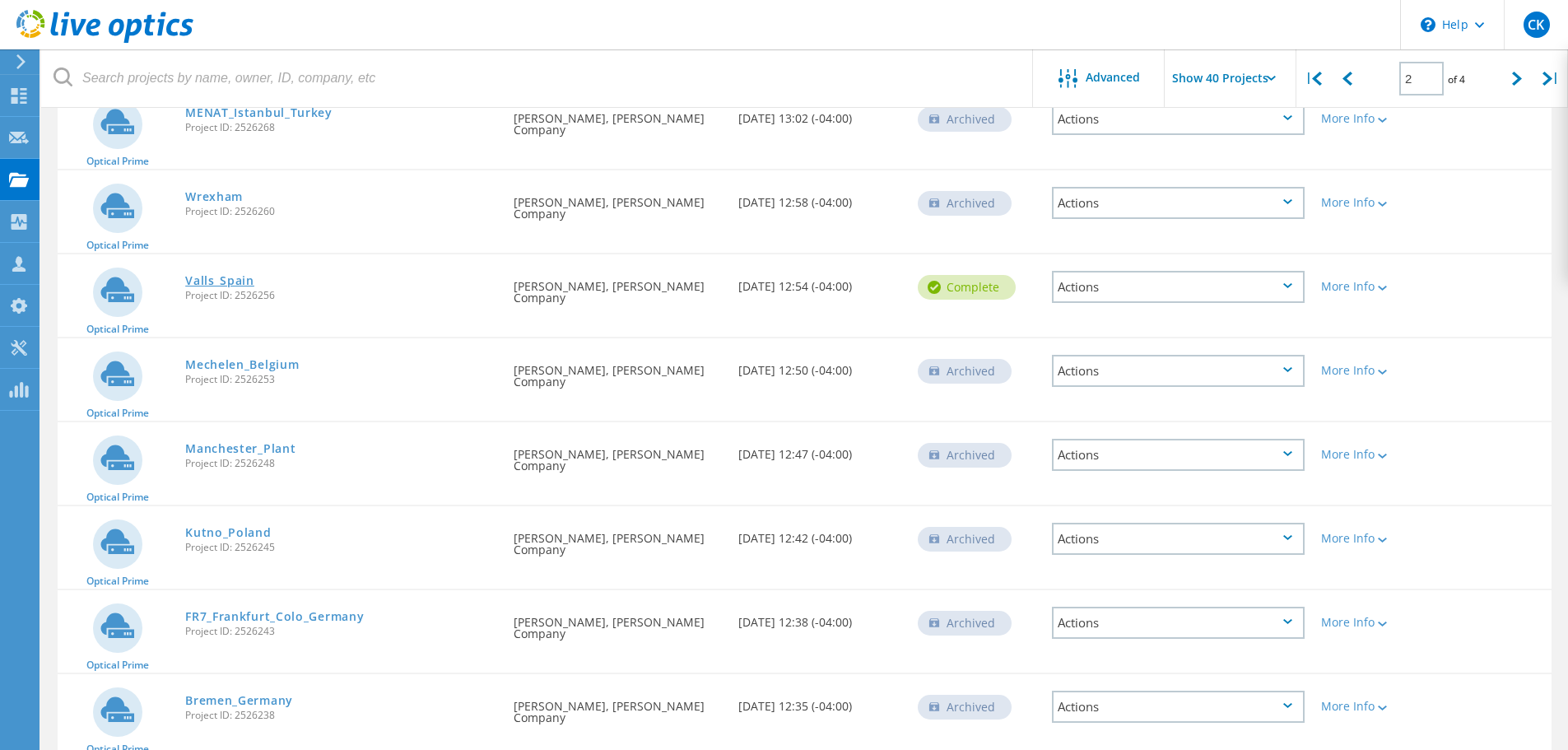
click at [199, 279] on link "Valls_Spain" at bounding box center [220, 280] width 69 height 11
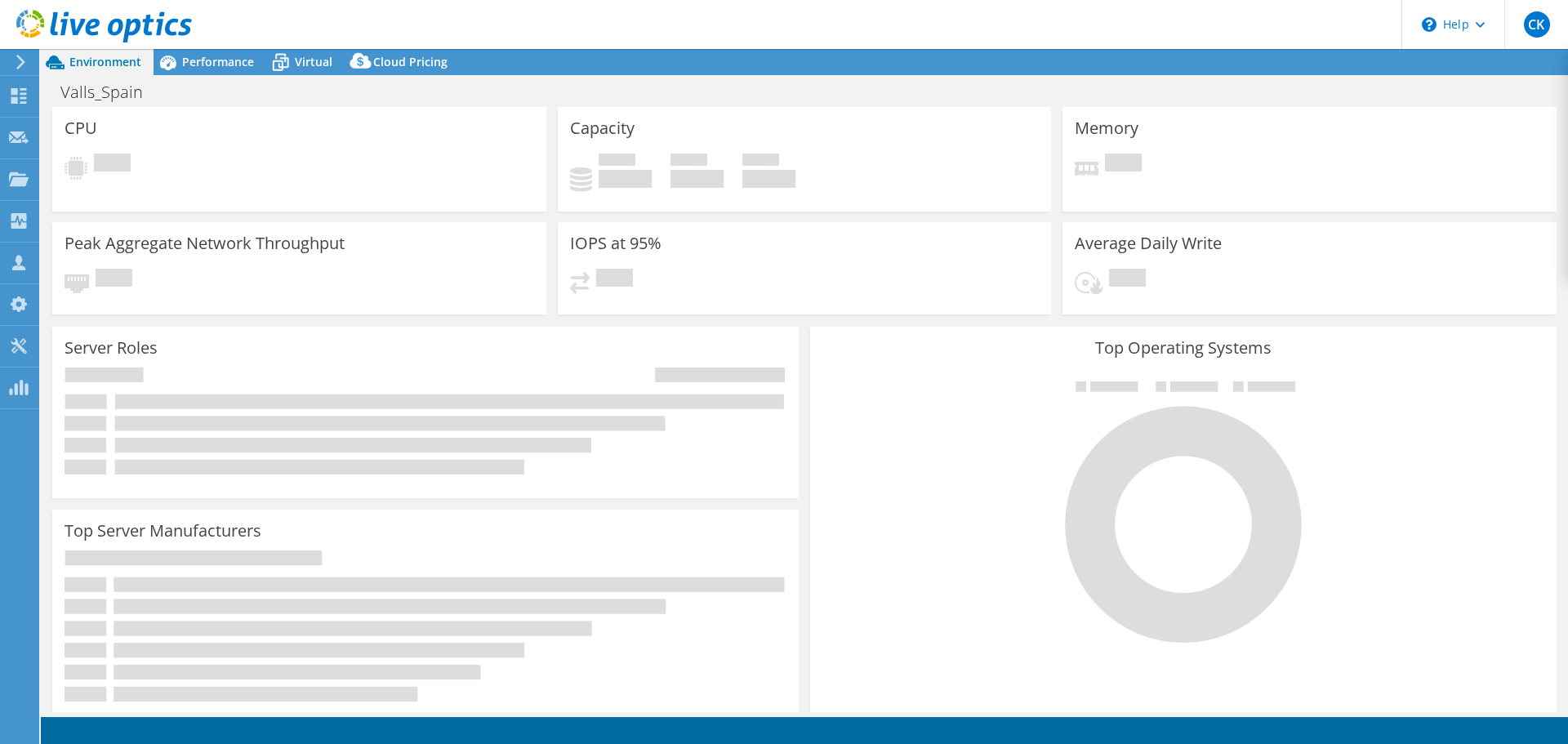
select select "USD"
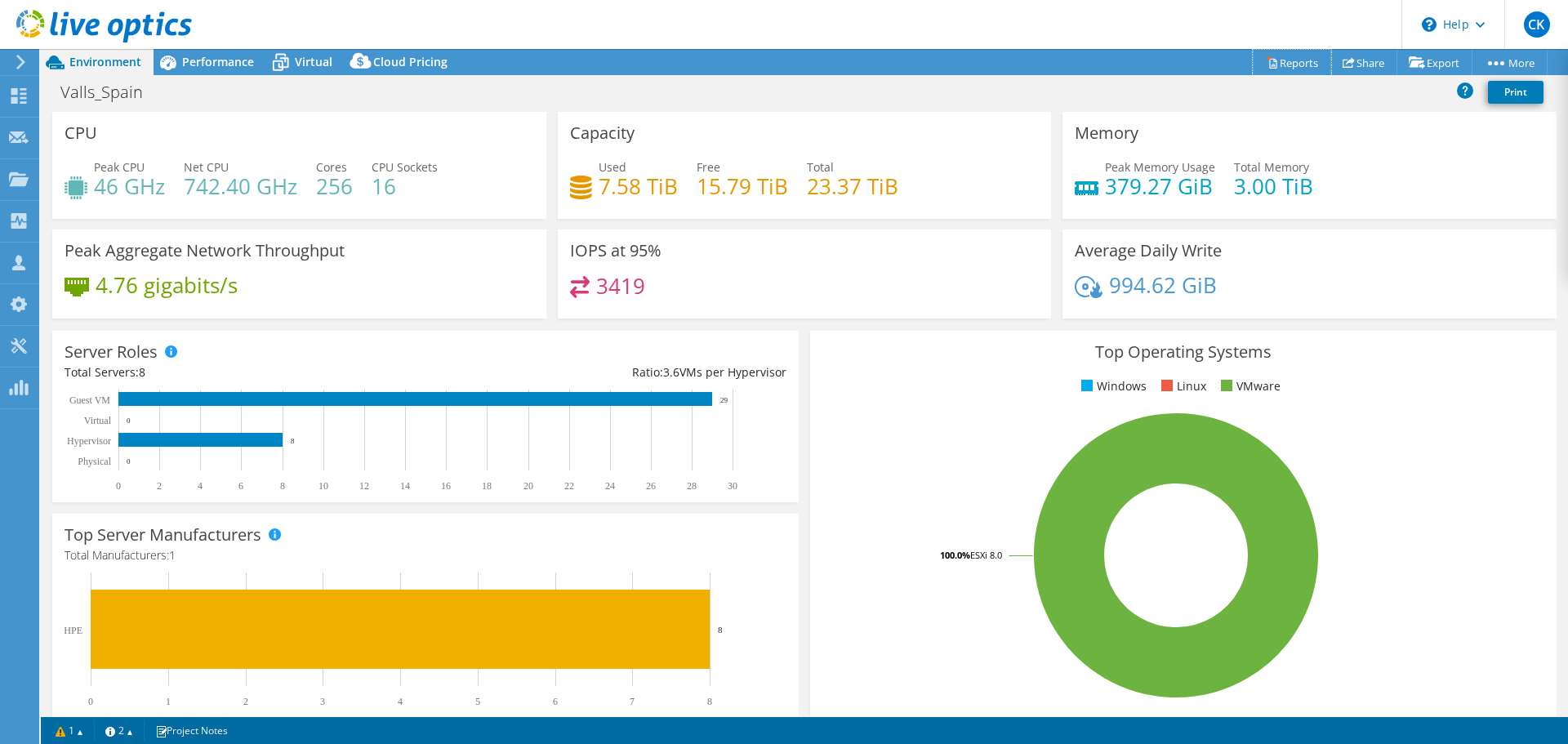
click at [1289, 52] on link "Reports" at bounding box center [1291, 62] width 78 height 25
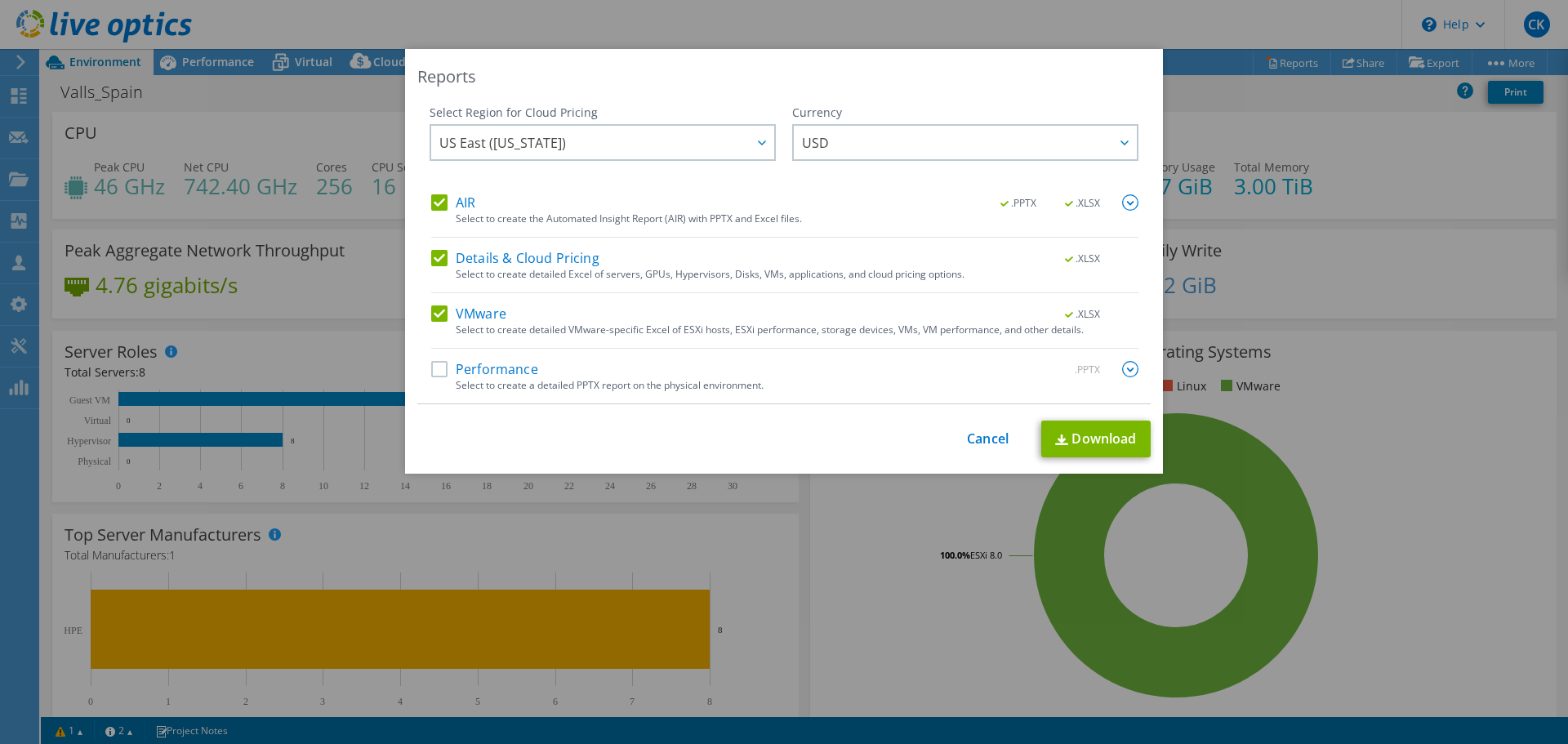
click at [489, 370] on label "Performance" at bounding box center [484, 369] width 107 height 16
click at [0, 0] on input "Performance" at bounding box center [0, 0] width 0 height 0
click at [1081, 443] on link "Download" at bounding box center [1096, 438] width 109 height 37
